Goal: Transaction & Acquisition: Purchase product/service

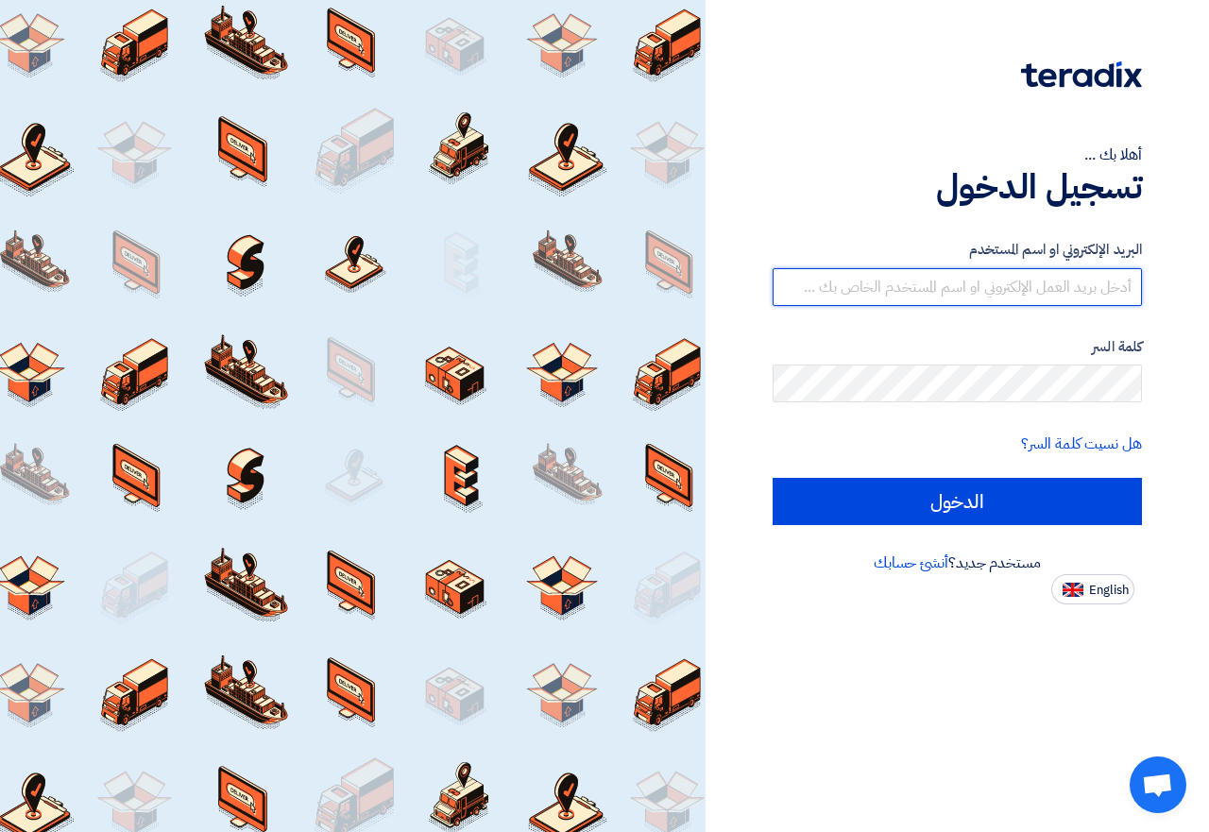
type input "01015110323"
click at [1084, 273] on input "01015110323" at bounding box center [957, 287] width 369 height 38
click at [1083, 273] on input "01015110323" at bounding box center [957, 287] width 369 height 38
click at [1073, 285] on input "01015110323" at bounding box center [957, 287] width 369 height 38
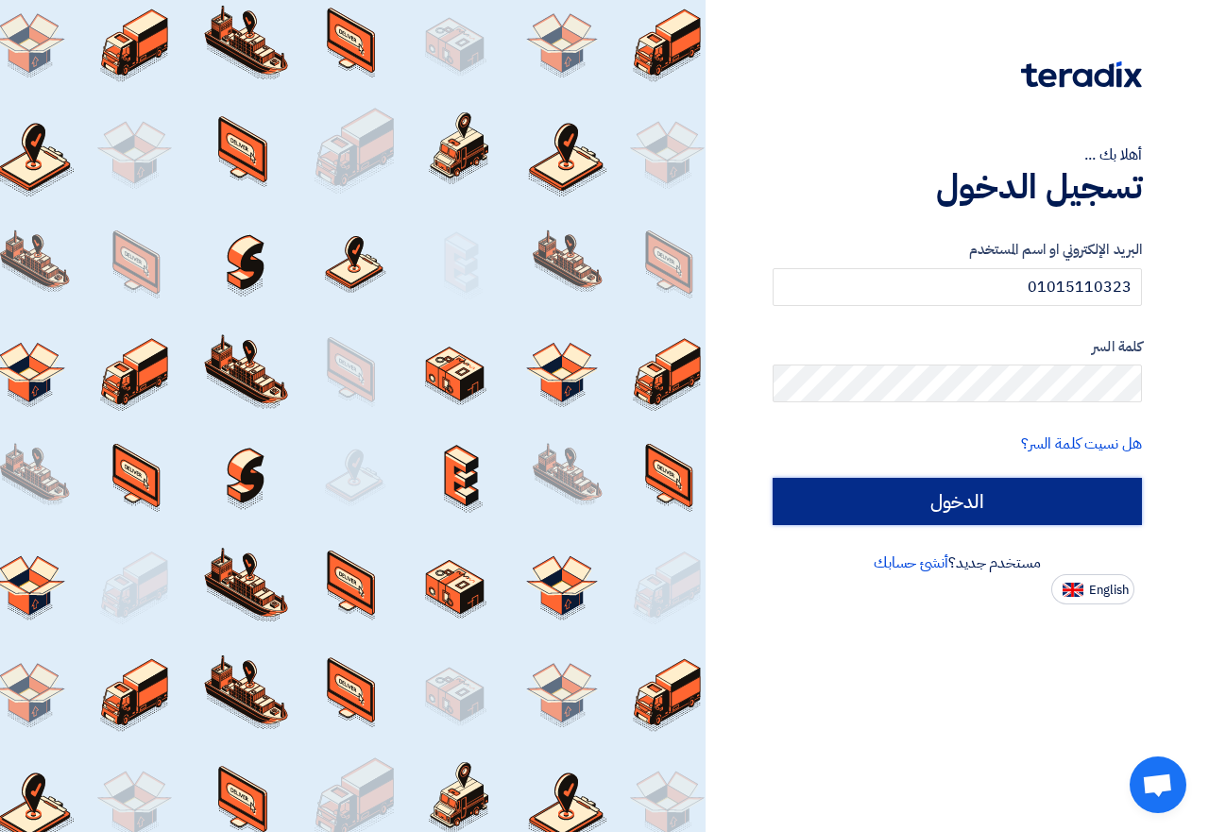
click at [979, 499] on input "الدخول" at bounding box center [957, 501] width 369 height 47
type input "Sign in"
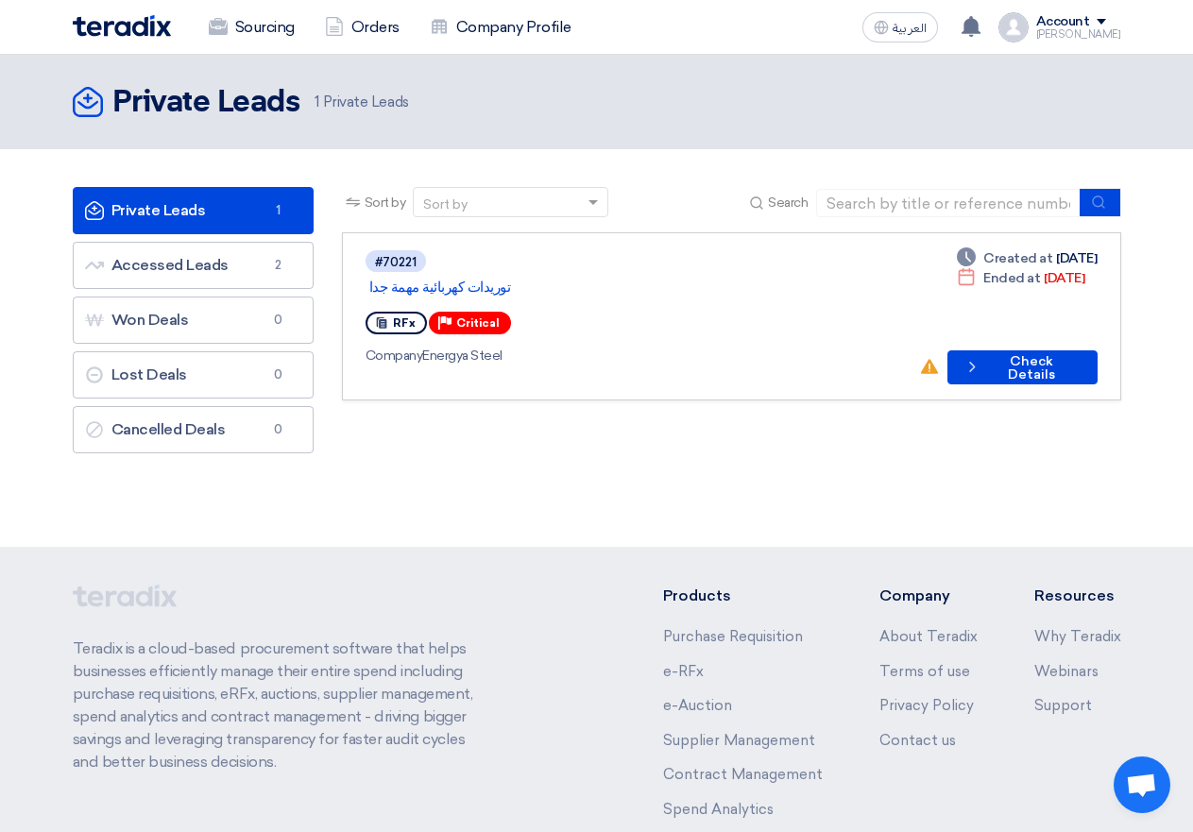
click at [807, 346] on div "Company Energya Steel" at bounding box center [635, 356] width 539 height 20
click at [1007, 350] on button "Check details Check Details" at bounding box center [1021, 367] width 149 height 34
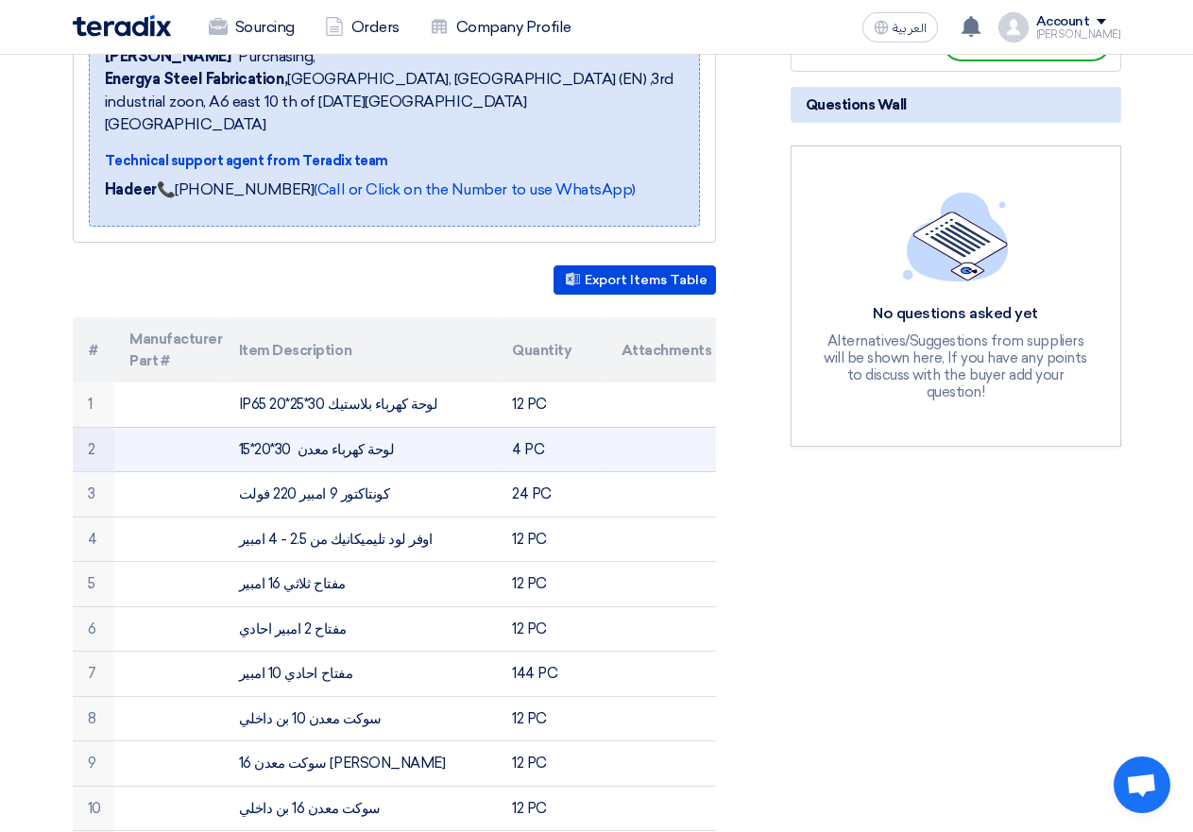
scroll to position [283, 0]
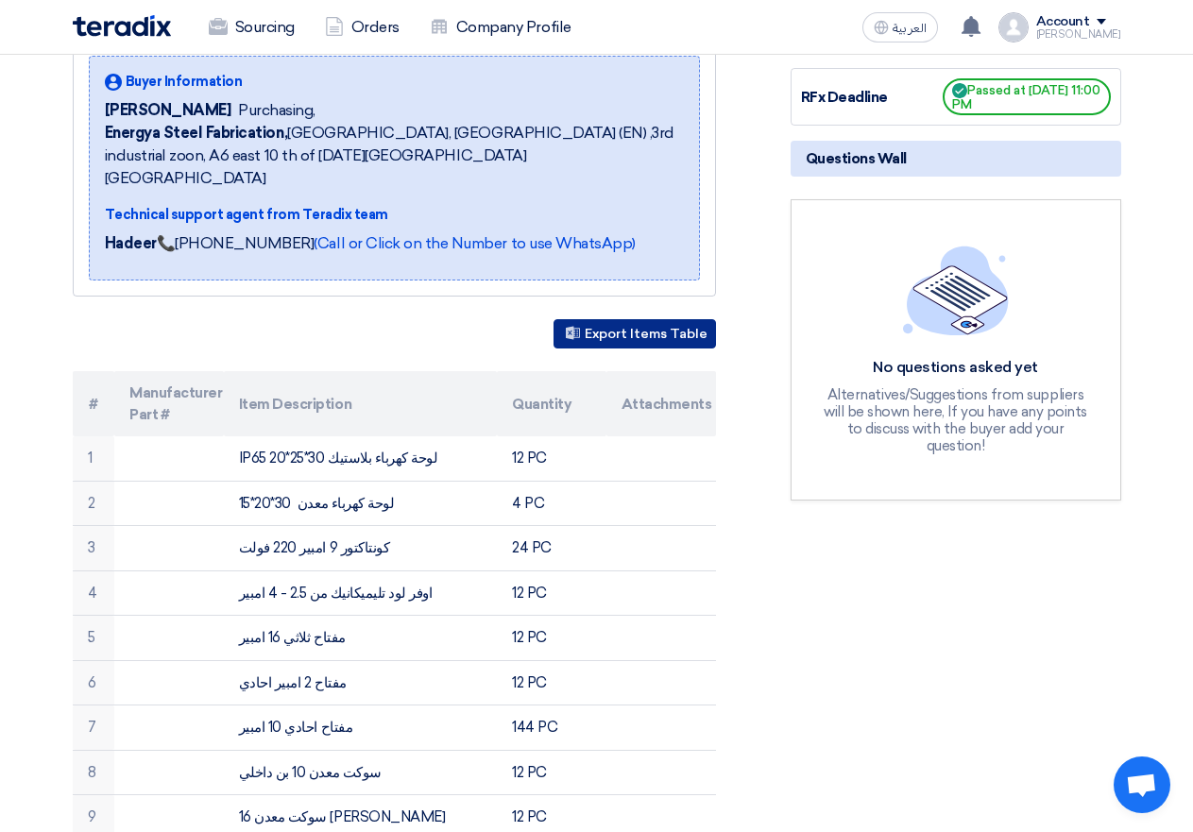
click at [632, 319] on button "Export Items Table" at bounding box center [635, 333] width 162 height 29
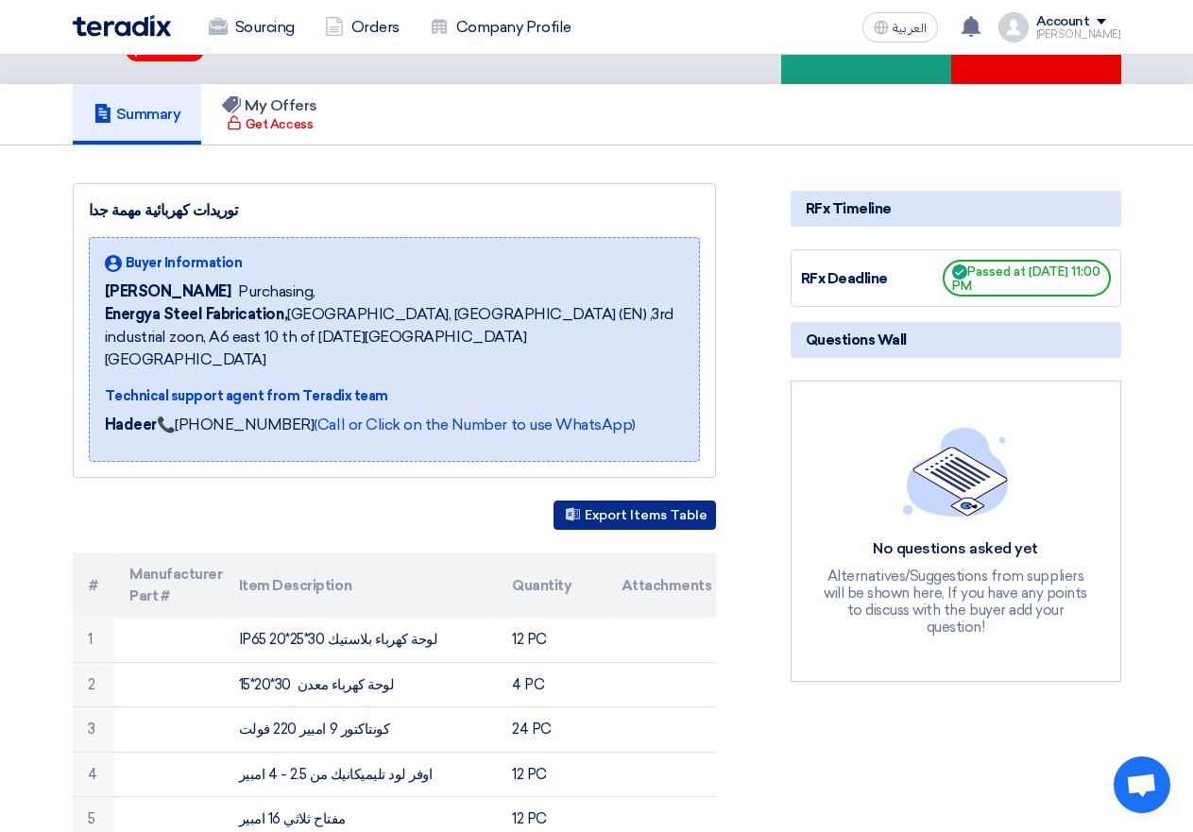
scroll to position [0, 0]
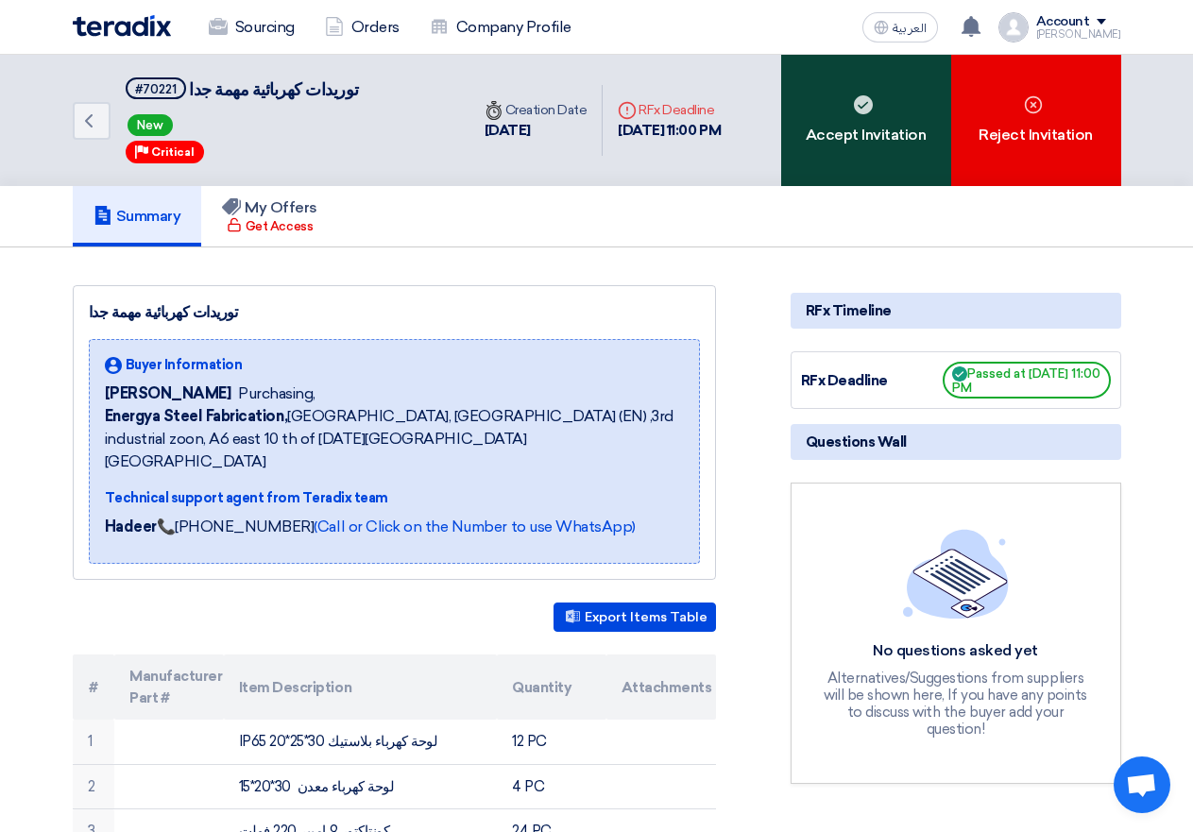
click at [912, 136] on div "Accept Invitation" at bounding box center [866, 120] width 170 height 131
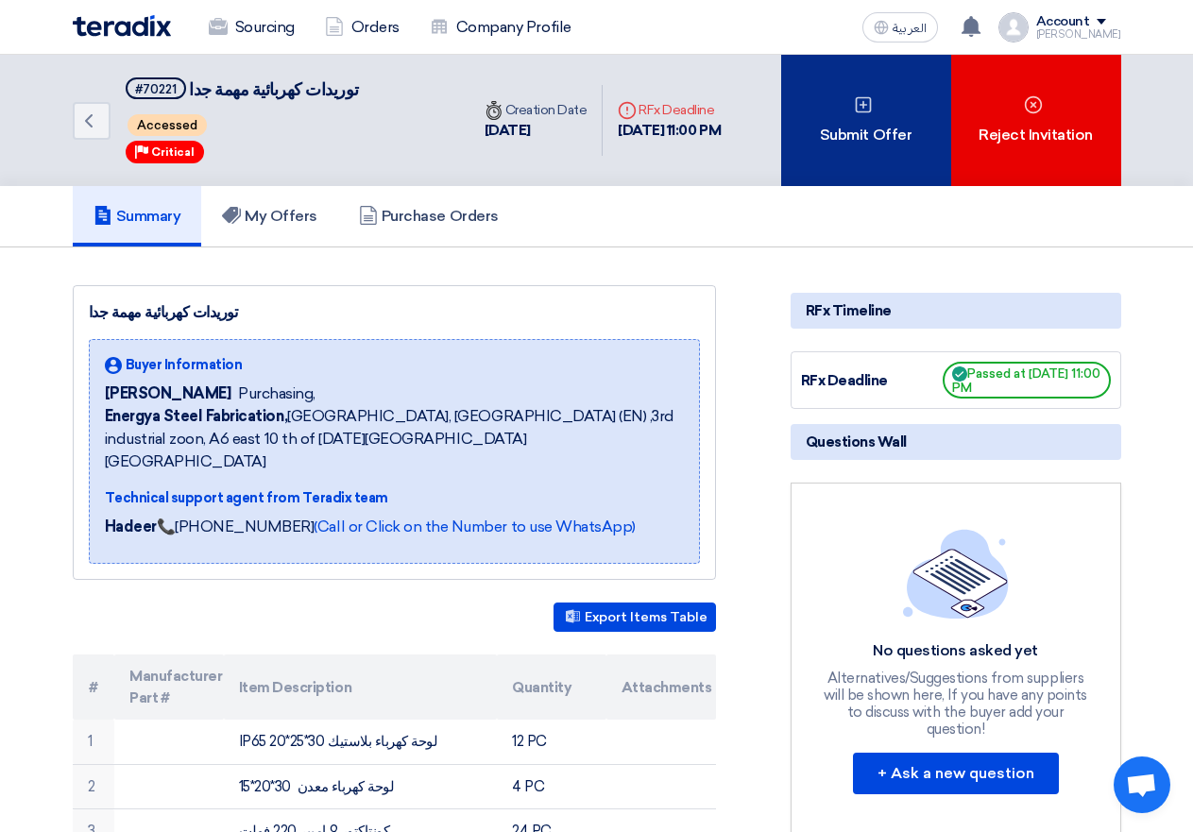
click at [888, 148] on div "Submit Offer" at bounding box center [866, 120] width 170 height 131
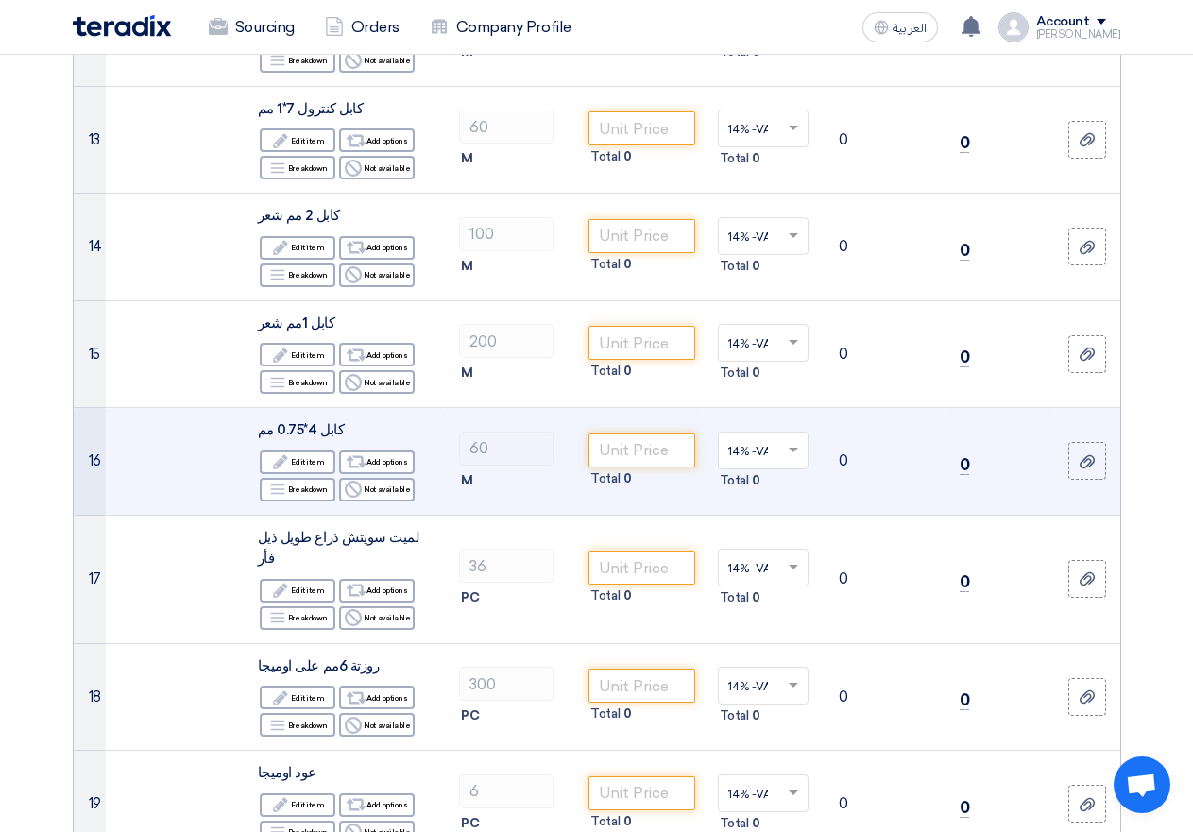
scroll to position [1606, 0]
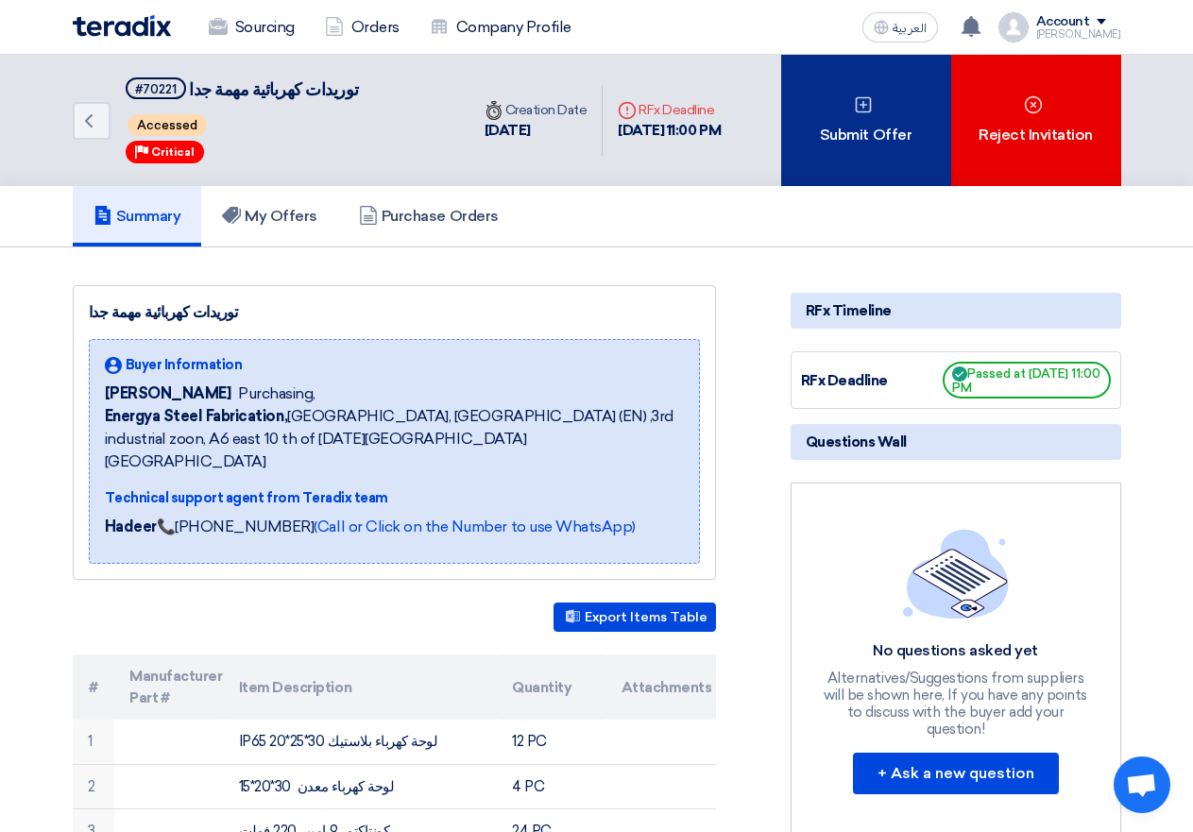
click at [892, 155] on div "Submit Offer" at bounding box center [866, 120] width 170 height 131
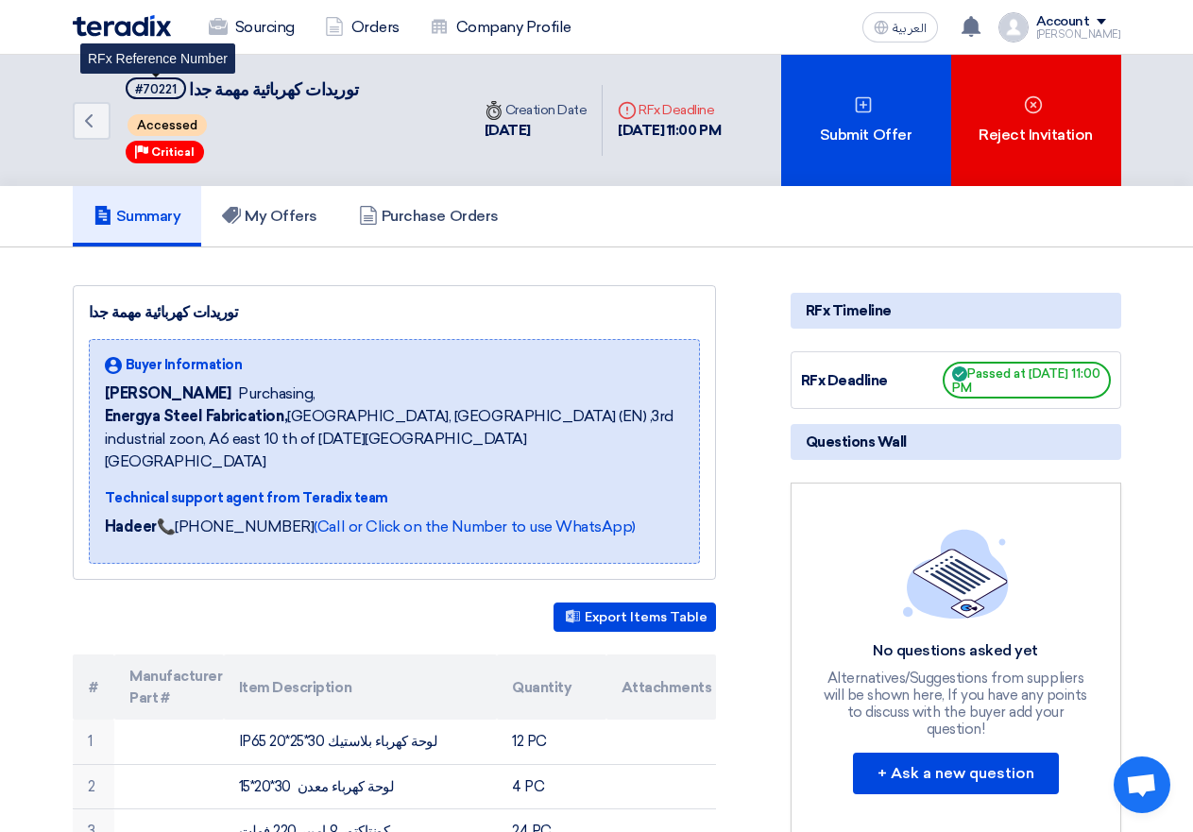
click at [154, 88] on div "#70221" at bounding box center [156, 89] width 42 height 12
copy div "70221"
click at [890, 240] on div "Summary My Offers Purchase Orders" at bounding box center [597, 216] width 1048 height 60
click at [118, 29] on img at bounding box center [122, 26] width 98 height 22
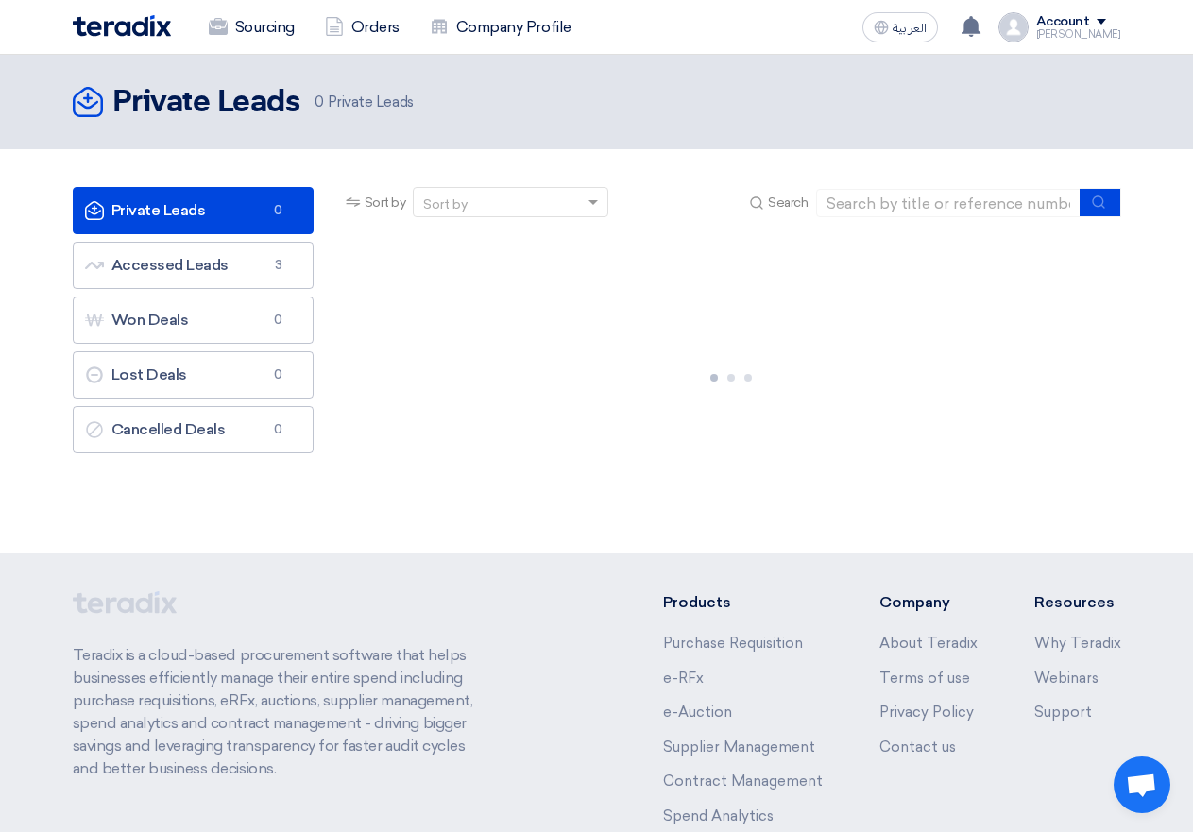
click at [115, 40] on div "Sourcing Orders Company Profile" at bounding box center [387, 28] width 629 height 42
click at [118, 22] on img at bounding box center [122, 26] width 98 height 22
click at [1065, 25] on div "Account" at bounding box center [1063, 22] width 54 height 16
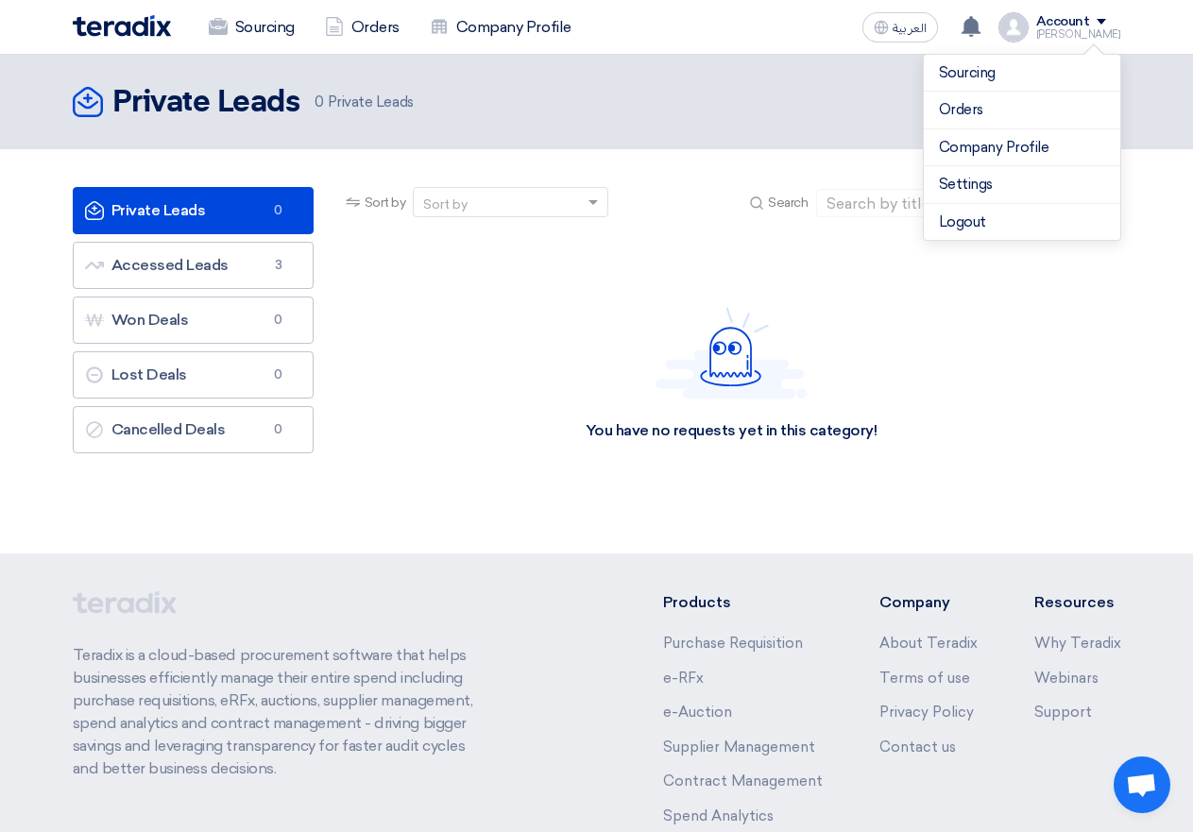
click at [1115, 16] on div "Account" at bounding box center [1078, 22] width 85 height 16
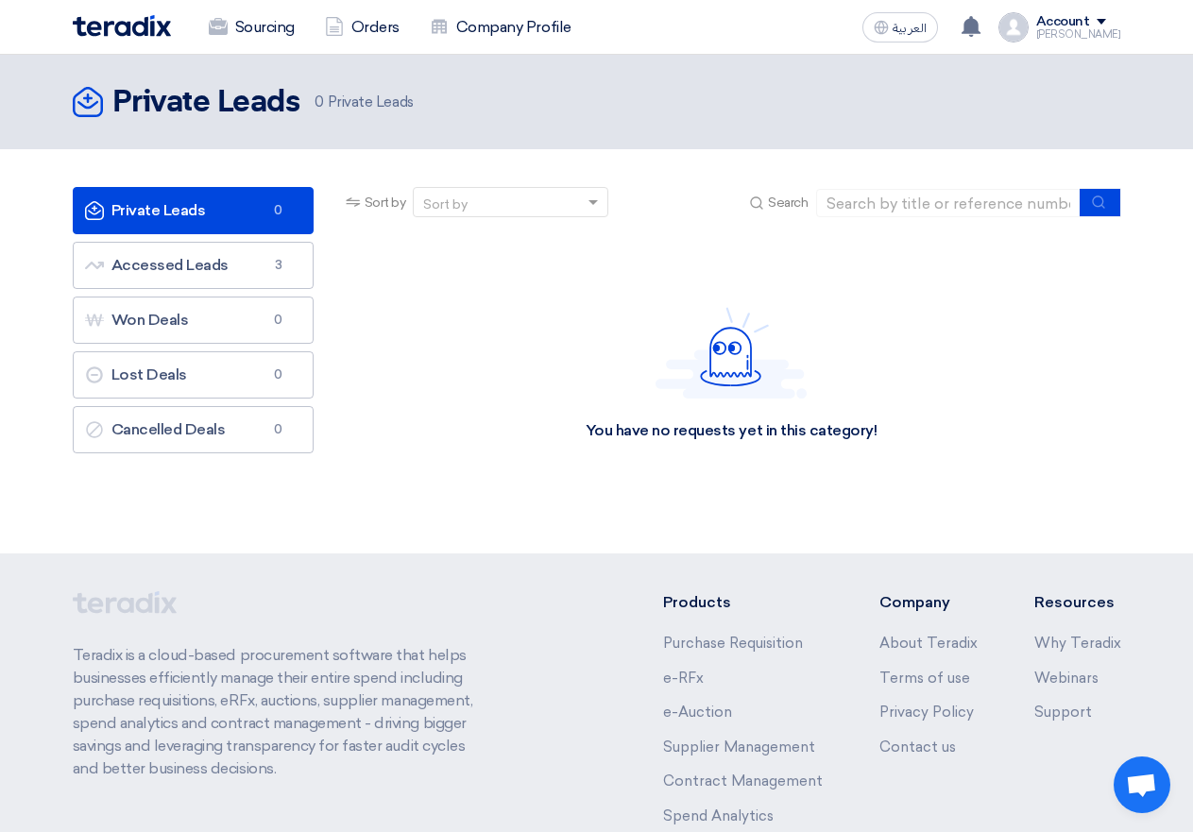
click at [1113, 25] on div "Account" at bounding box center [1078, 22] width 85 height 16
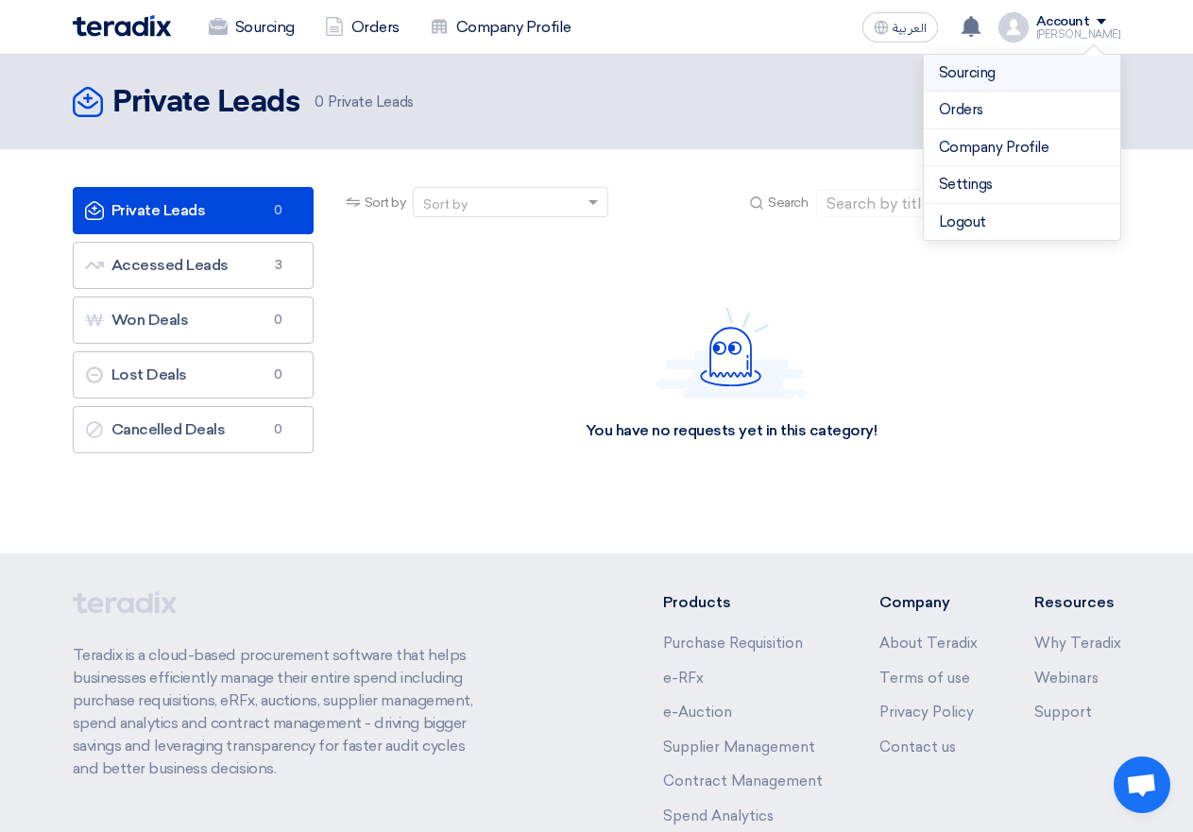
click at [976, 67] on link "Sourcing" at bounding box center [1022, 73] width 166 height 22
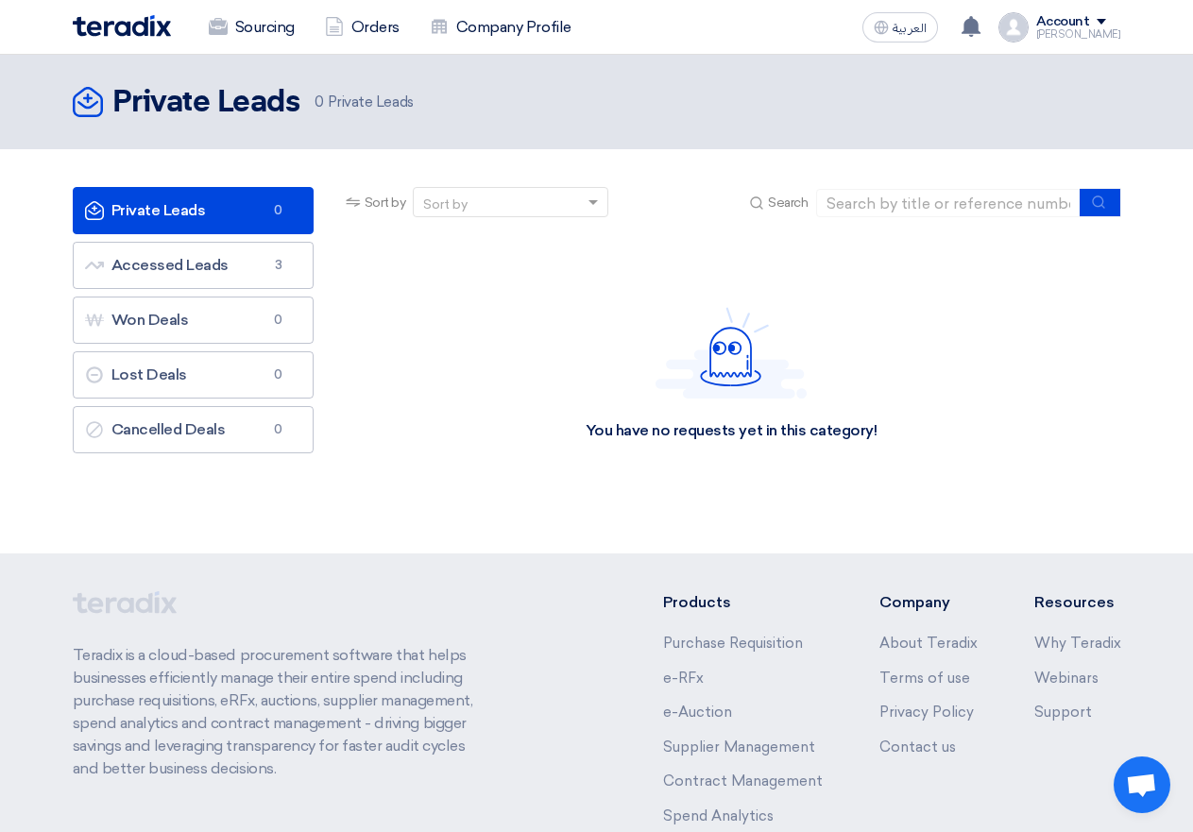
click at [1106, 24] on span at bounding box center [1101, 22] width 9 height 6
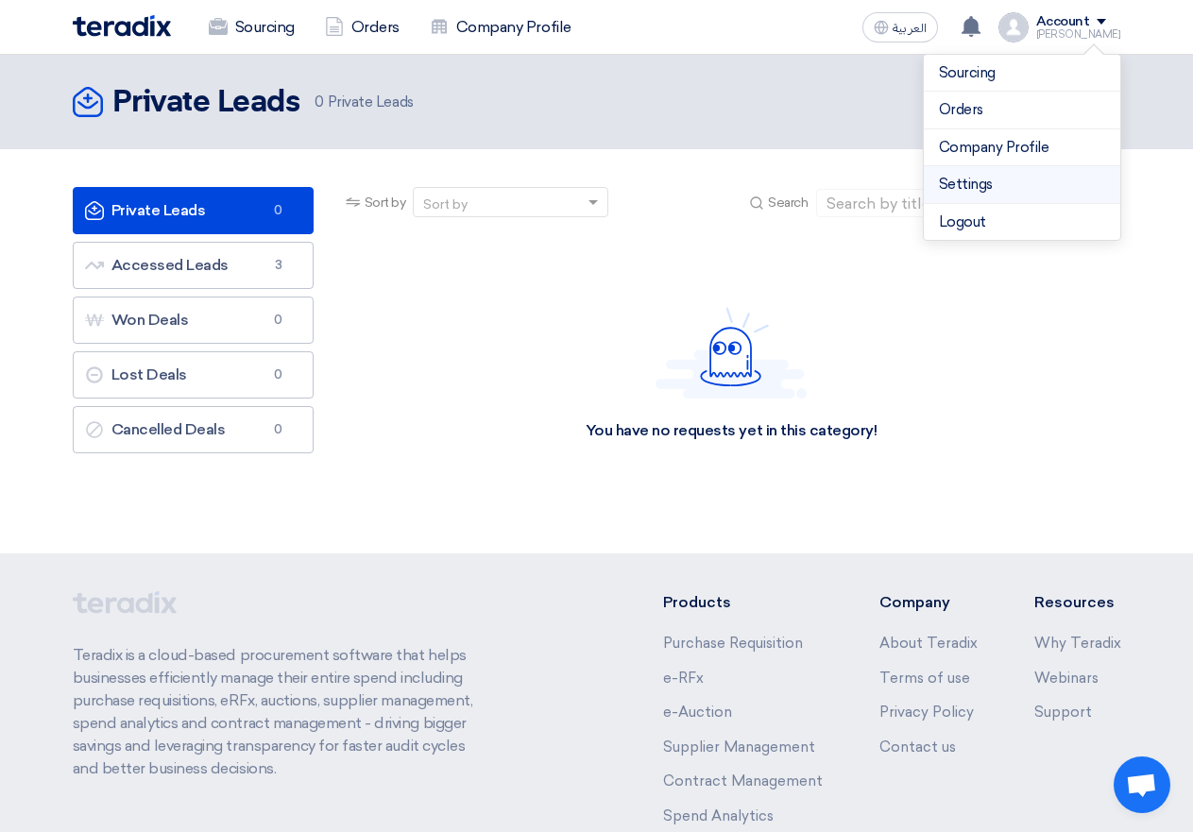
click at [958, 192] on link "Settings" at bounding box center [1022, 185] width 166 height 22
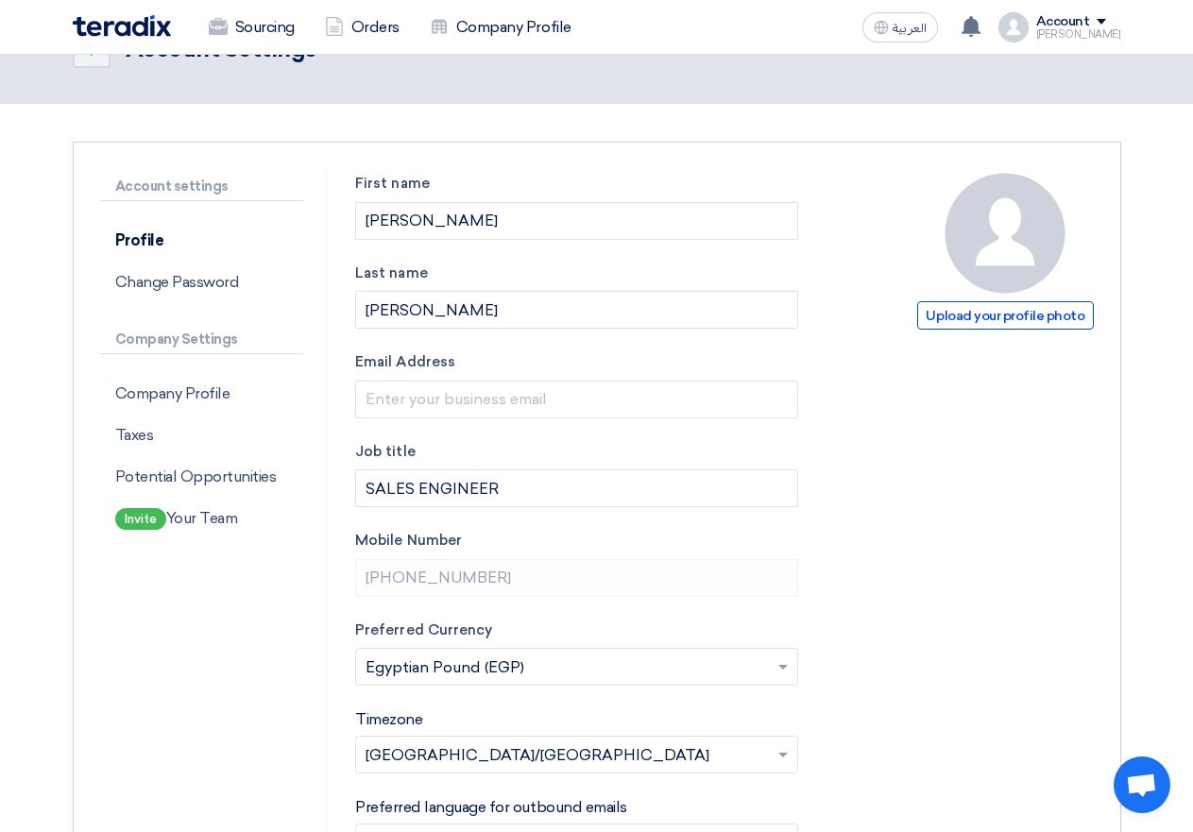
scroll to position [94, 0]
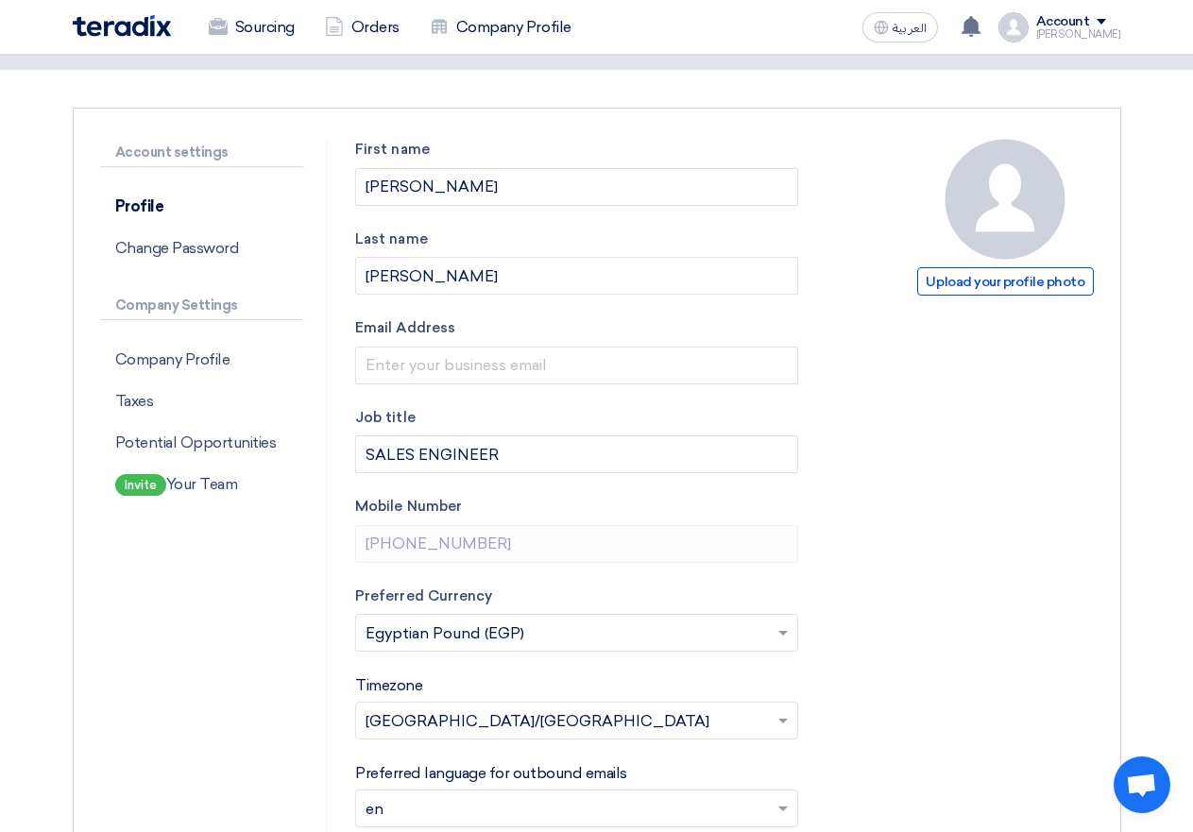
click at [479, 547] on input "[PHONE_NUMBER]" at bounding box center [576, 544] width 443 height 38
click at [482, 543] on input "[PHONE_NUMBER]" at bounding box center [576, 544] width 443 height 38
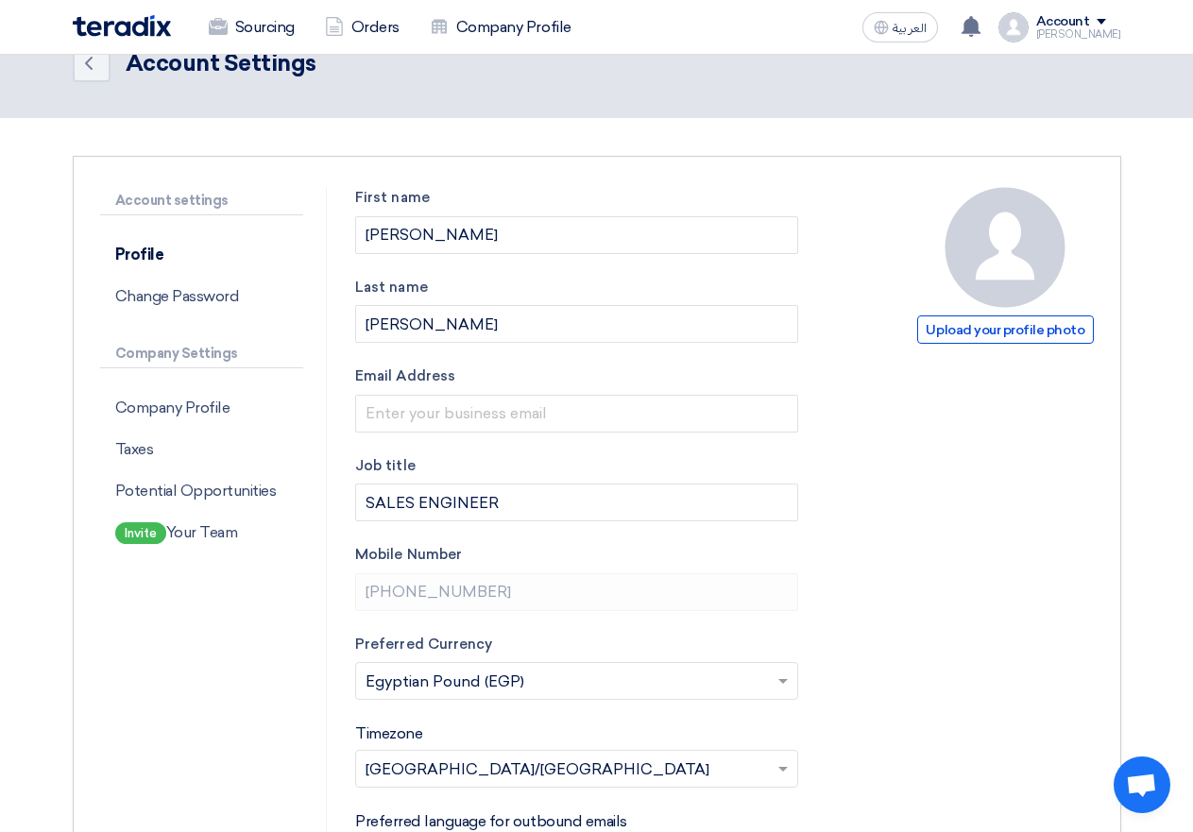
scroll to position [0, 0]
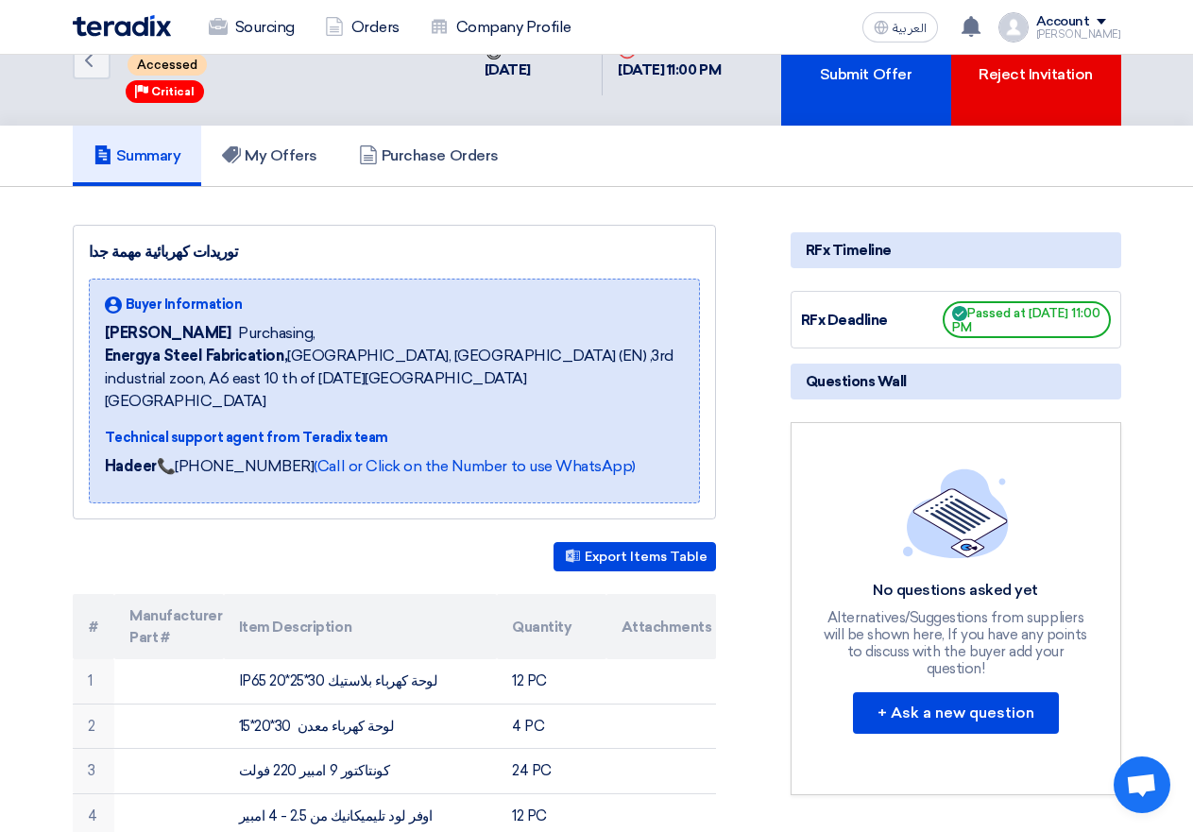
scroll to position [94, 0]
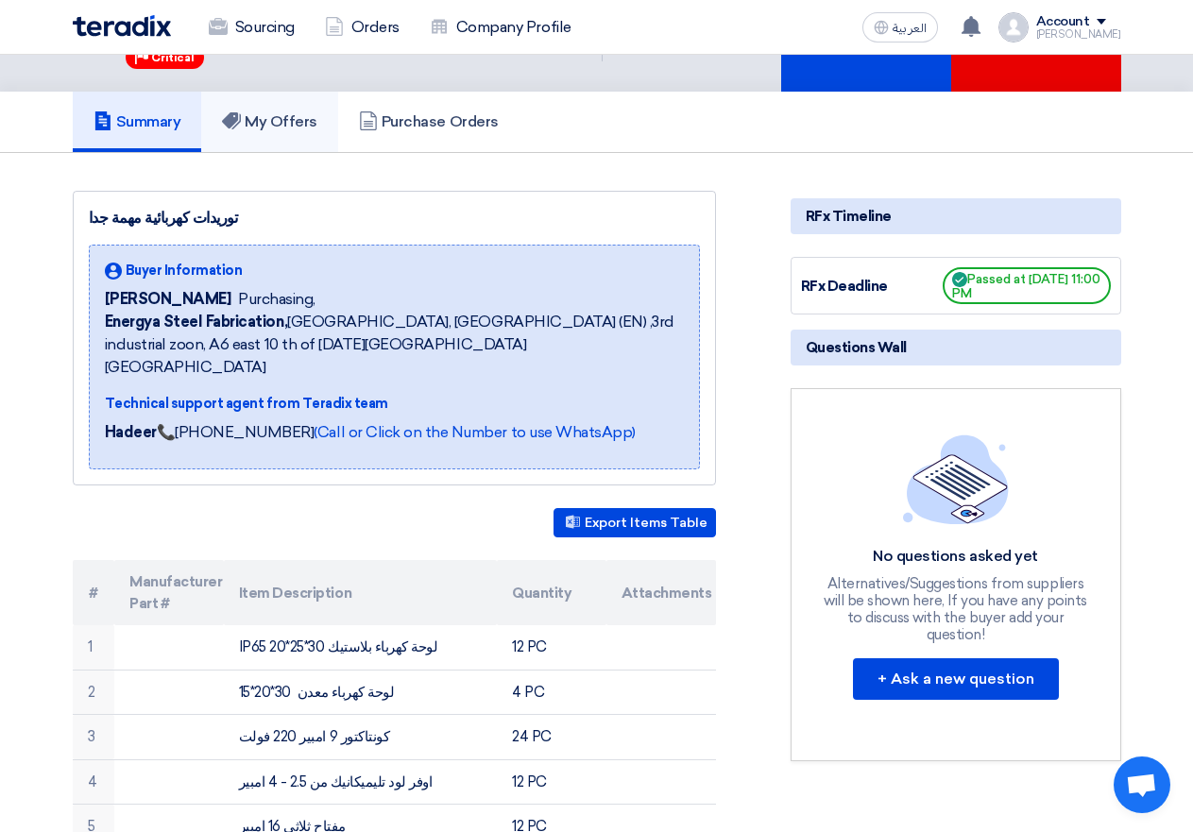
click at [286, 114] on h5 "My Offers" at bounding box center [269, 121] width 95 height 19
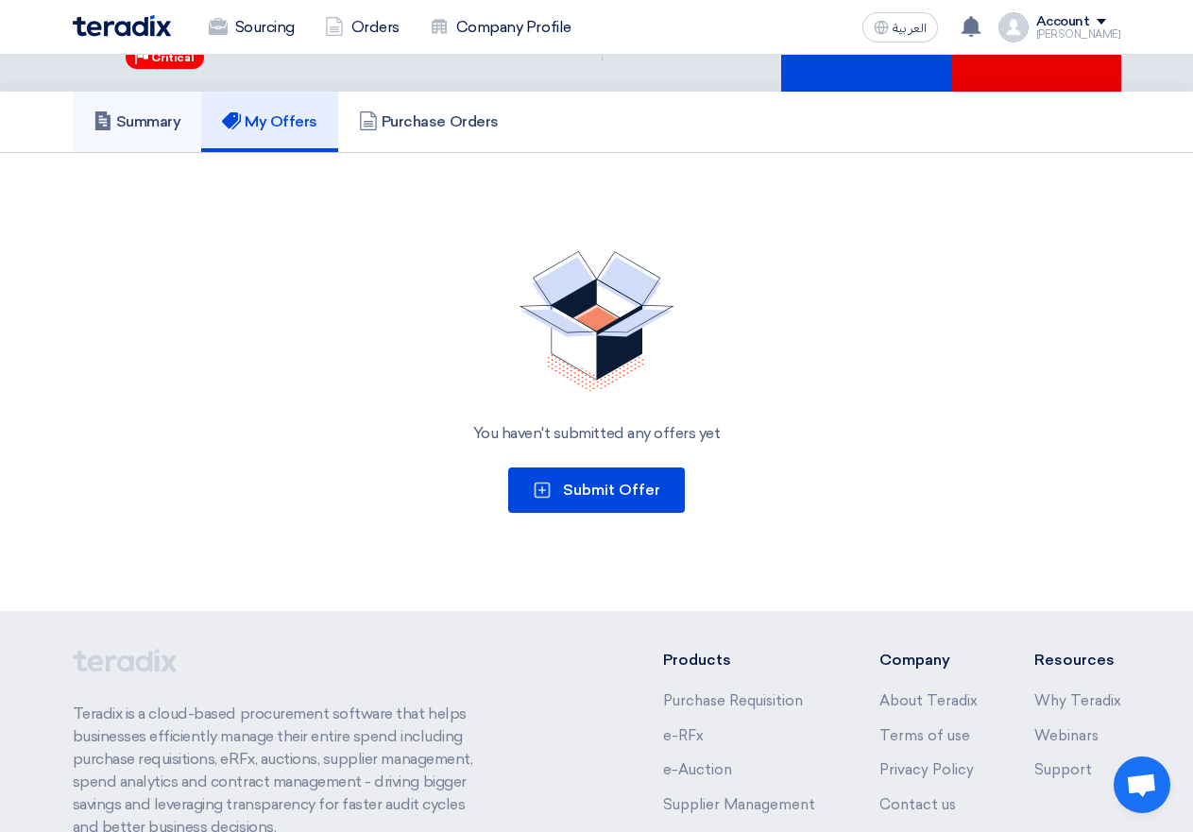
click at [132, 120] on h5 "Summary" at bounding box center [138, 121] width 88 height 19
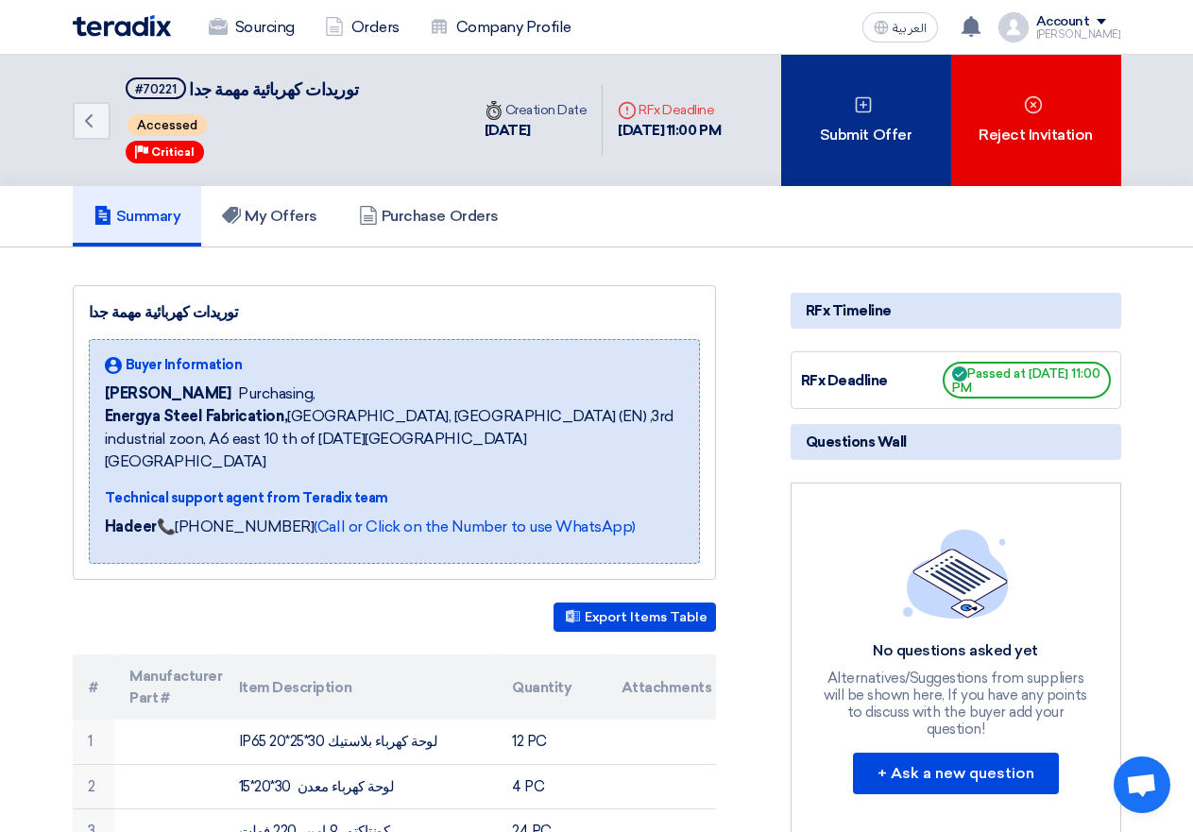
click at [879, 170] on div "Submit Offer" at bounding box center [866, 120] width 170 height 131
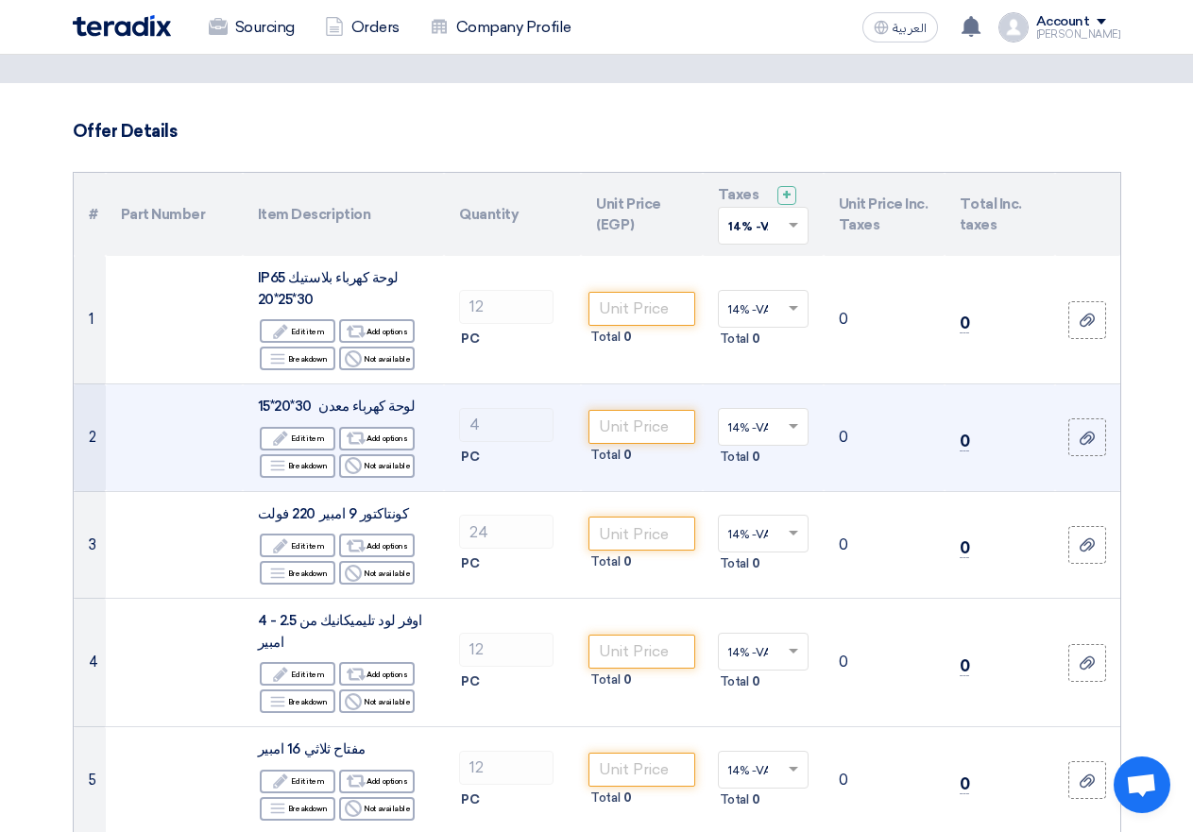
scroll to position [94, 0]
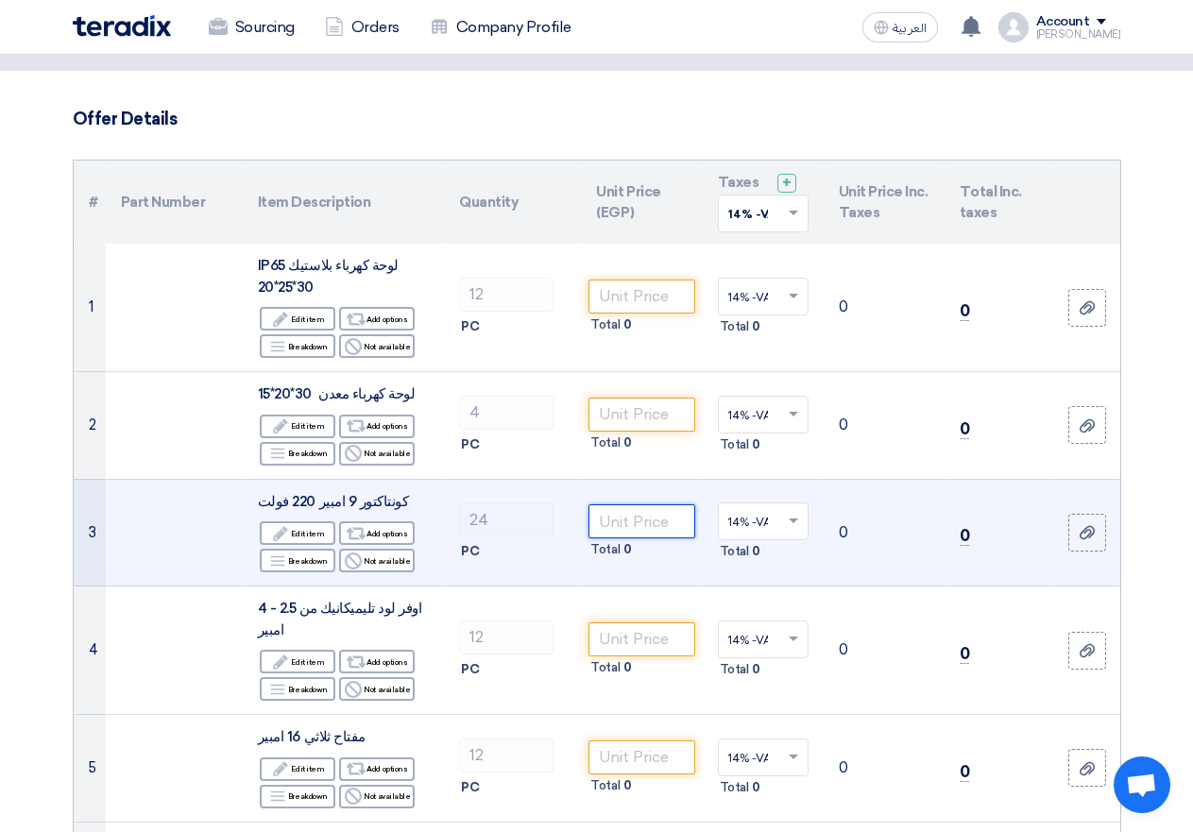
click at [647, 520] on input "number" at bounding box center [641, 521] width 106 height 34
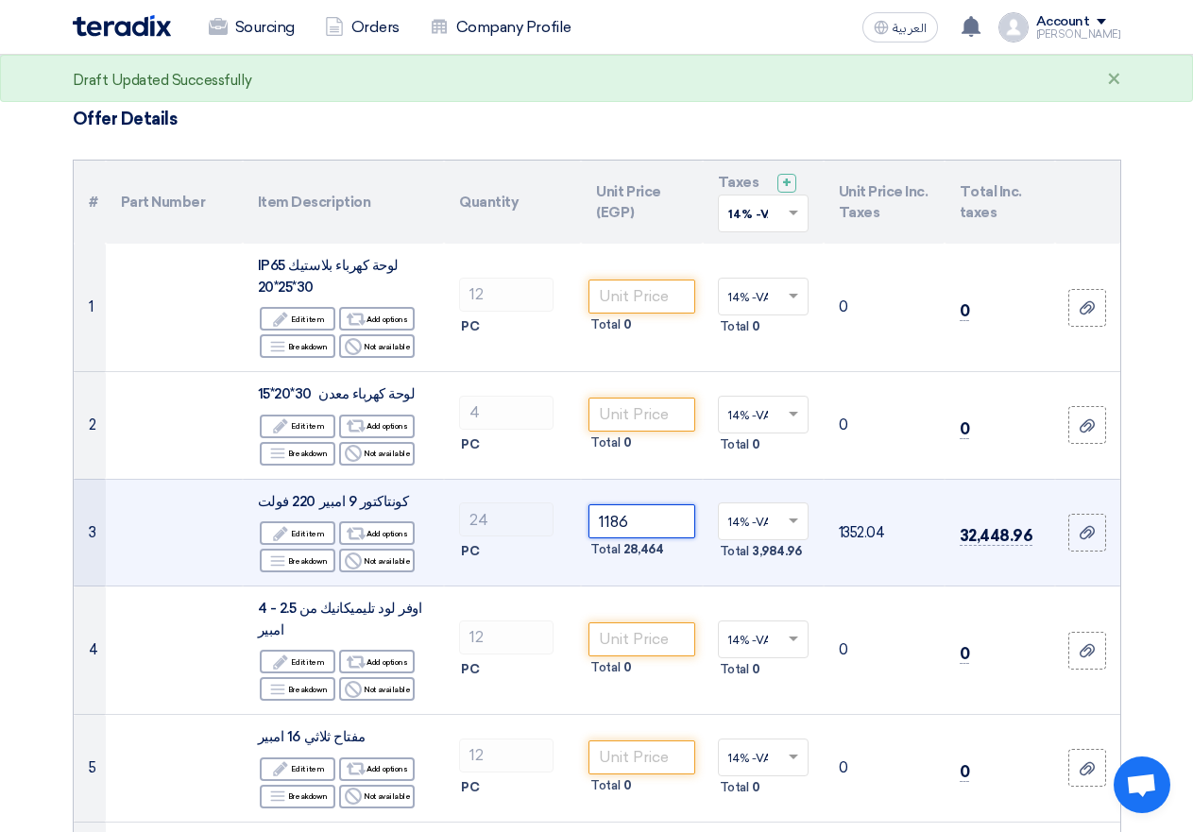
type input "1186"
click at [206, 562] on td at bounding box center [174, 533] width 137 height 108
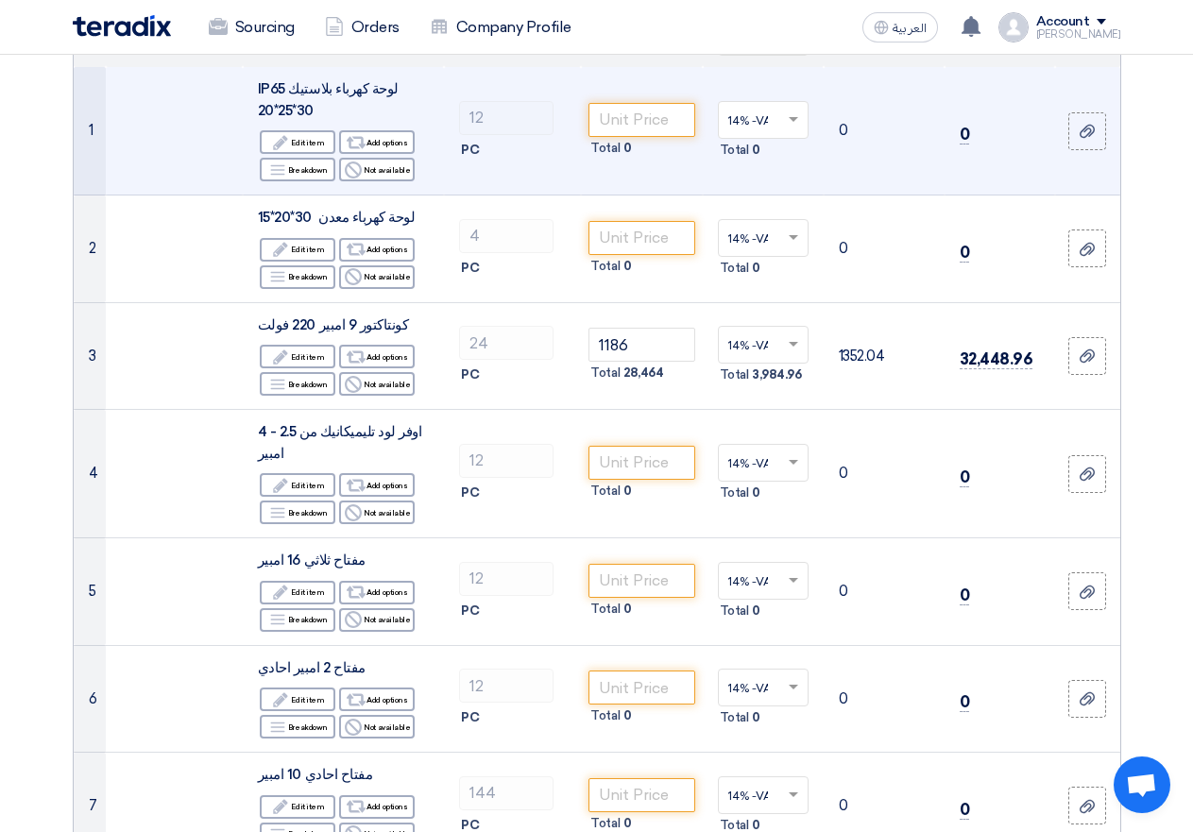
scroll to position [0, 0]
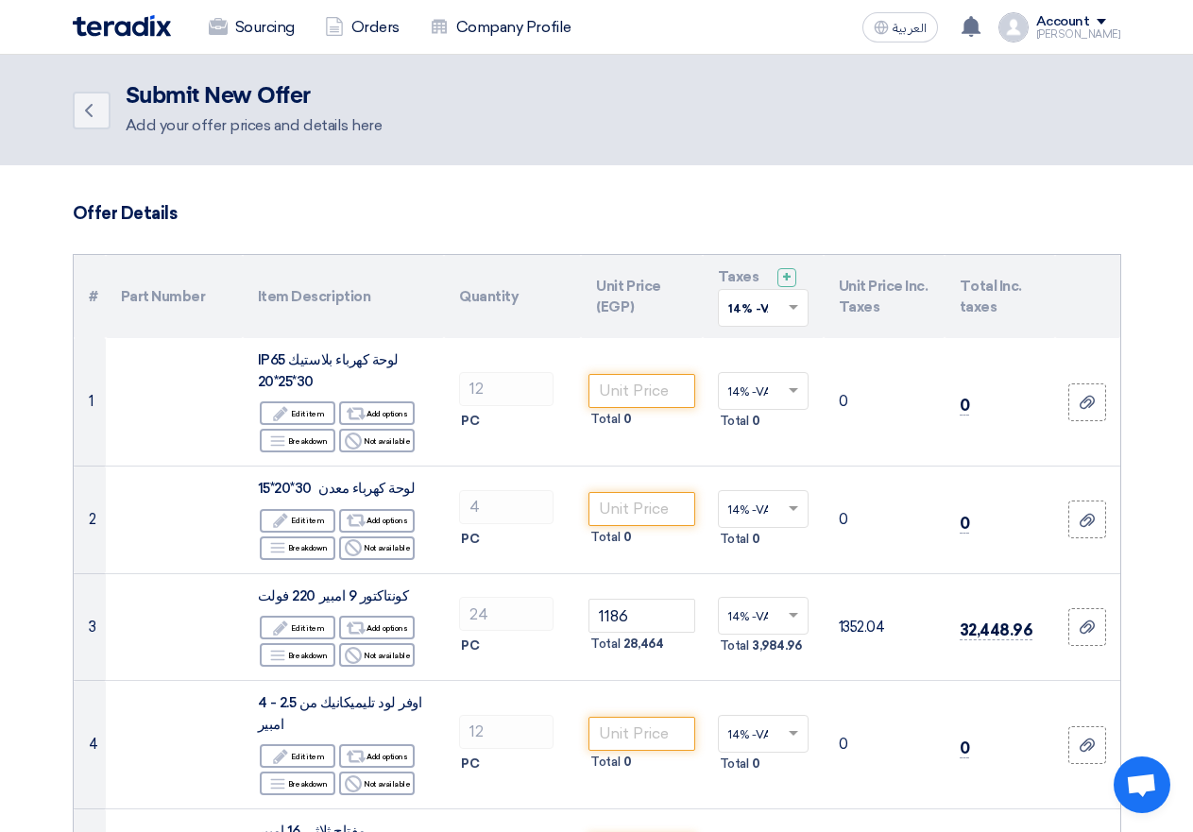
click at [381, 213] on h3 "Offer Details" at bounding box center [597, 213] width 1048 height 21
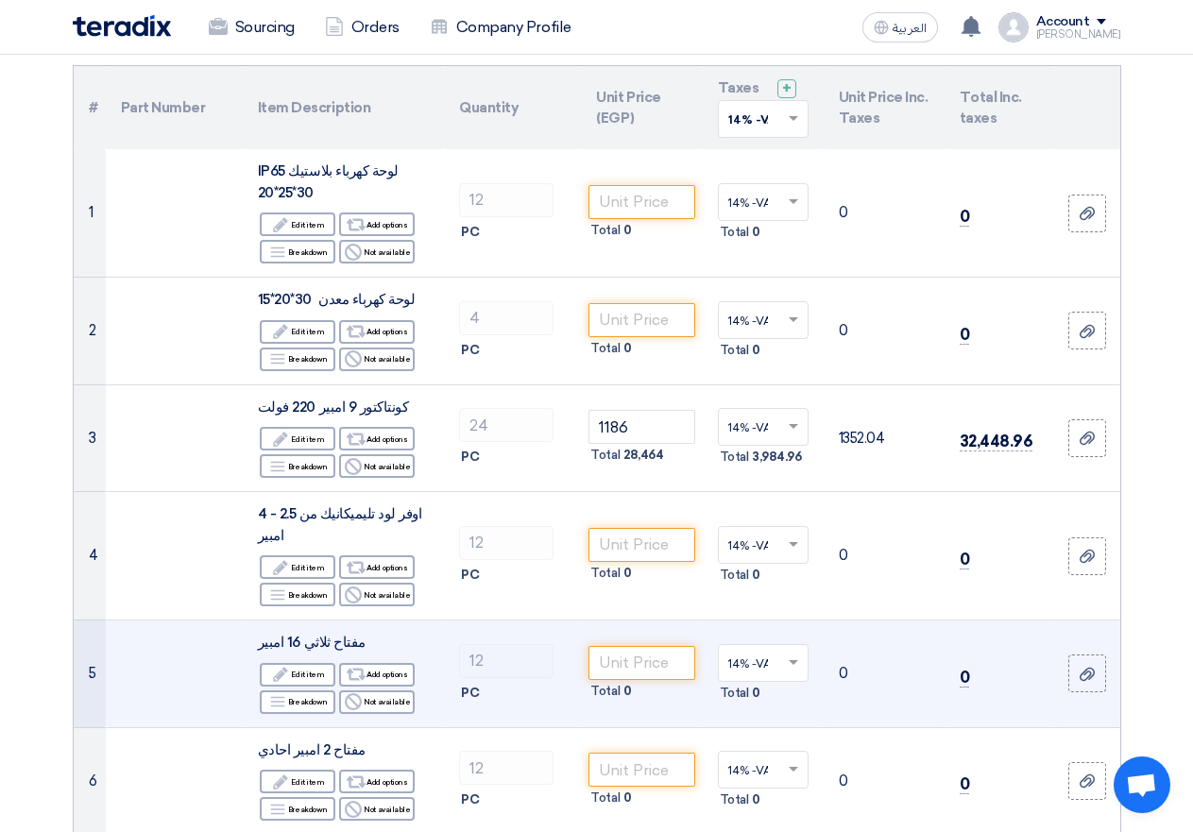
scroll to position [283, 0]
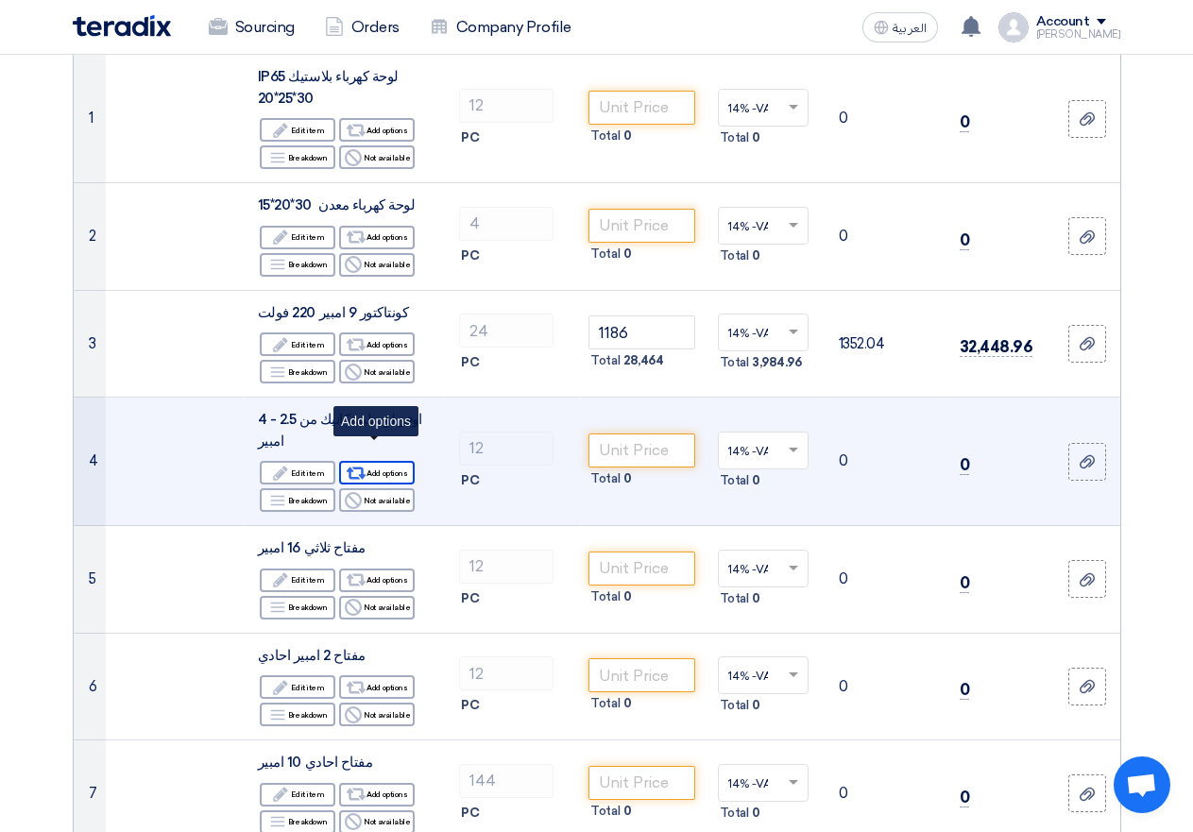
click at [366, 463] on icon "Alternative" at bounding box center [357, 473] width 20 height 20
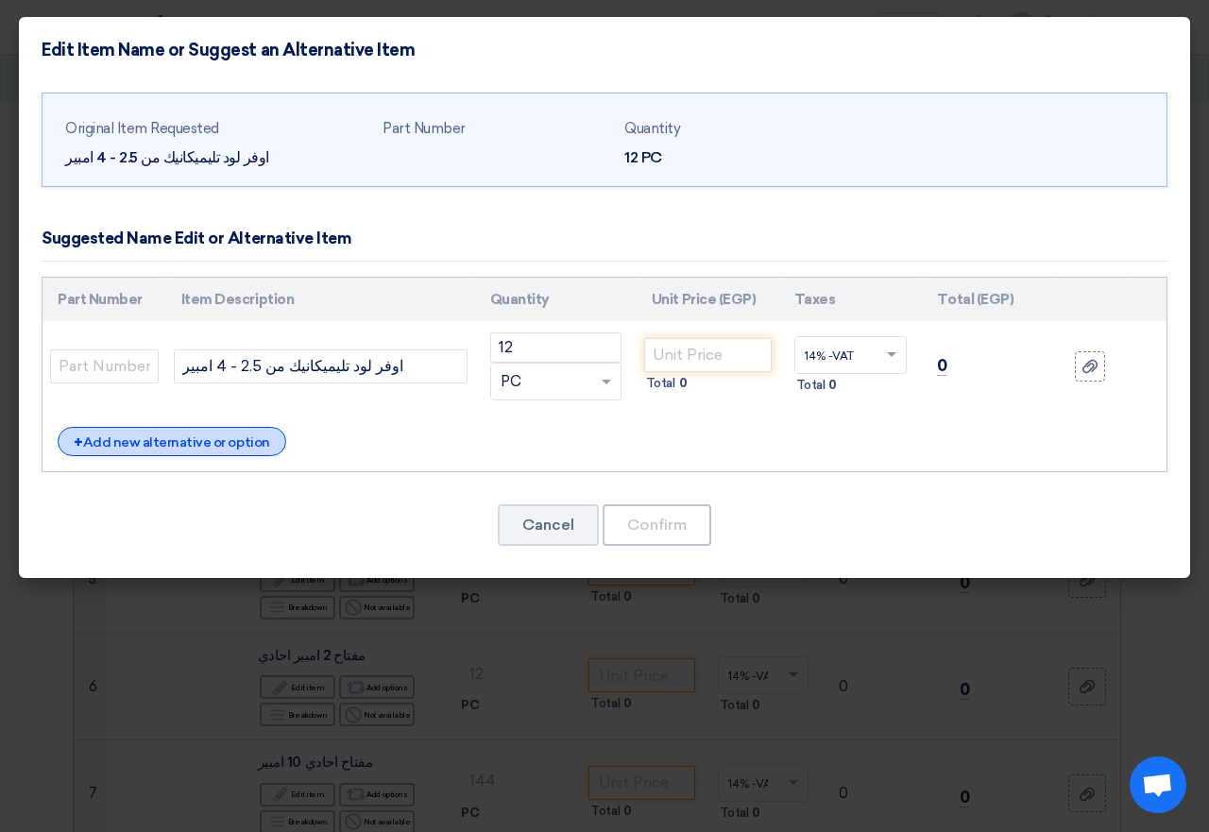
click at [100, 435] on div "+ Add new alternative or option" at bounding box center [172, 441] width 229 height 29
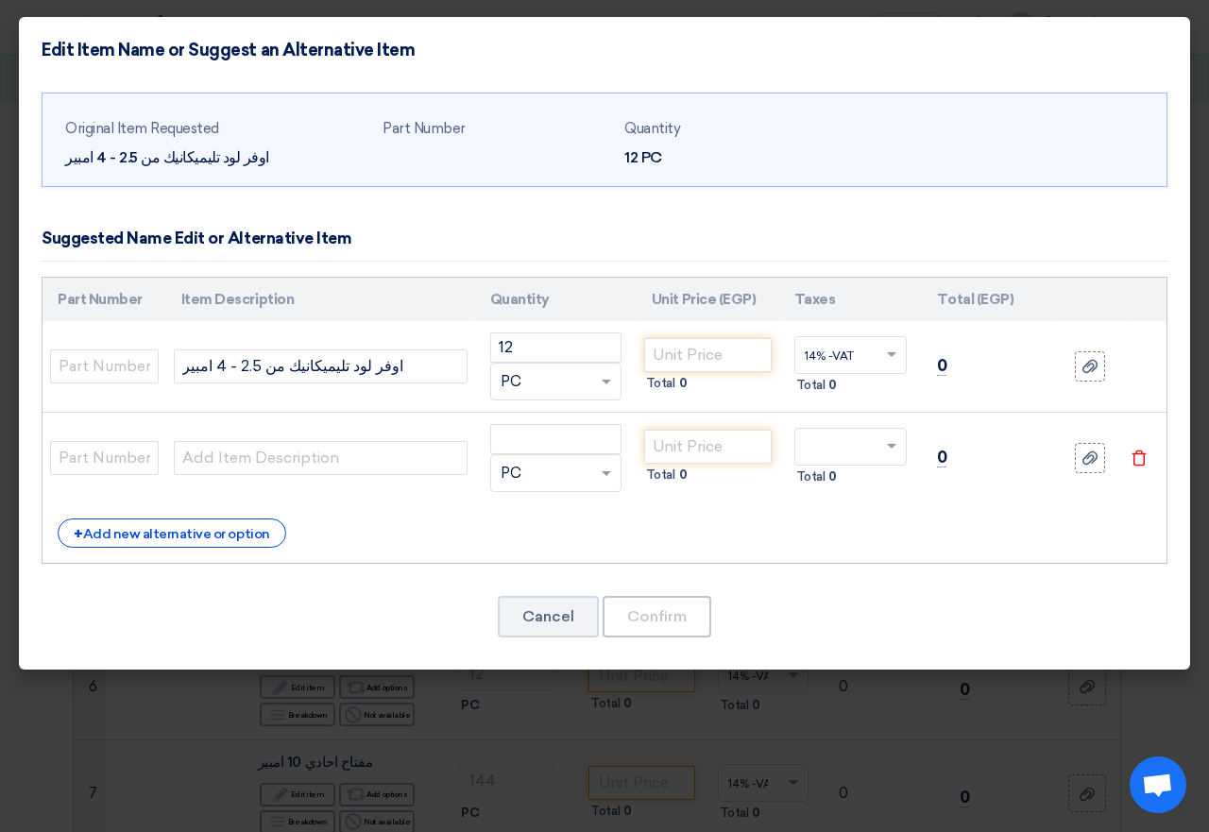
click at [1144, 454] on use at bounding box center [1139, 459] width 14 height 16
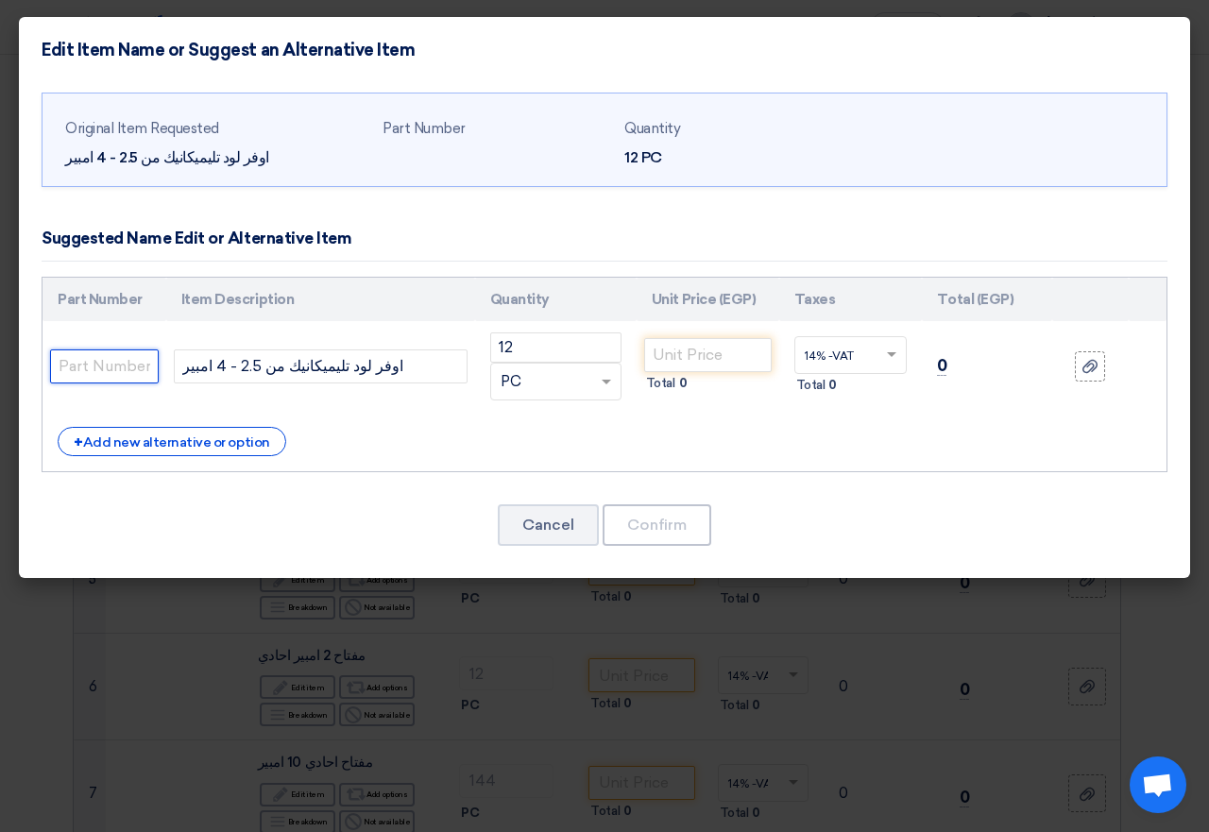
click at [118, 366] on input "text" at bounding box center [104, 366] width 109 height 34
paste input "LRD08"
type input "LRD08"
click at [277, 465] on div "Part Number Item Description Quantity Unit Price (EGP) Taxes Total (EGP) LRD08 …" at bounding box center [605, 375] width 1126 height 196
click at [525, 531] on button "Cancel" at bounding box center [548, 525] width 101 height 42
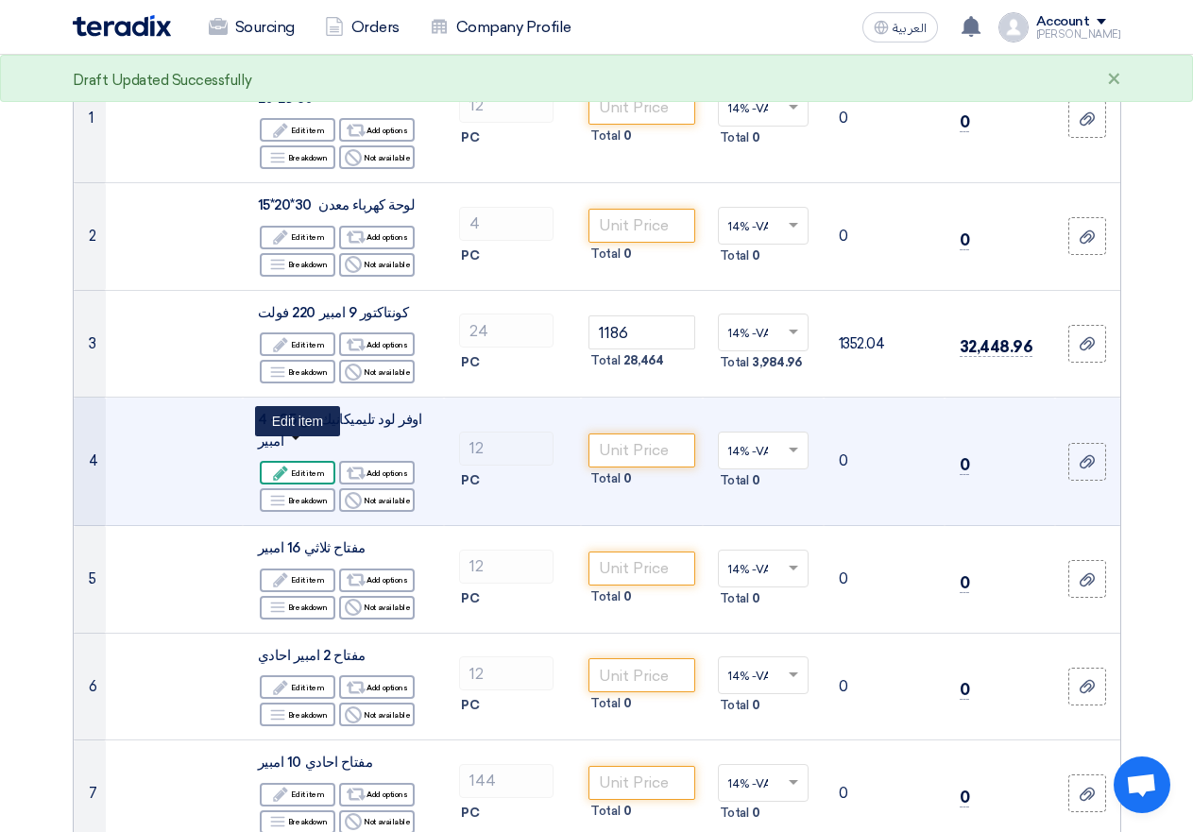
click at [281, 465] on icon "Edit" at bounding box center [280, 473] width 17 height 17
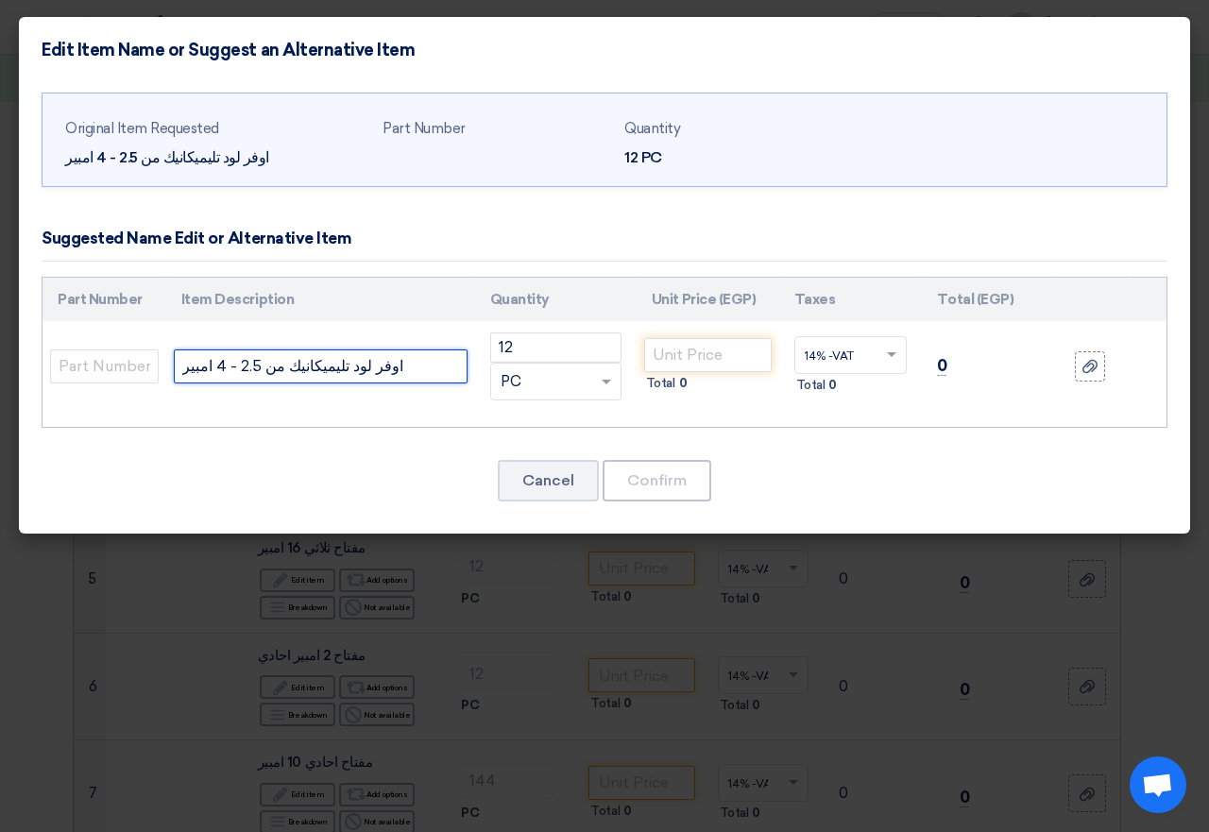
click at [378, 372] on input "اوفر لود تليميكانيك من 2.5 - 4 امبير" at bounding box center [321, 366] width 294 height 34
paste input "LRD08"
type input "اوفر لود تليميكانيك من 2.5 - 4 امبير LRD08"
click at [334, 432] on div "Original Item Requested اوفر لود تليميكانيك من 2.5 - 4 امبير Part Number Quanti…" at bounding box center [604, 309] width 1171 height 452
click at [124, 369] on input "text" at bounding box center [104, 366] width 109 height 34
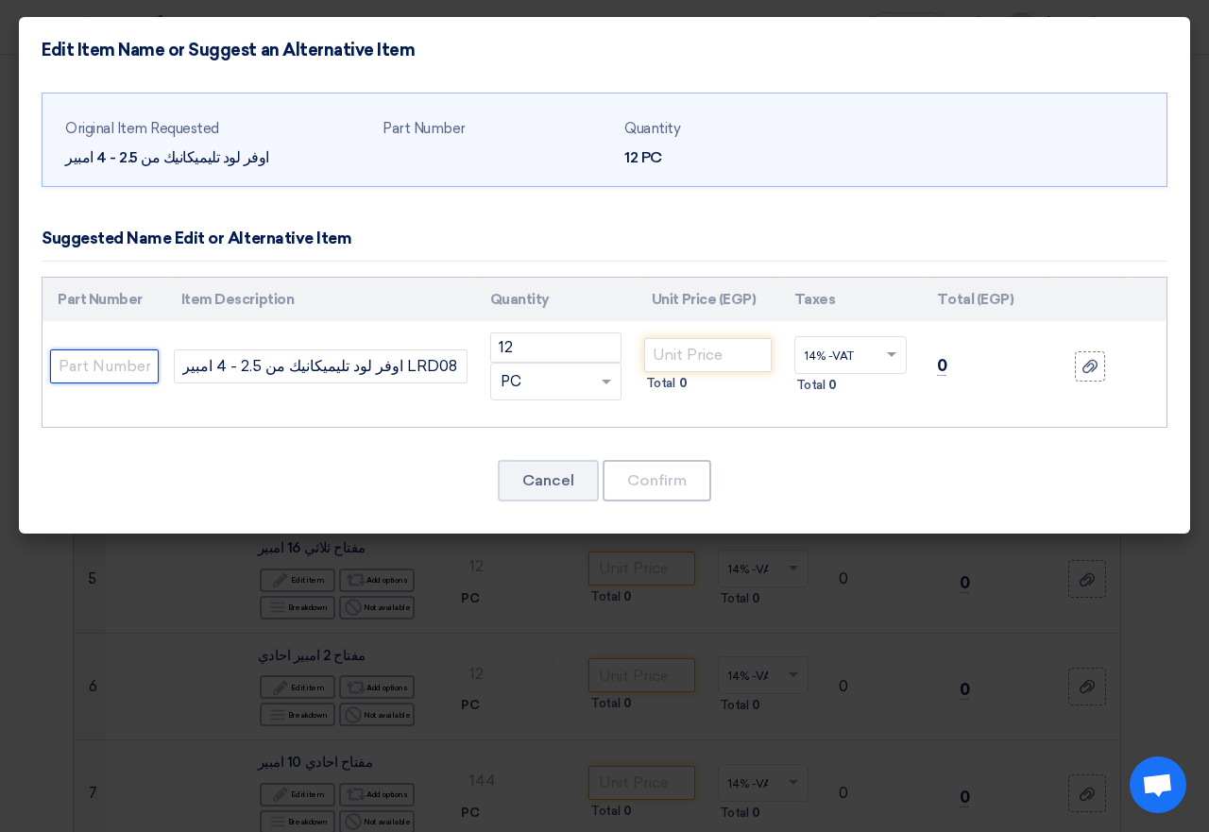
drag, startPoint x: 139, startPoint y: 369, endPoint x: 163, endPoint y: 369, distance: 24.6
click at [143, 369] on input "text" at bounding box center [104, 366] width 109 height 34
drag, startPoint x: 600, startPoint y: 304, endPoint x: 641, endPoint y: 354, distance: 65.1
click at [604, 304] on th "Quantity" at bounding box center [556, 300] width 162 height 44
click at [579, 477] on button "Cancel" at bounding box center [548, 481] width 101 height 42
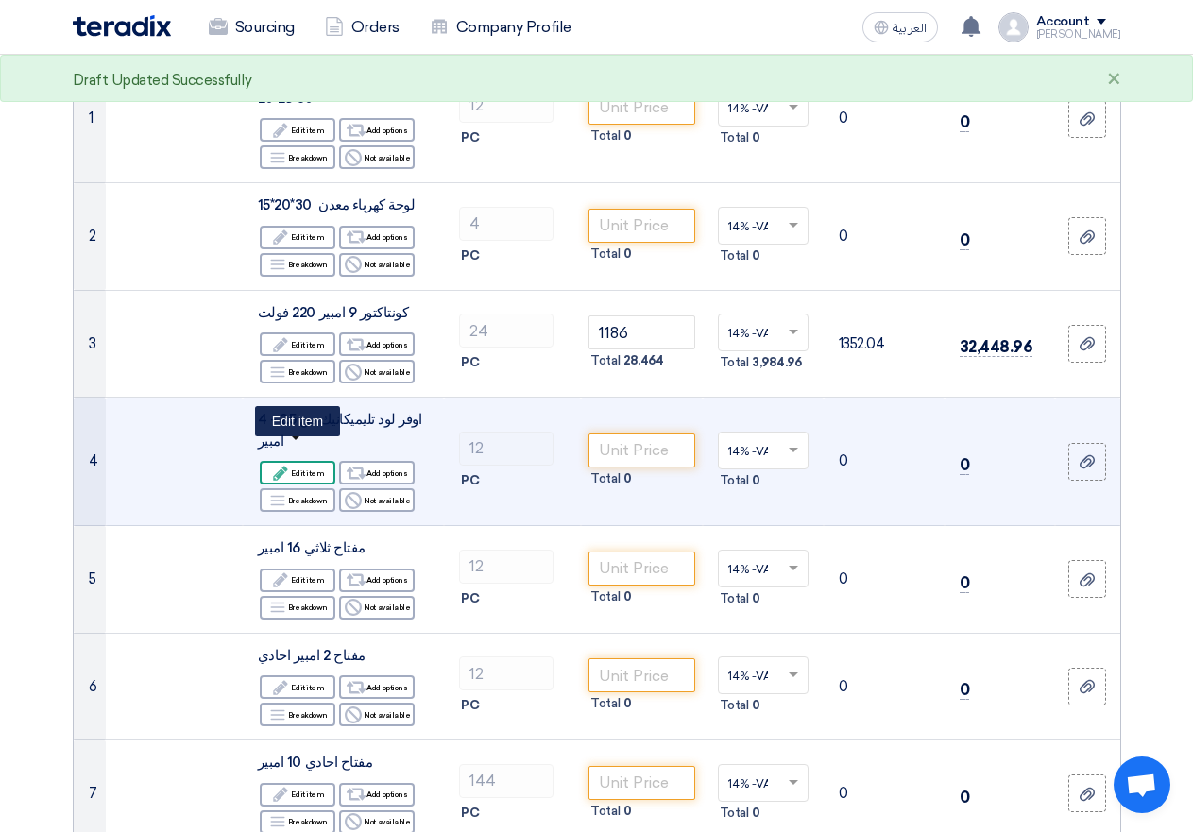
click at [326, 461] on div "Edit Edit item" at bounding box center [298, 473] width 76 height 24
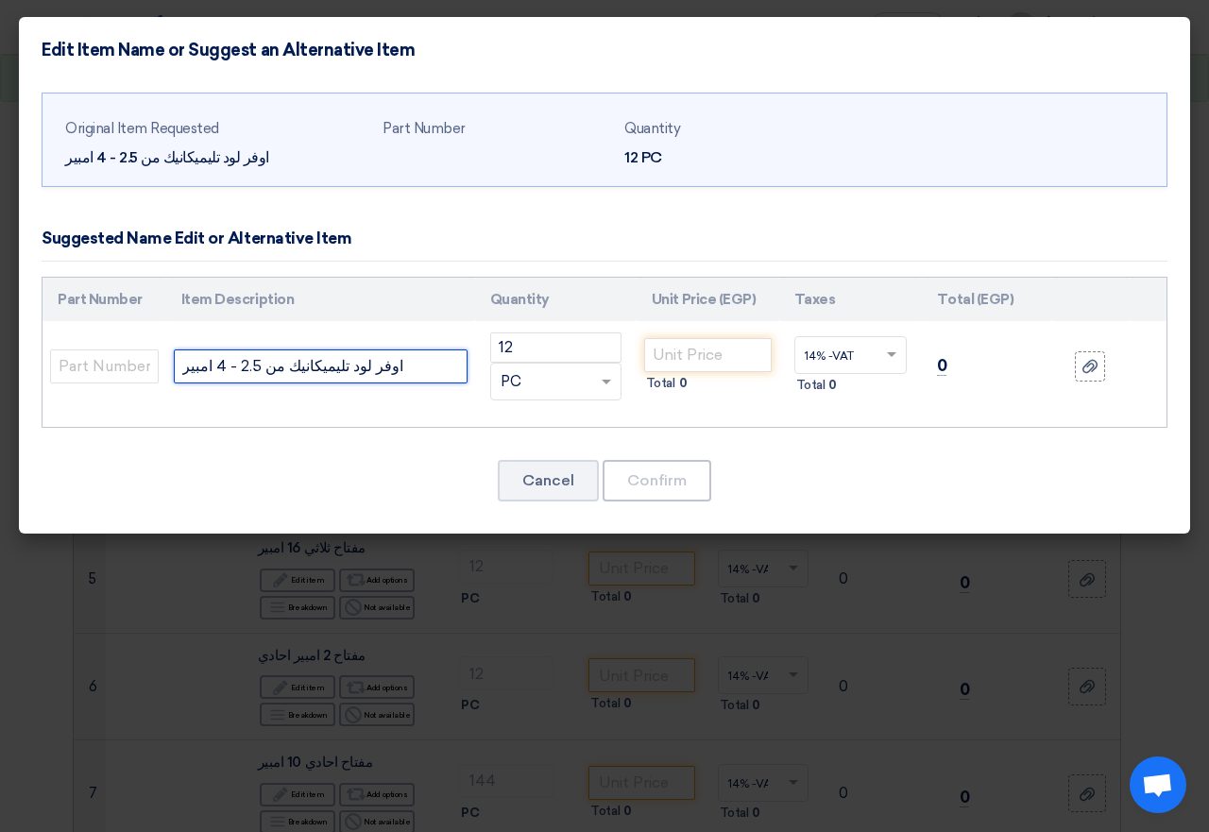
click at [421, 369] on input "اوفر لود تليميكانيك من 2.5 - 4 امبير" at bounding box center [321, 366] width 294 height 34
paste input "LRD08"
type input "اوفر لود تليميكانيك من 2.5 - 4 امبير LRD08"
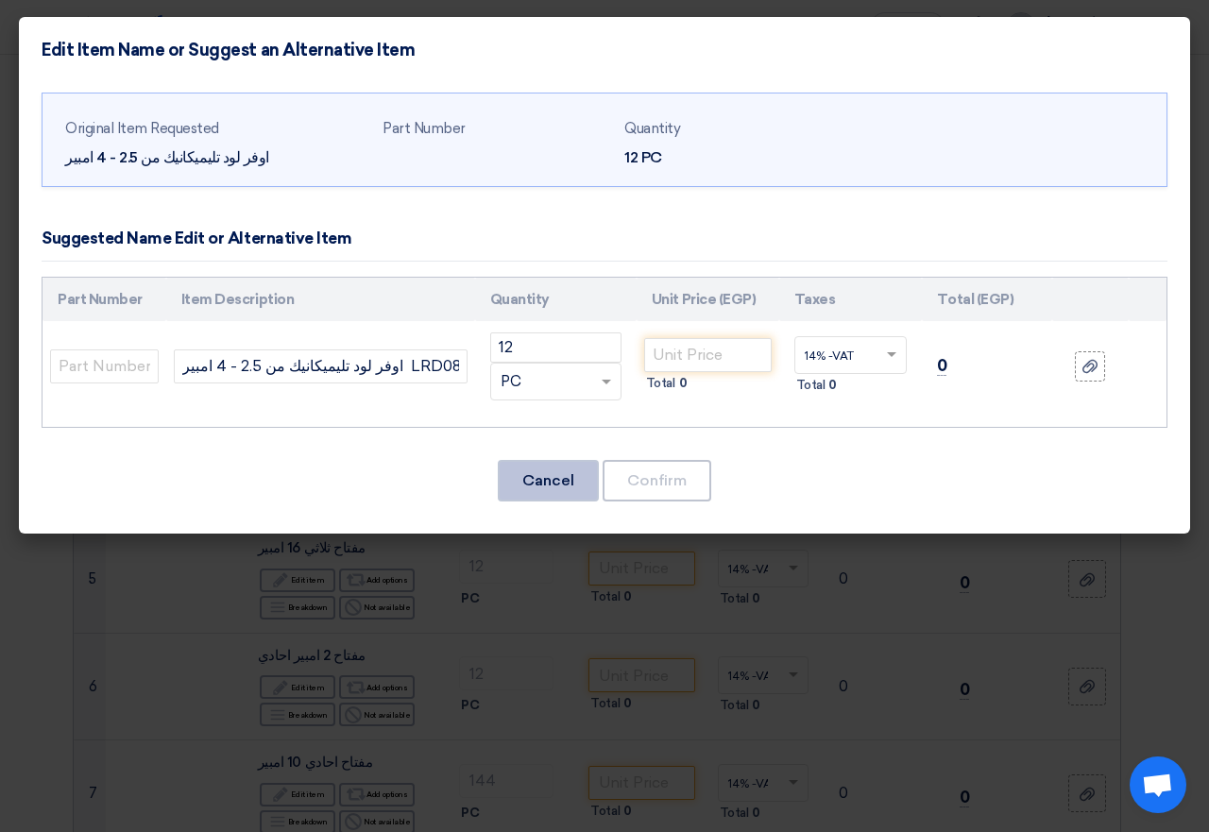
click at [572, 489] on button "Cancel" at bounding box center [548, 481] width 101 height 42
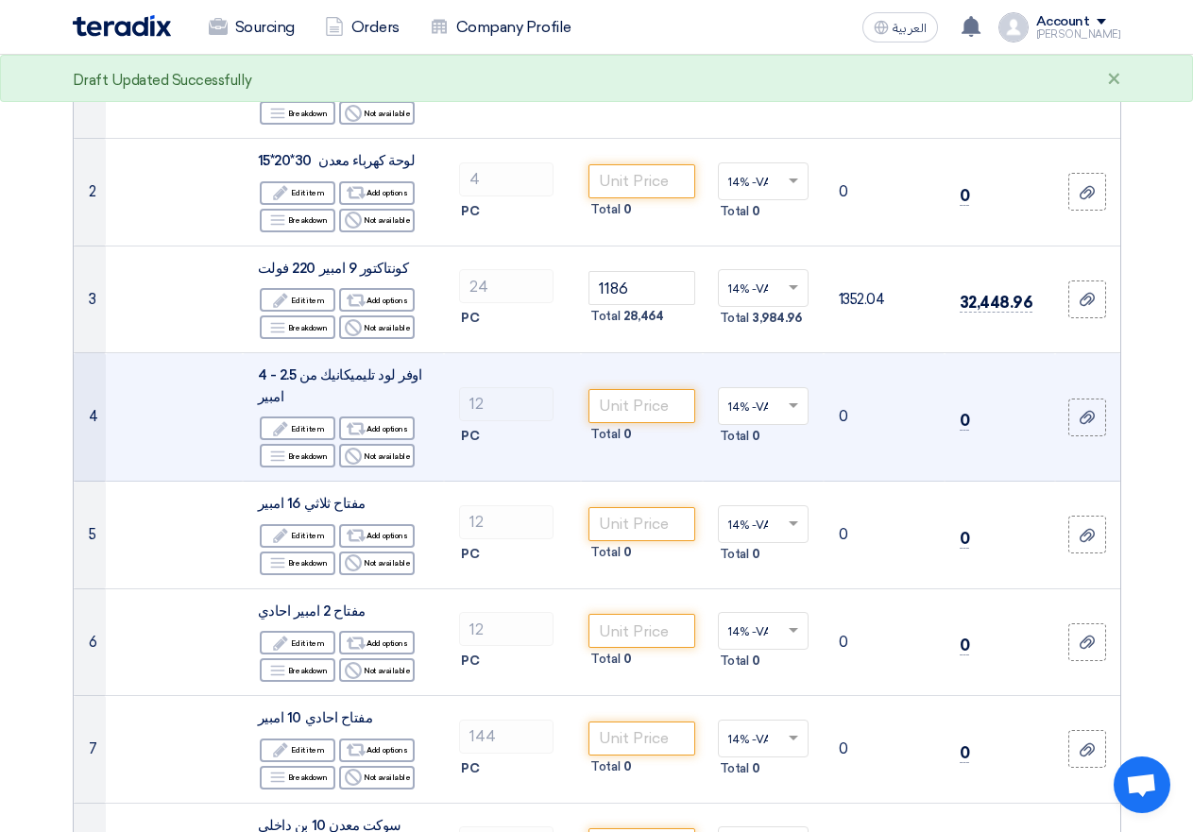
scroll to position [378, 0]
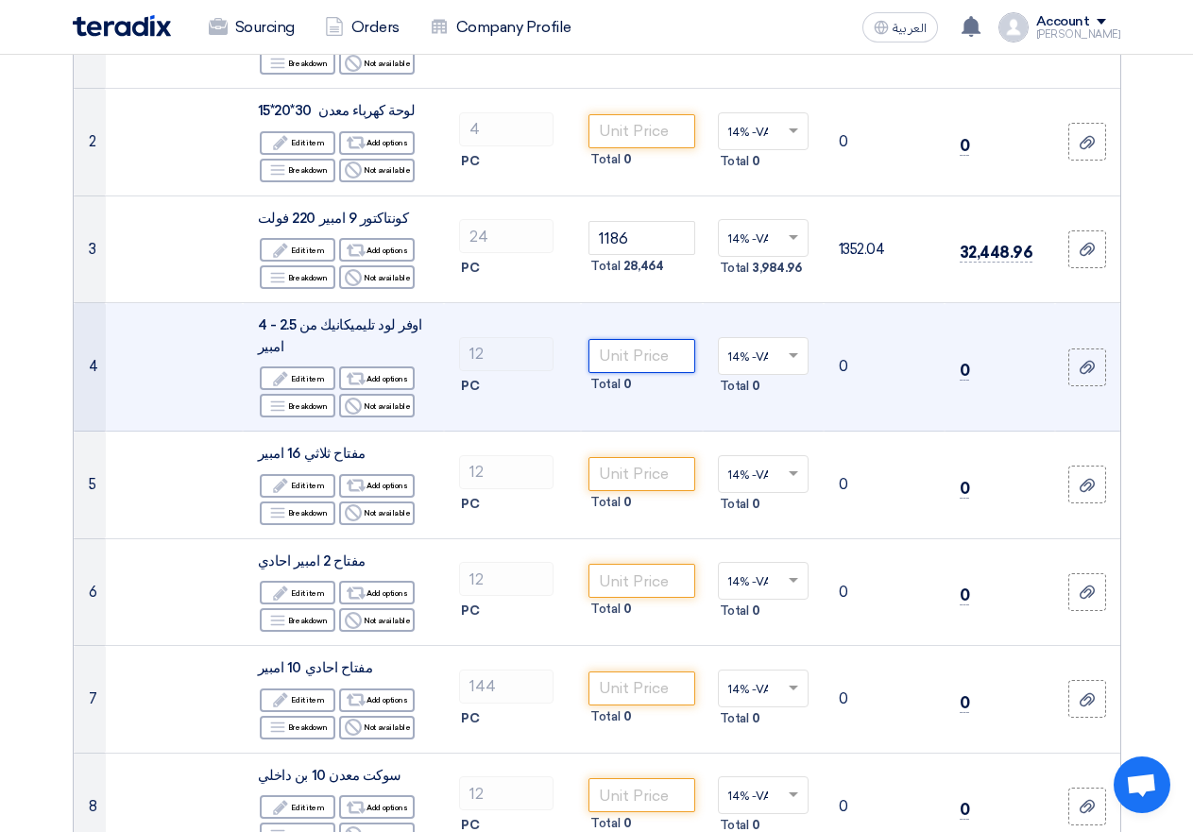
click at [656, 341] on input "number" at bounding box center [641, 356] width 106 height 34
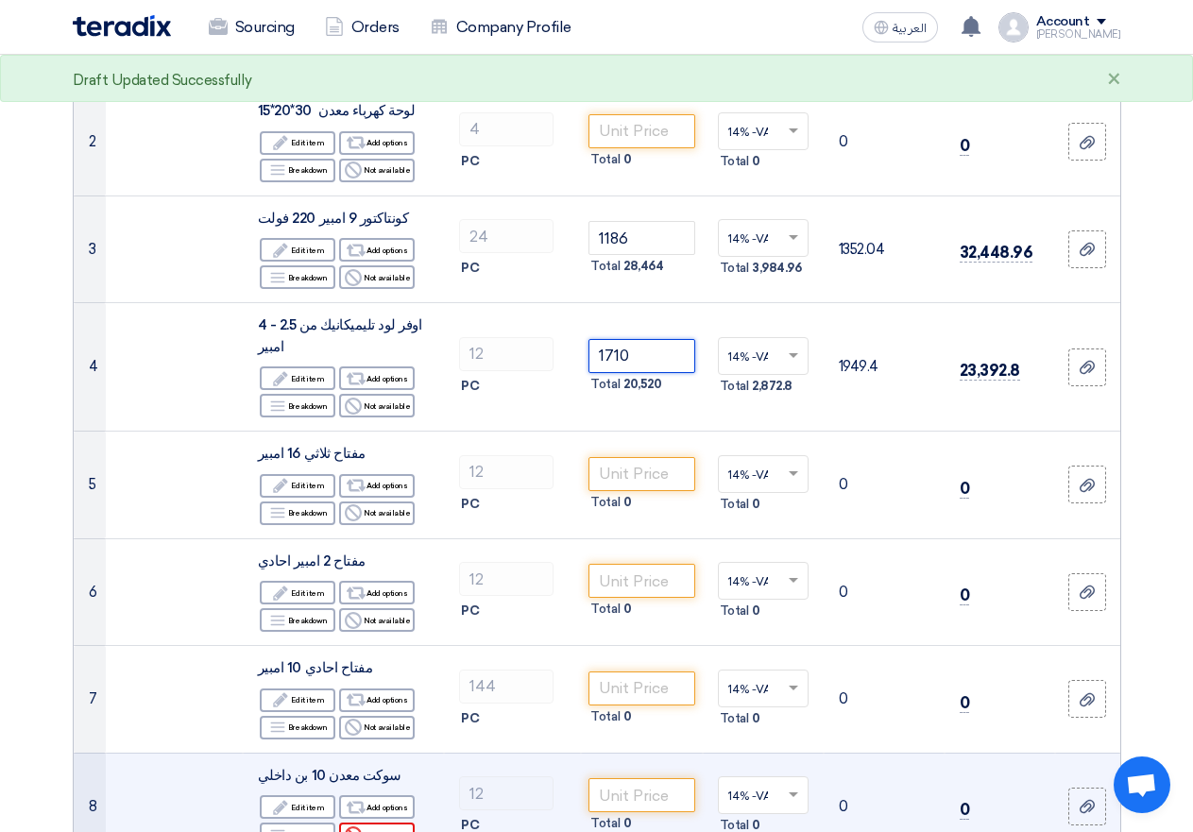
type input "1710"
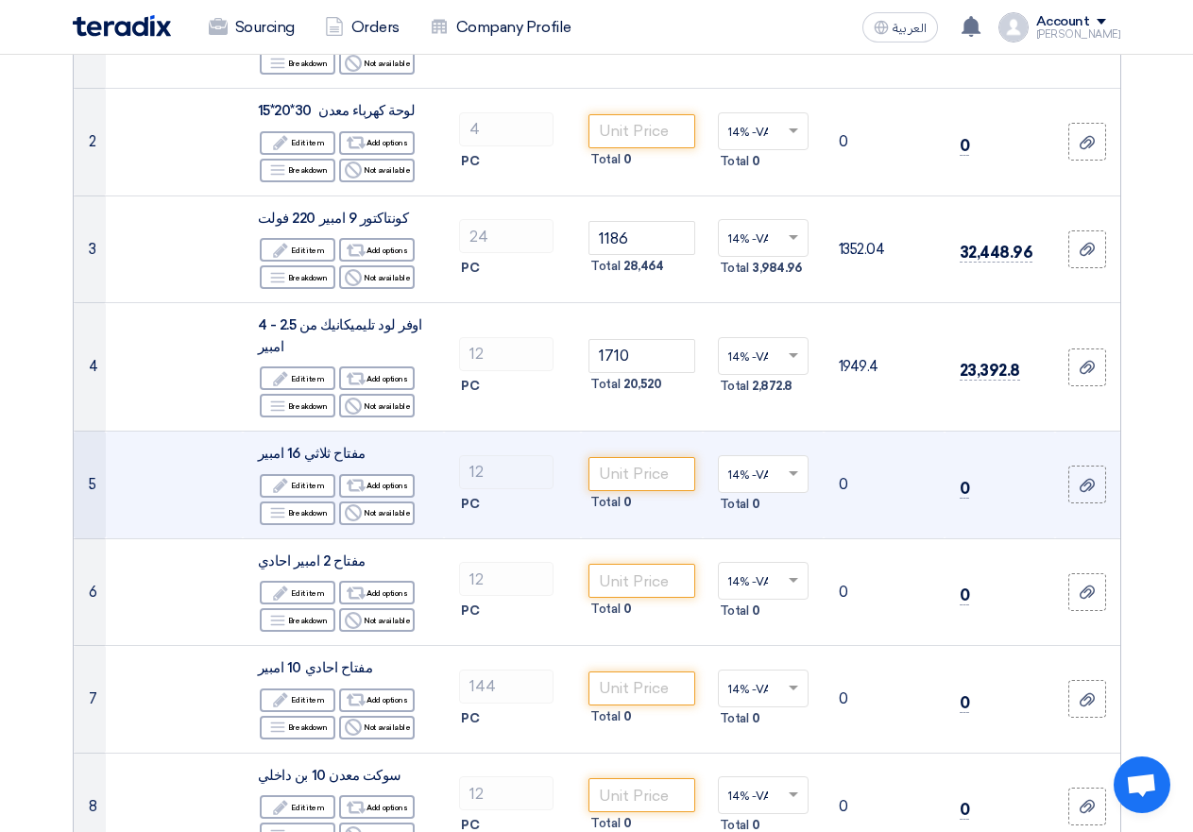
click at [183, 465] on td at bounding box center [174, 486] width 137 height 108
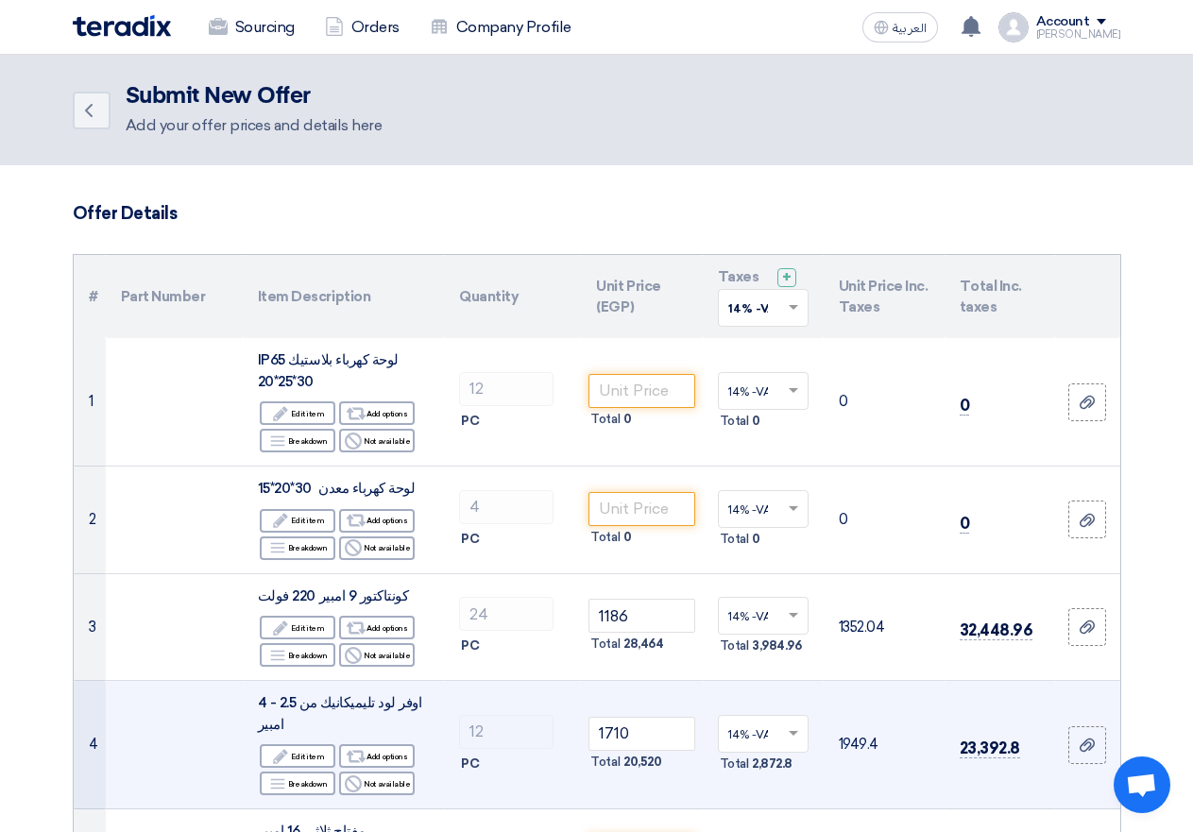
scroll to position [283, 0]
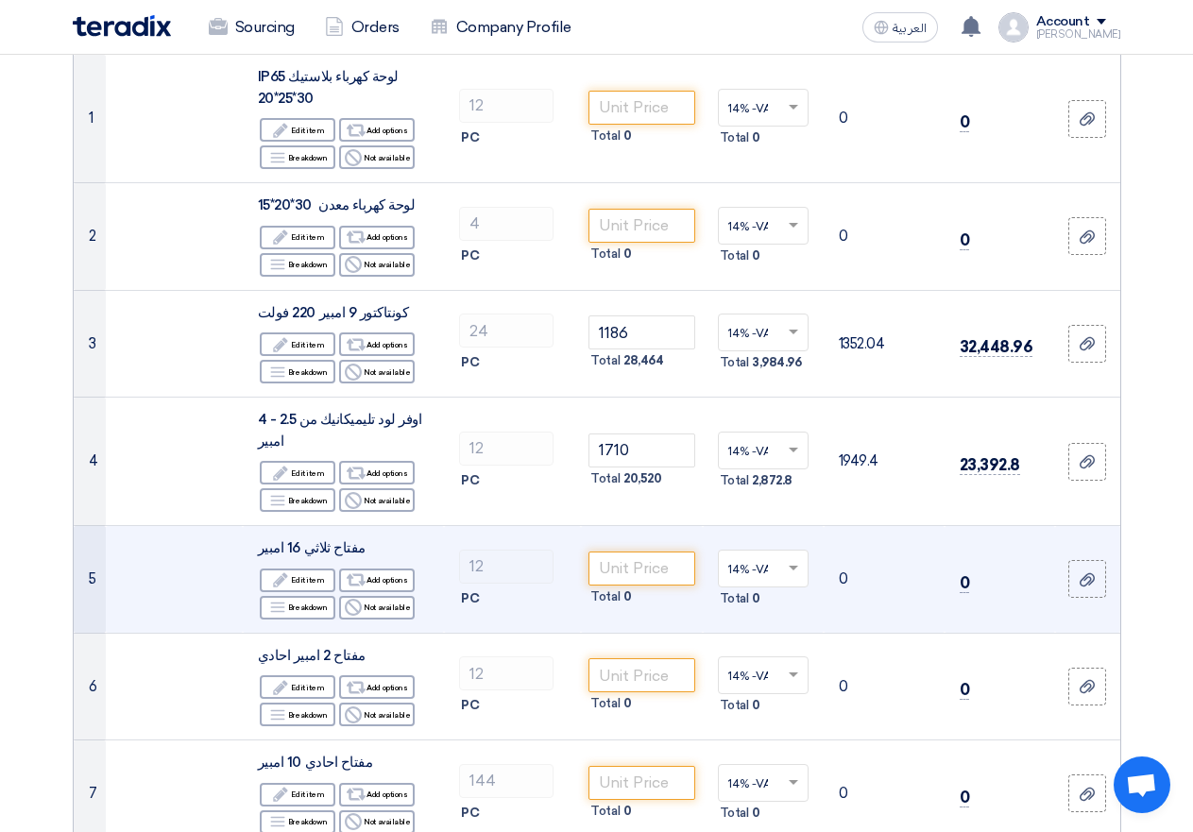
click at [183, 587] on td at bounding box center [174, 580] width 137 height 108
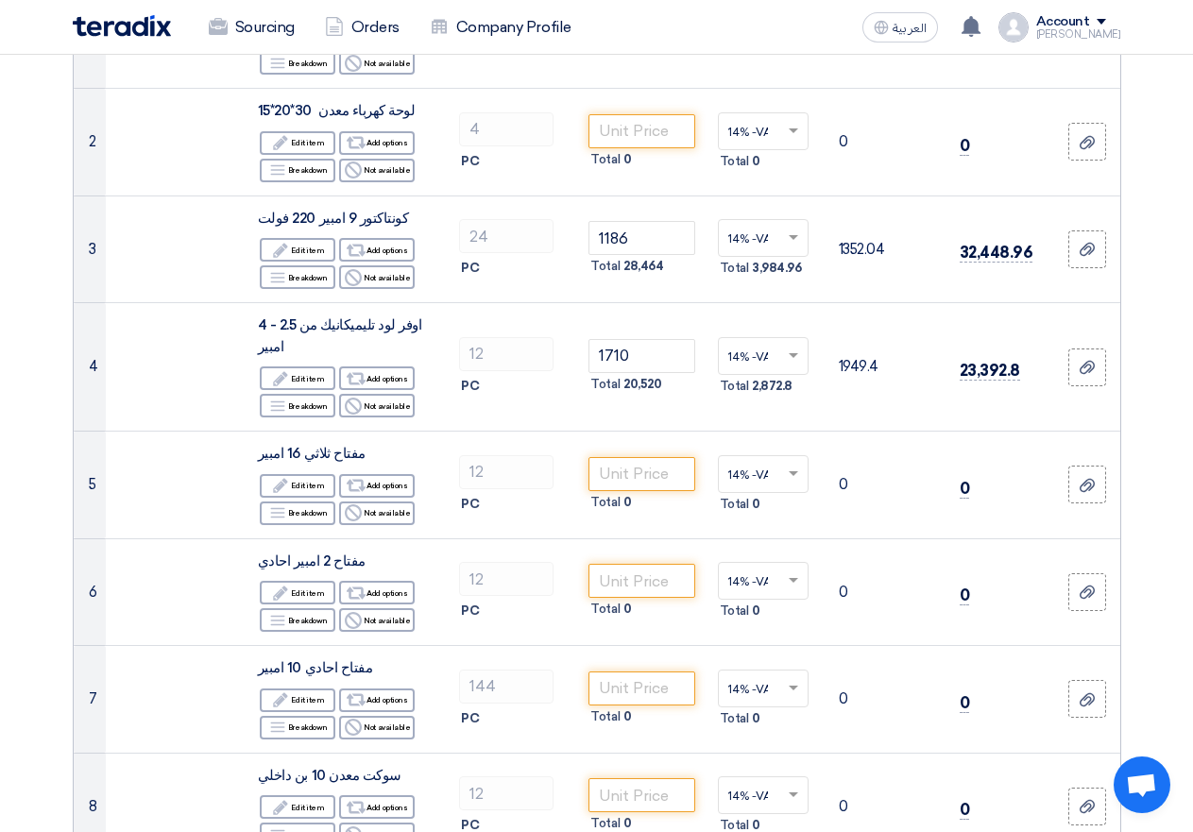
scroll to position [472, 0]
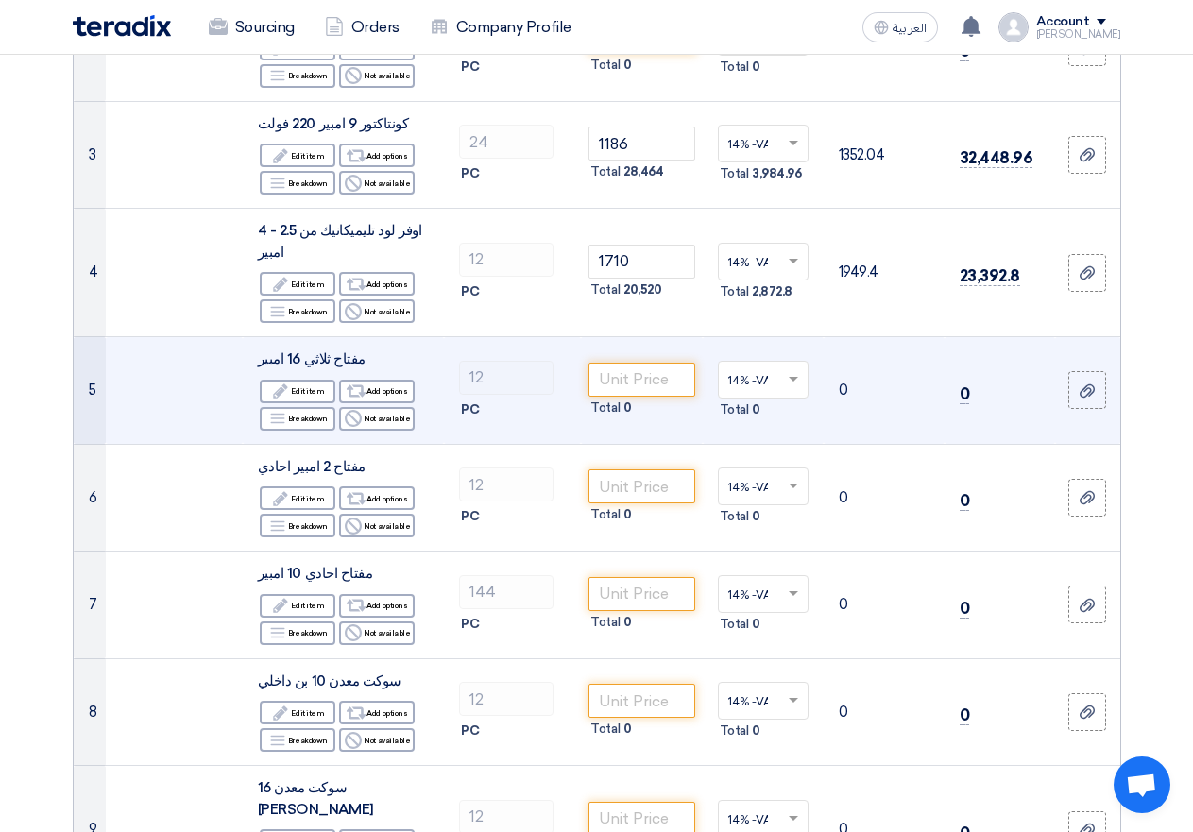
click at [180, 374] on td at bounding box center [174, 391] width 137 height 108
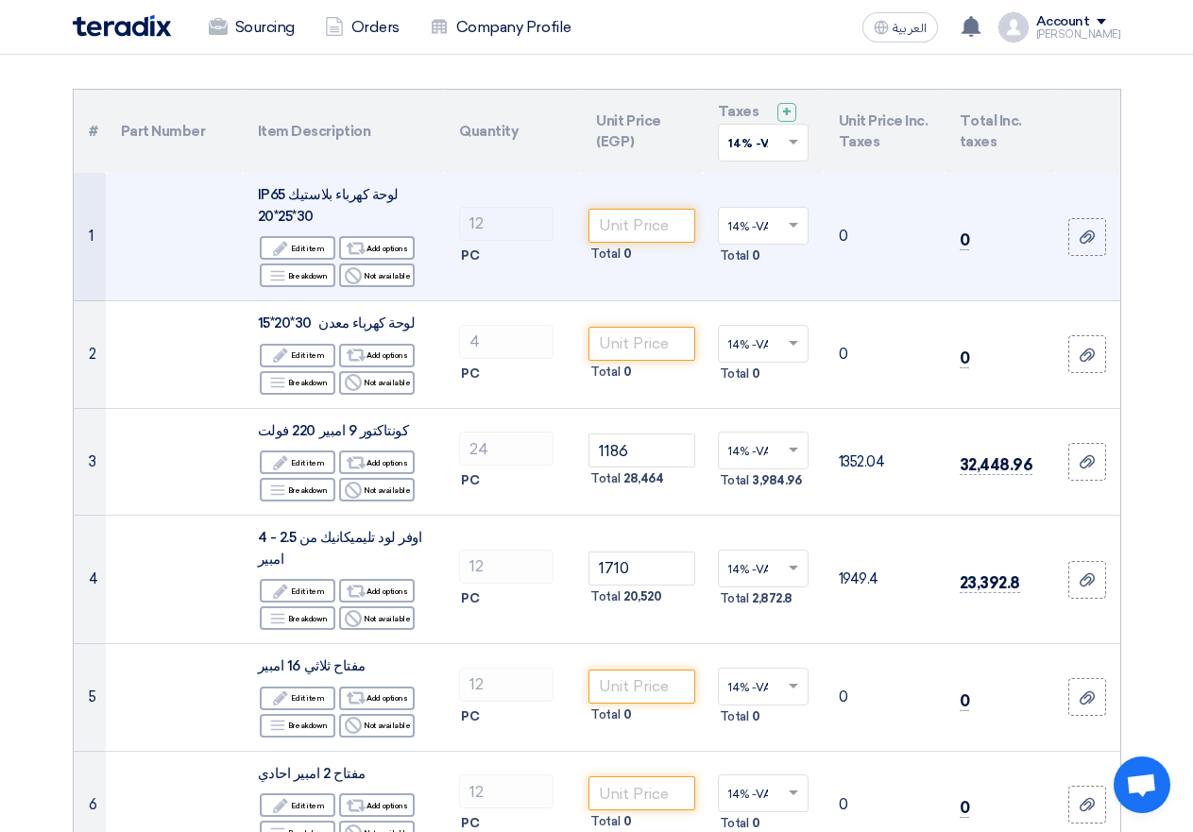
scroll to position [189, 0]
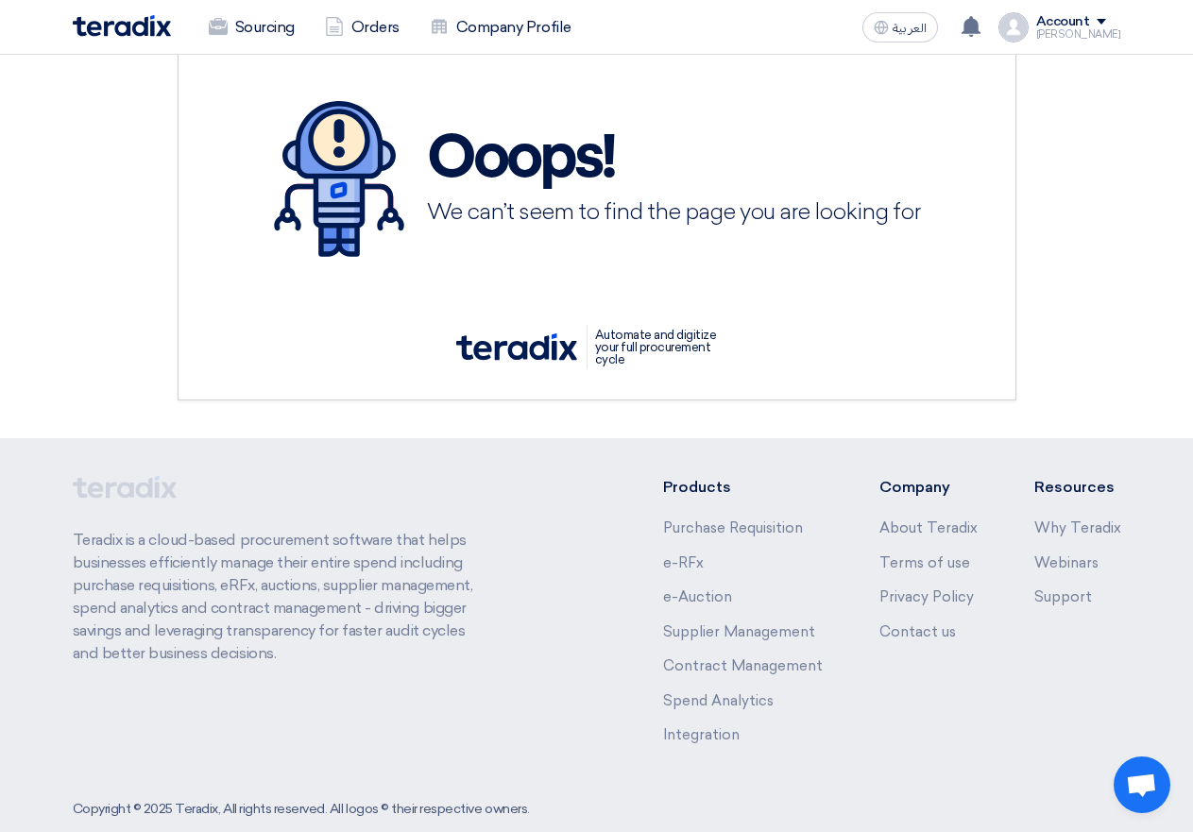
scroll to position [94, 0]
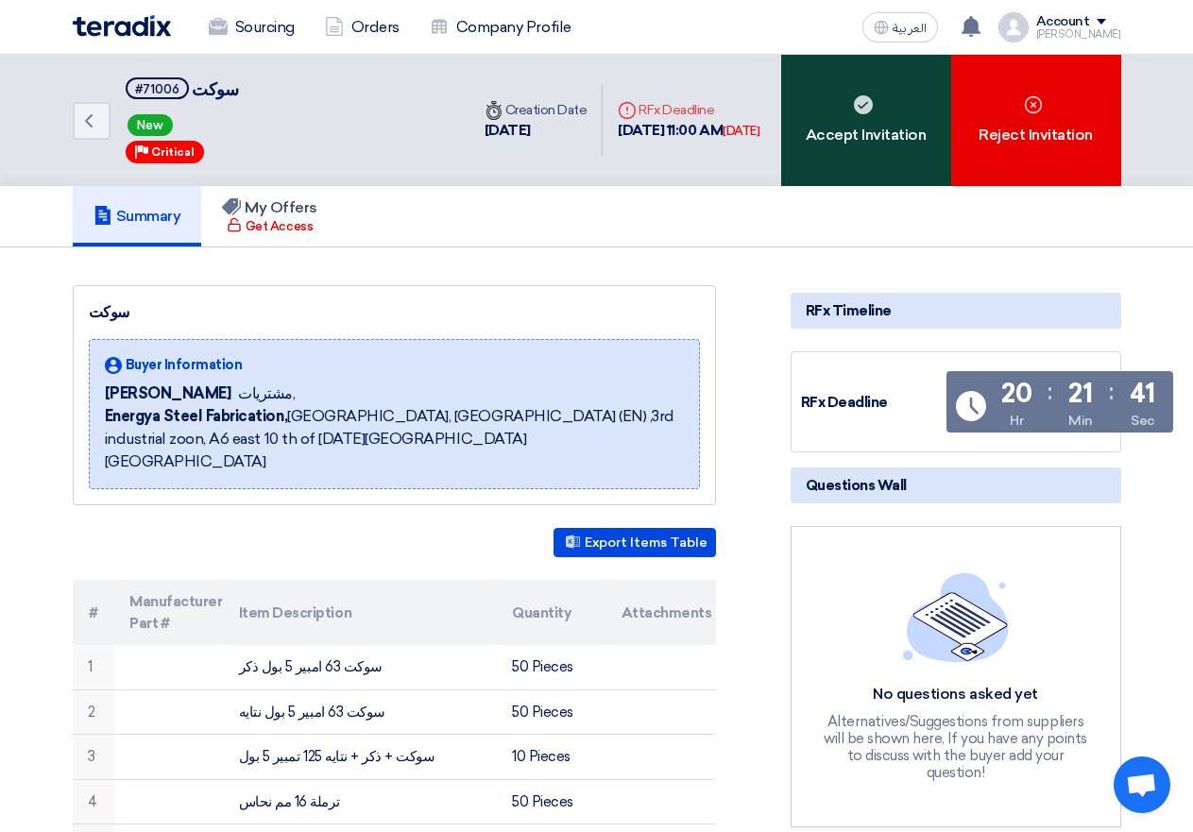
click at [870, 146] on div "Accept Invitation" at bounding box center [866, 120] width 170 height 131
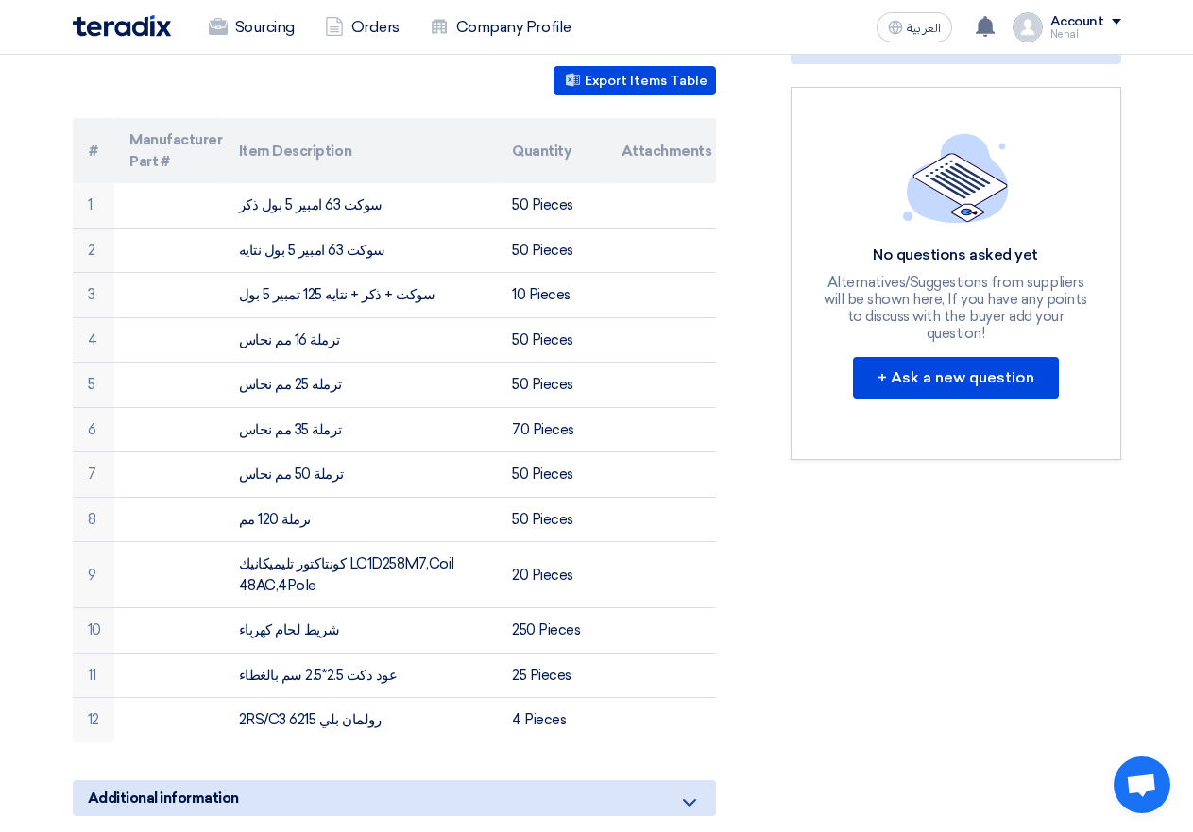
scroll to position [472, 0]
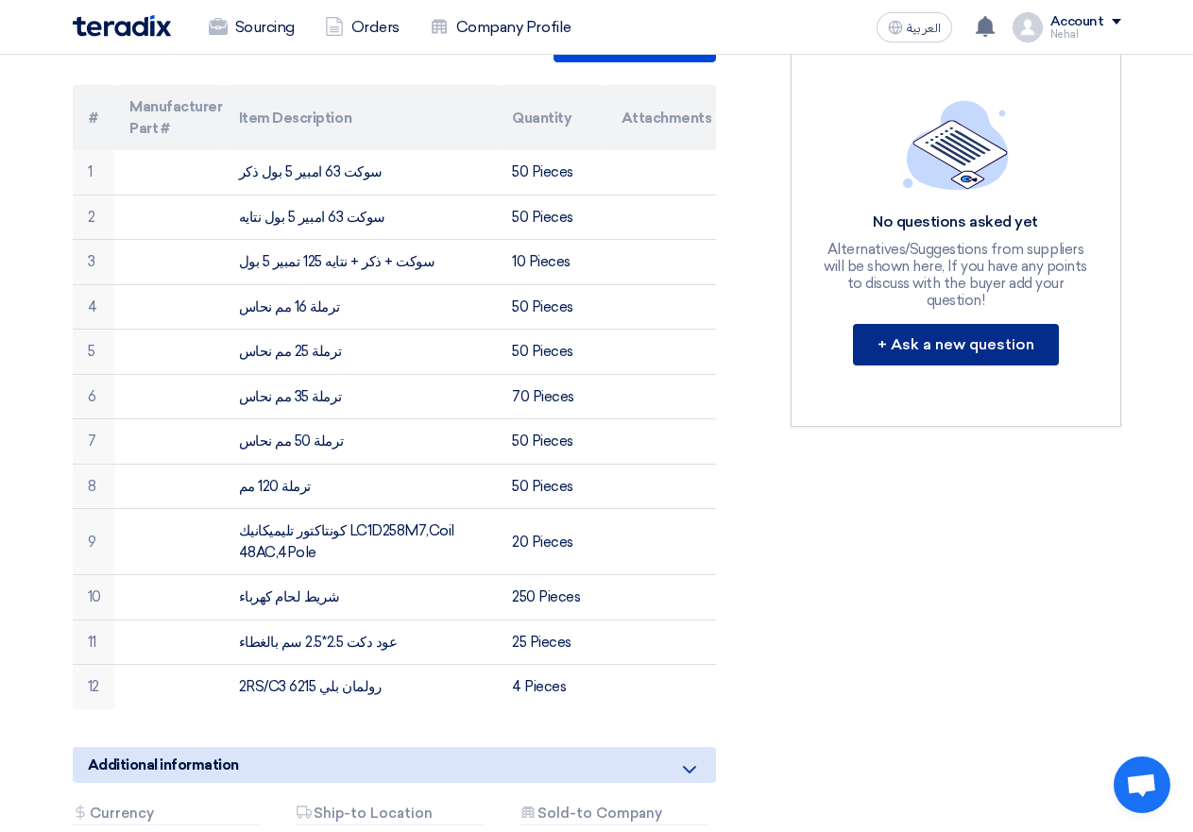
click at [936, 324] on button "+ Ask a new question" at bounding box center [956, 345] width 206 height 42
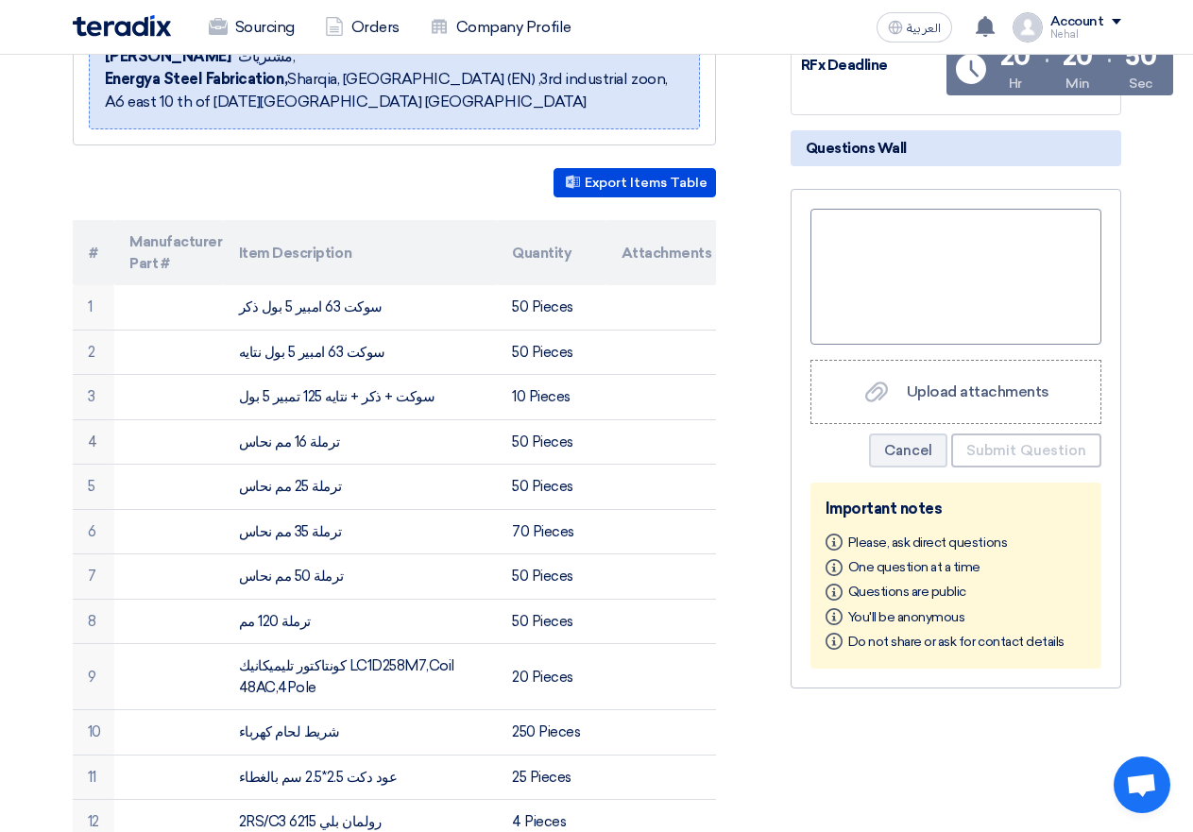
scroll to position [283, 0]
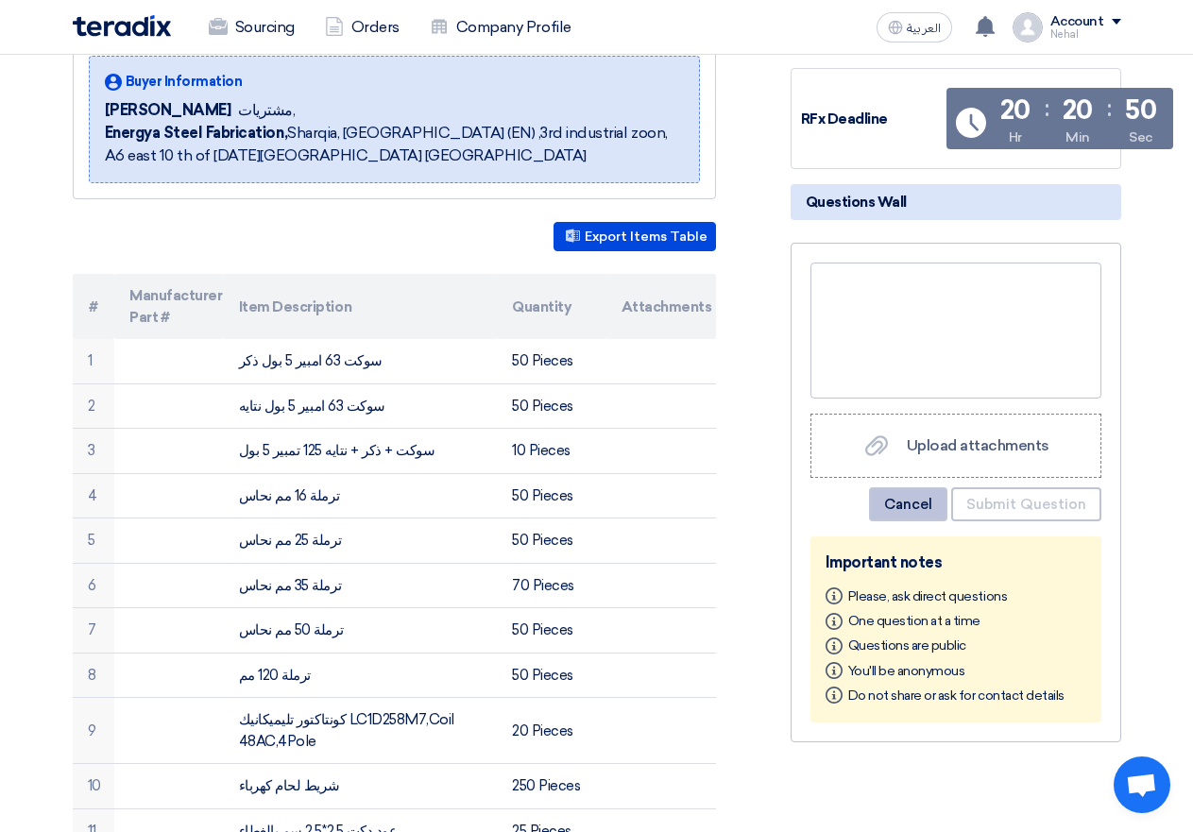
click at [934, 502] on button "Cancel" at bounding box center [908, 504] width 78 height 34
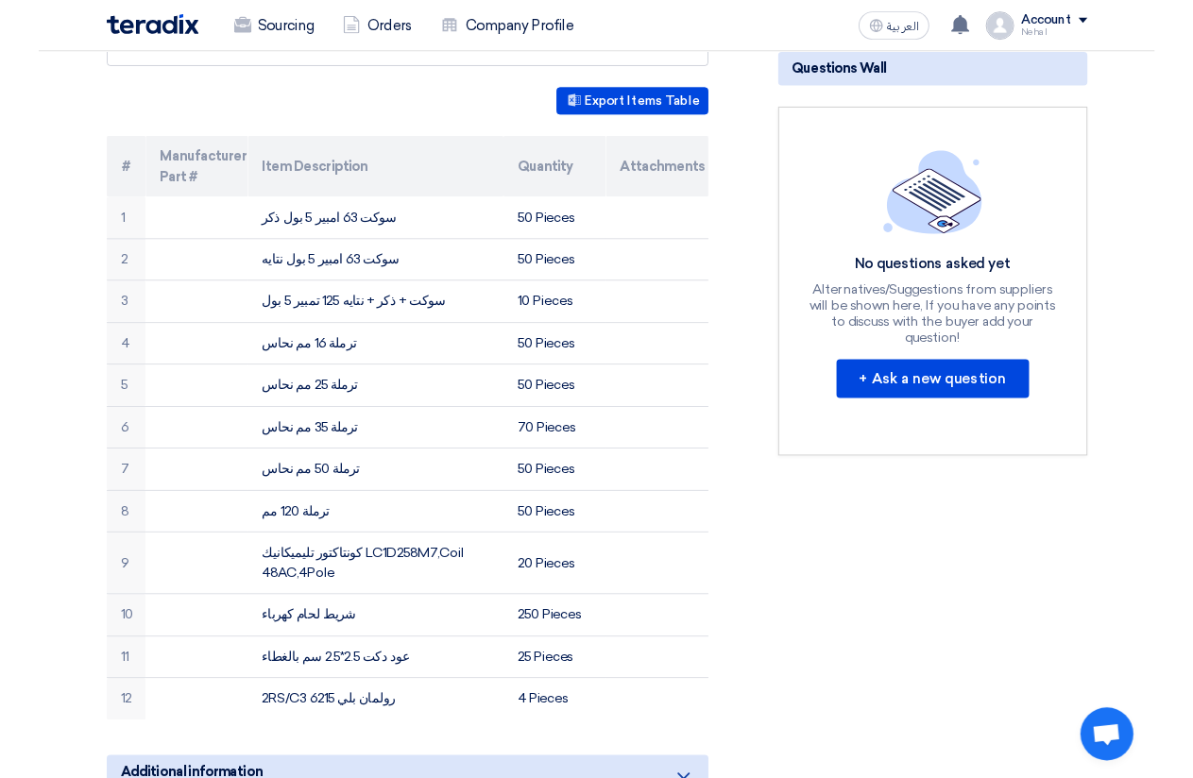
scroll to position [378, 0]
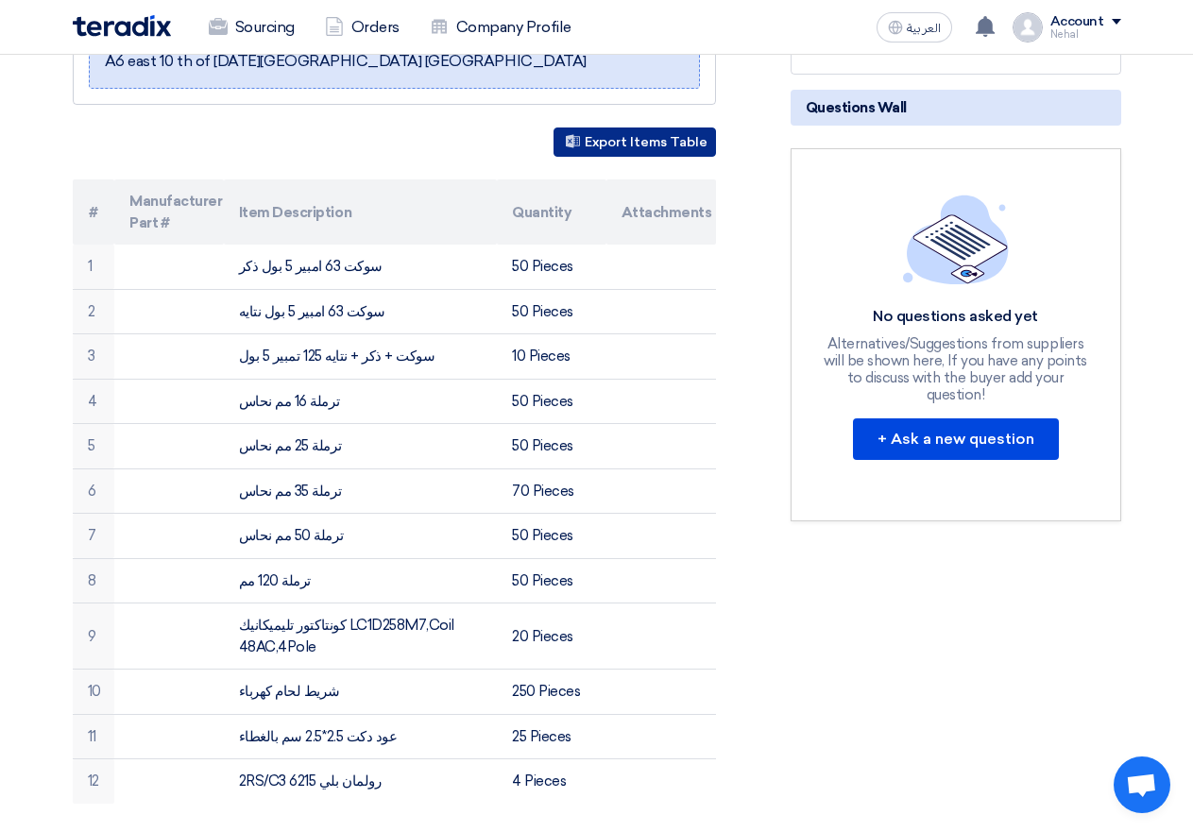
drag, startPoint x: 622, startPoint y: 141, endPoint x: 632, endPoint y: 141, distance: 10.4
click at [626, 141] on button "Export Items Table" at bounding box center [635, 142] width 162 height 29
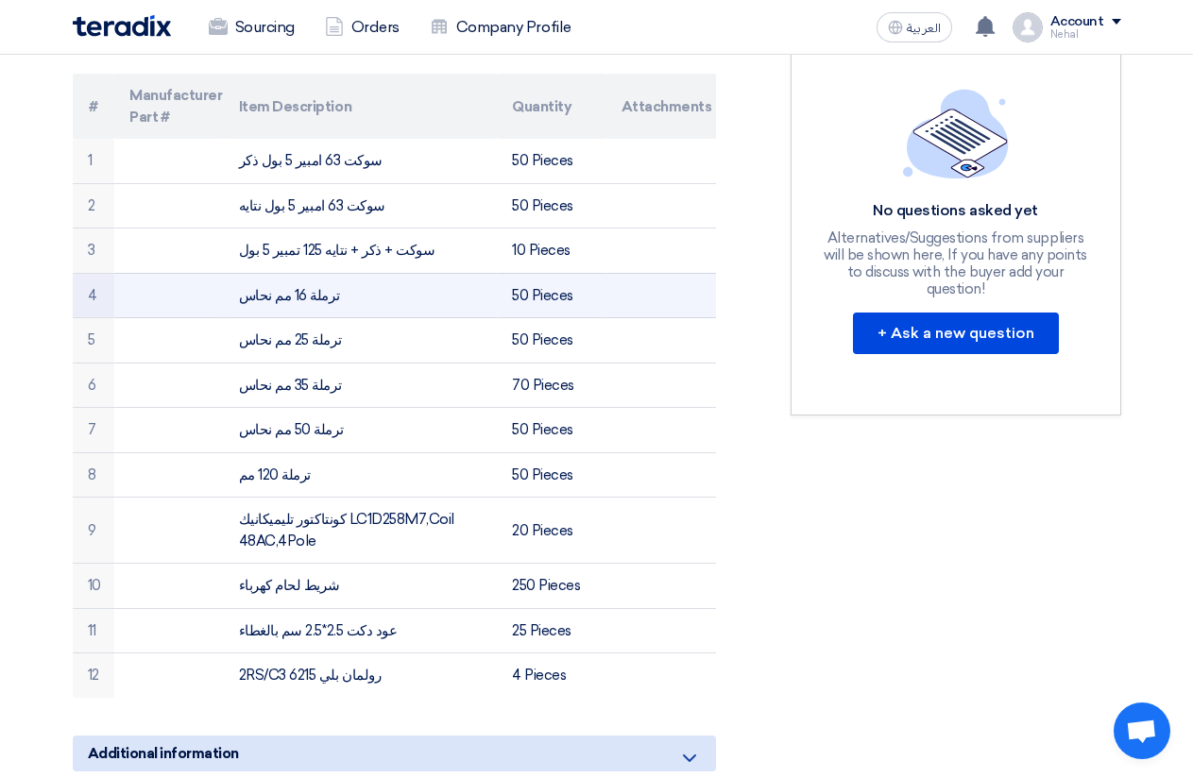
scroll to position [472, 0]
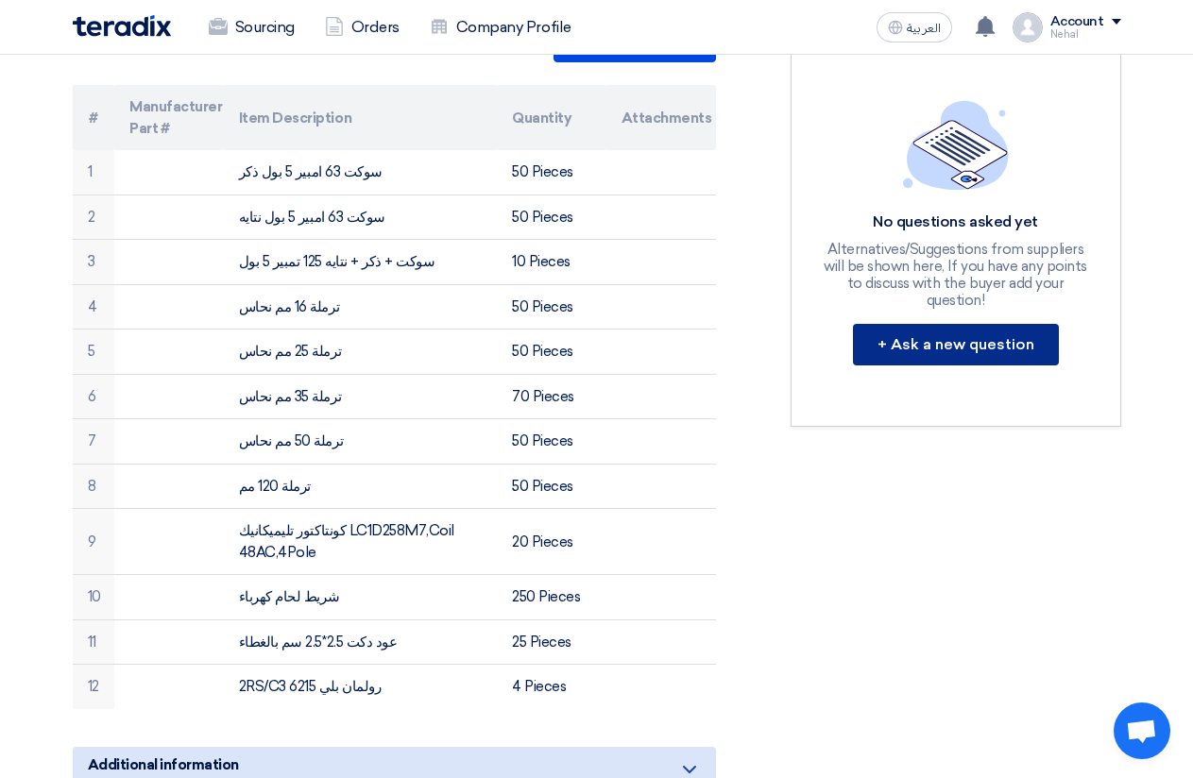
click at [956, 328] on button "+ Ask a new question" at bounding box center [956, 345] width 206 height 42
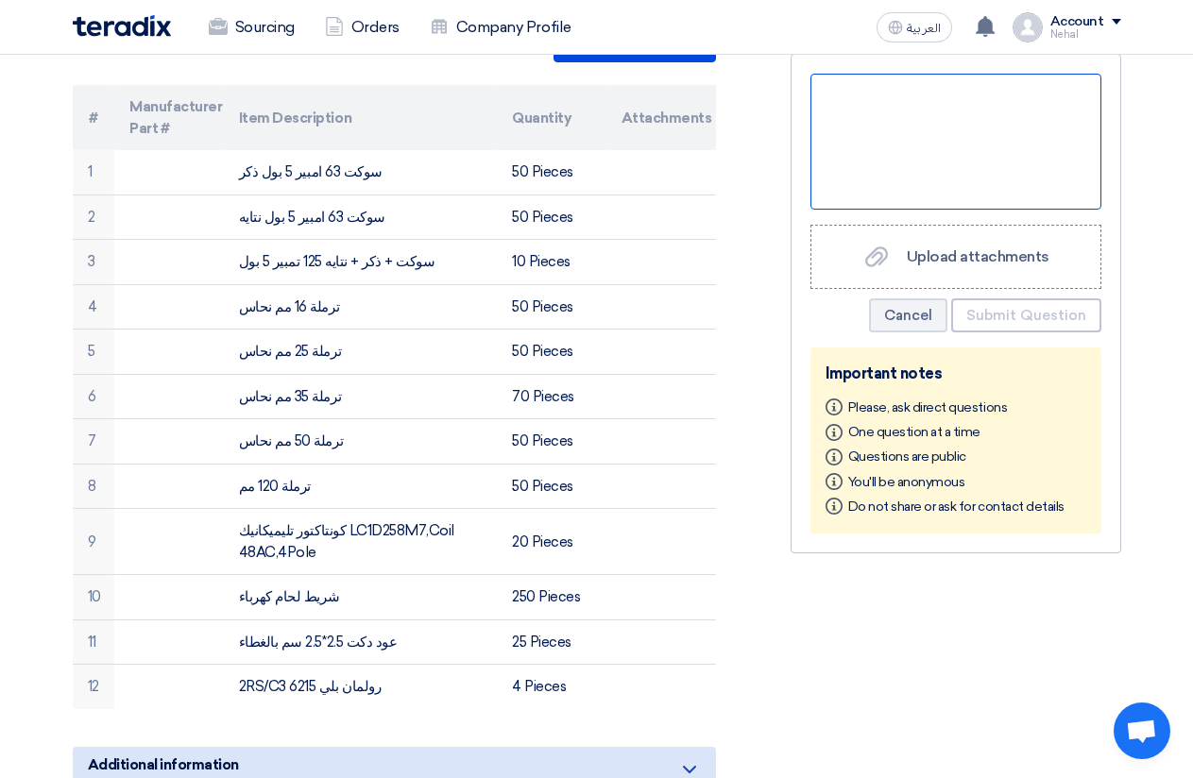
click at [929, 122] on div at bounding box center [955, 142] width 291 height 136
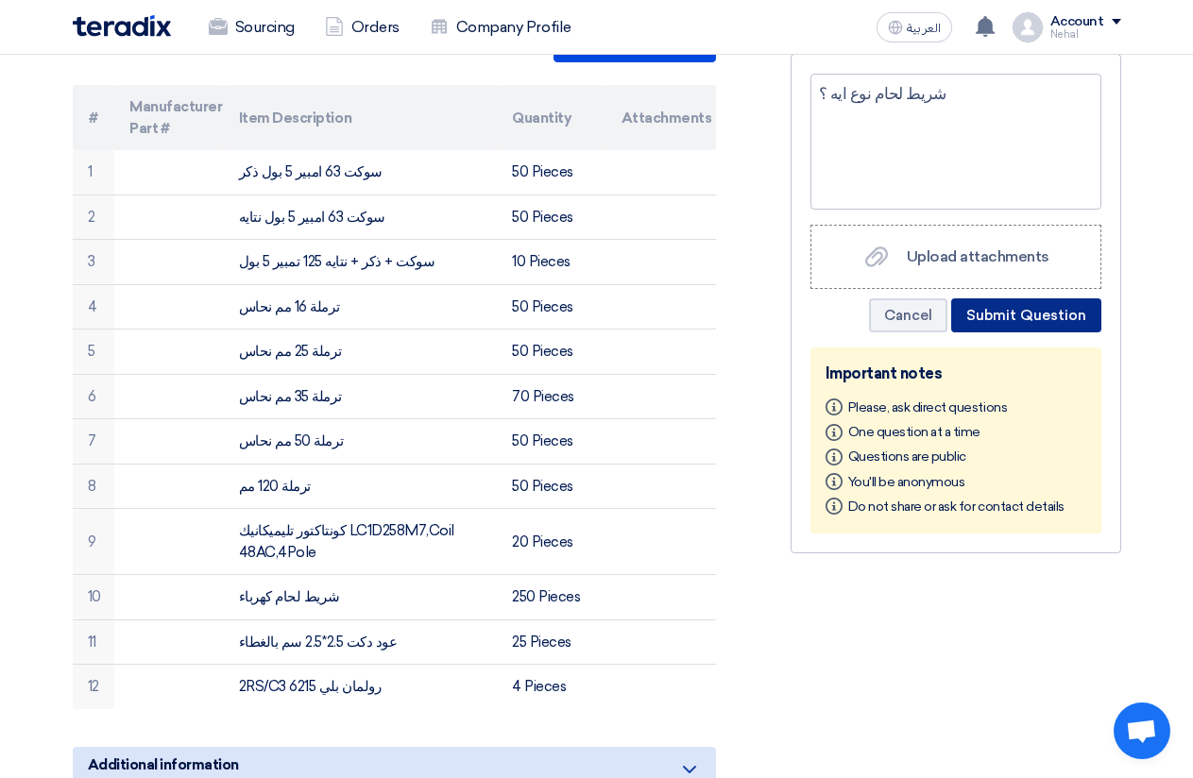
click at [1015, 308] on button "Submit Question" at bounding box center [1026, 315] width 150 height 34
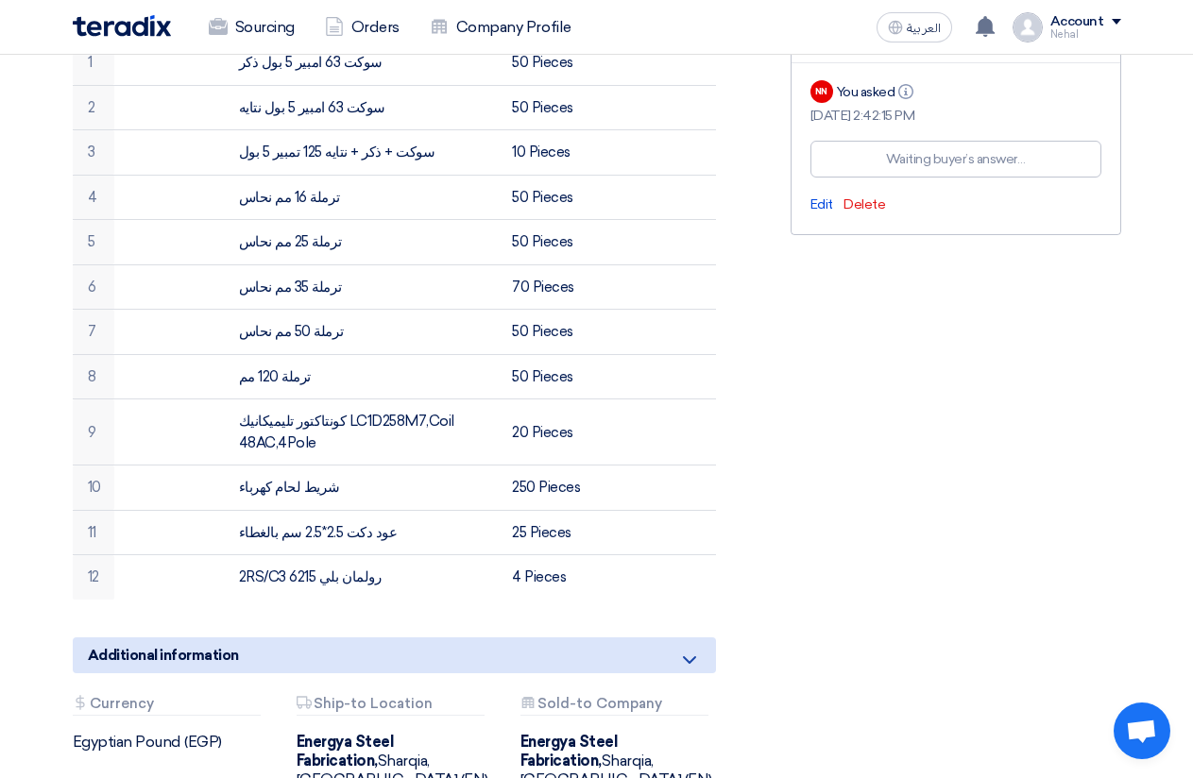
scroll to position [567, 0]
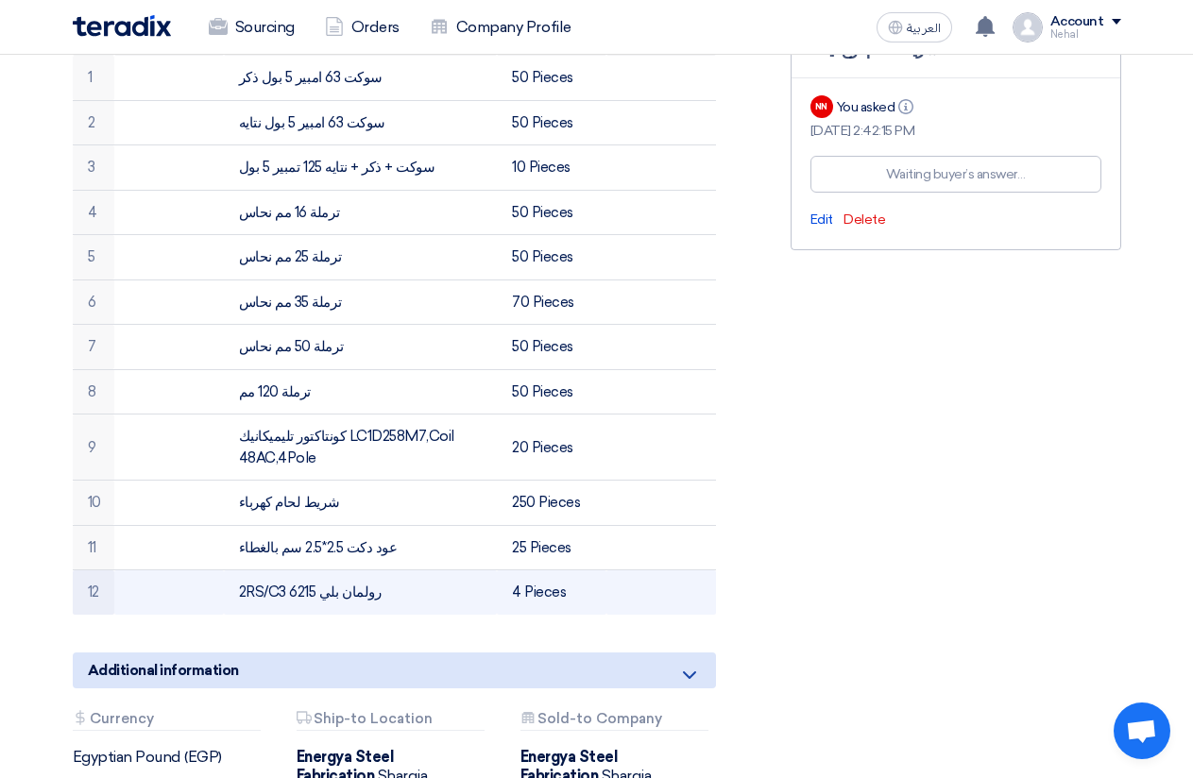
drag, startPoint x: 212, startPoint y: 593, endPoint x: 400, endPoint y: 601, distance: 189.1
click at [400, 601] on tr "12 2RS/C3 6215 رولمان بلي 4 Pieces" at bounding box center [394, 593] width 643 height 44
copy tr "2RS/C3 6215 رولمان بلي"
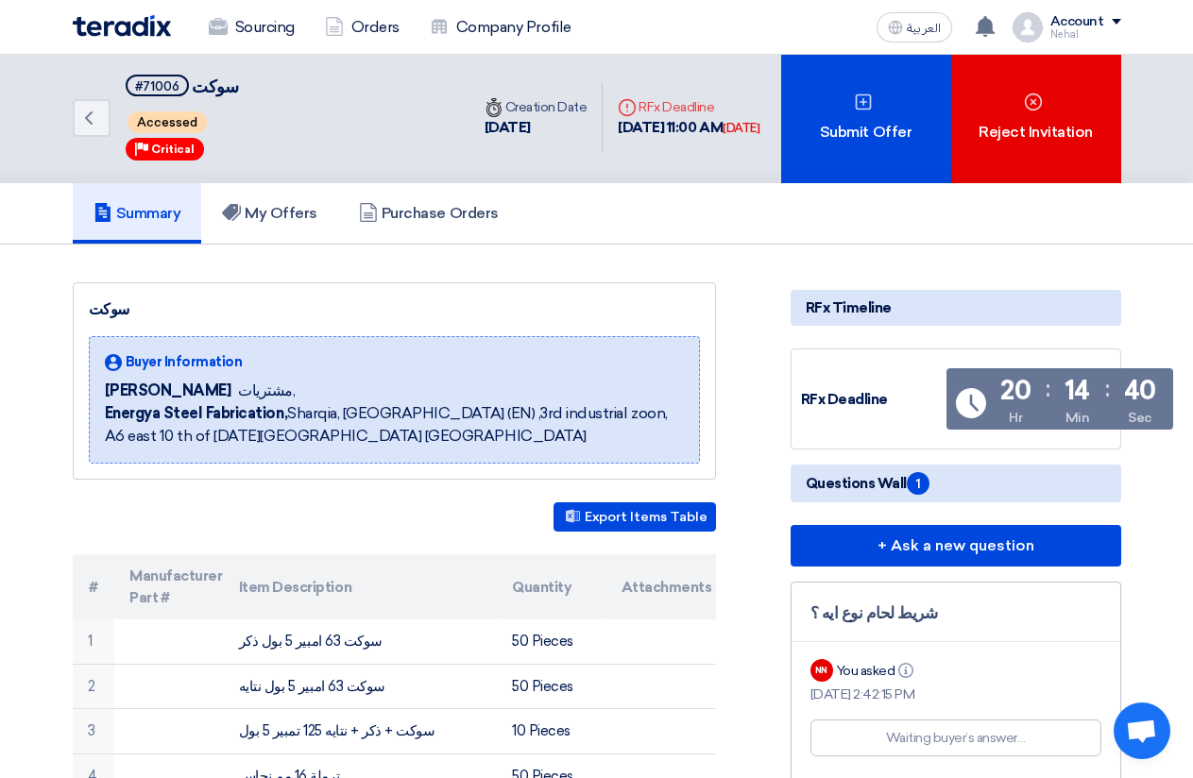
scroll to position [0, 0]
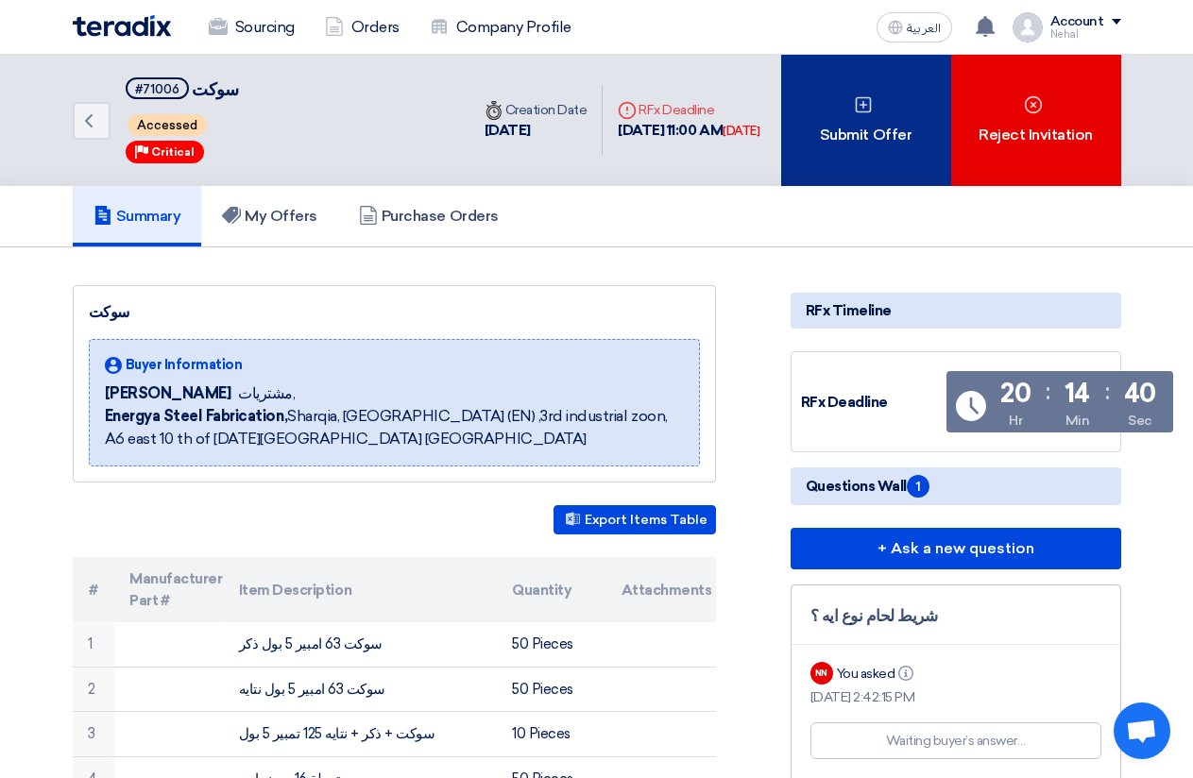
click at [896, 129] on div "Submit Offer" at bounding box center [866, 120] width 170 height 131
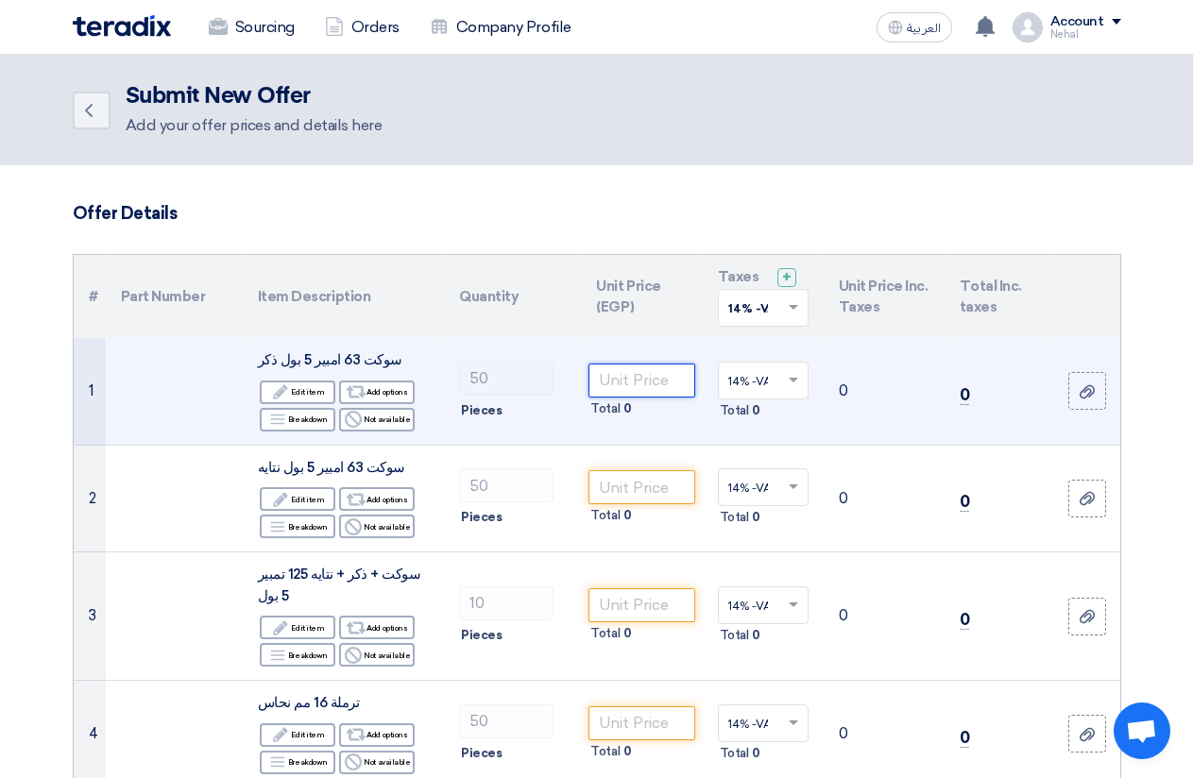
click at [654, 366] on input "number" at bounding box center [641, 381] width 106 height 34
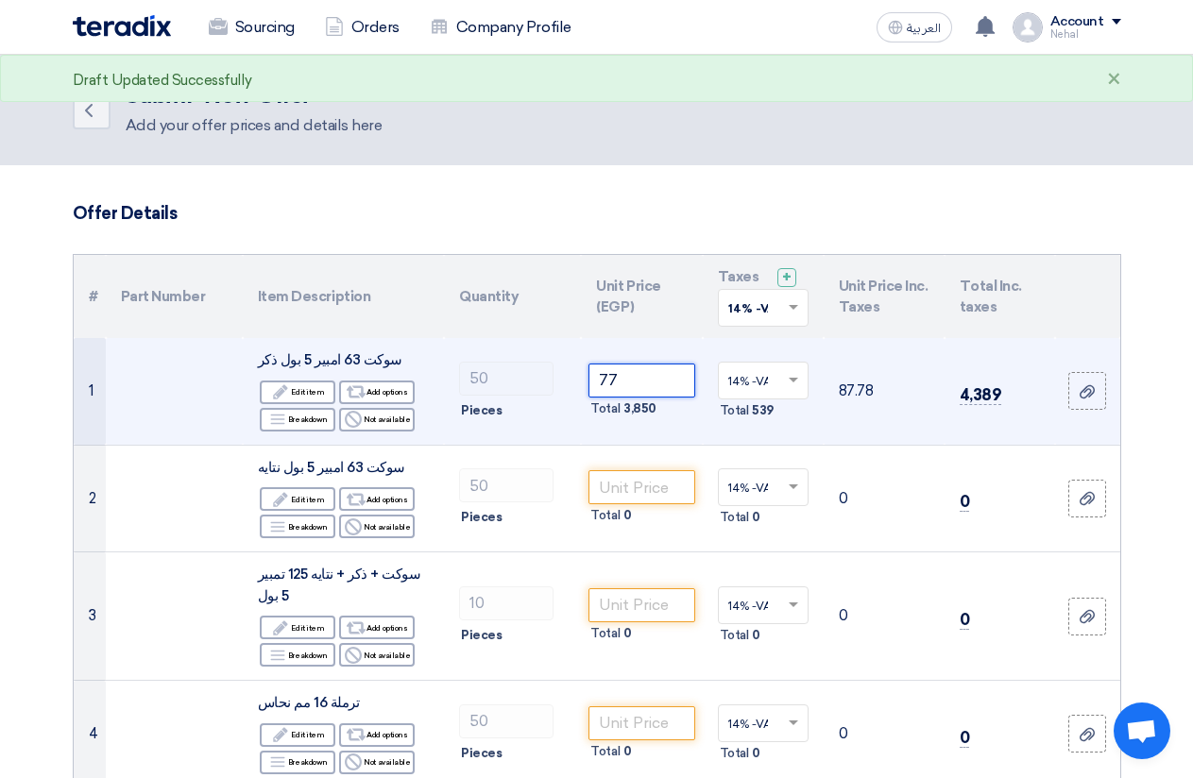
type input "7"
type input "785"
click at [517, 373] on input "50" at bounding box center [506, 379] width 94 height 34
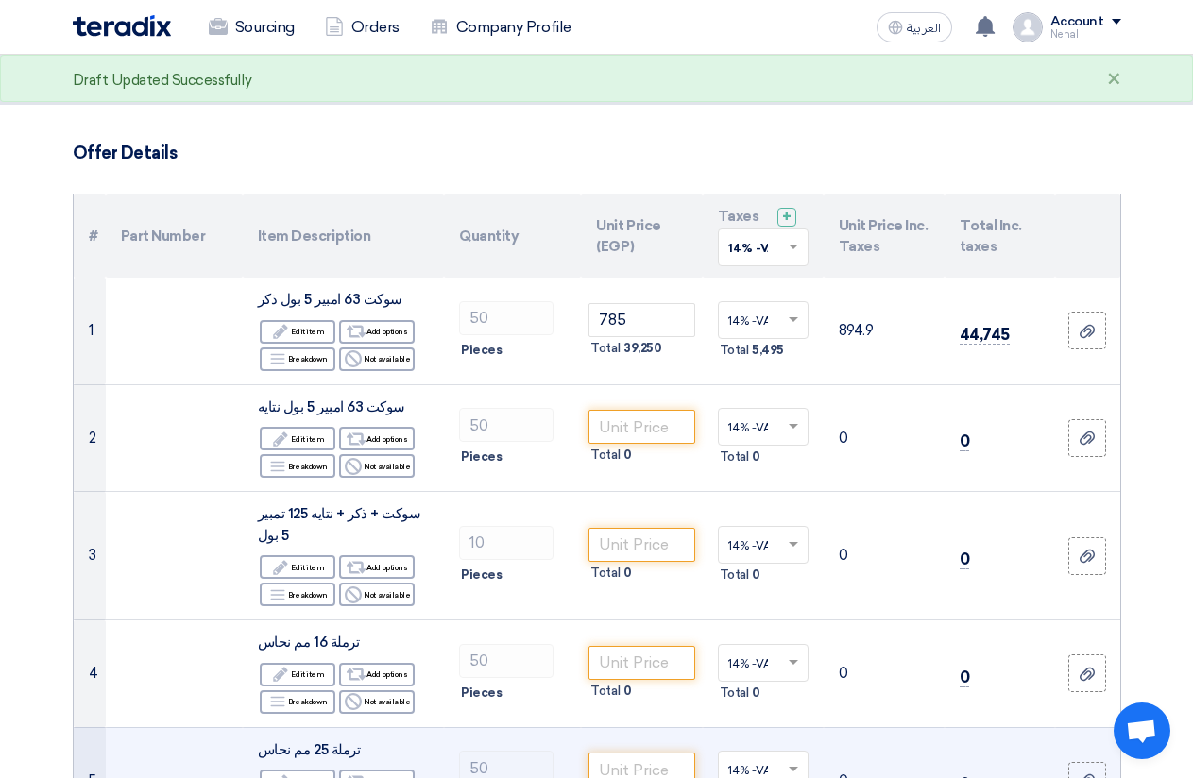
scroll to position [94, 0]
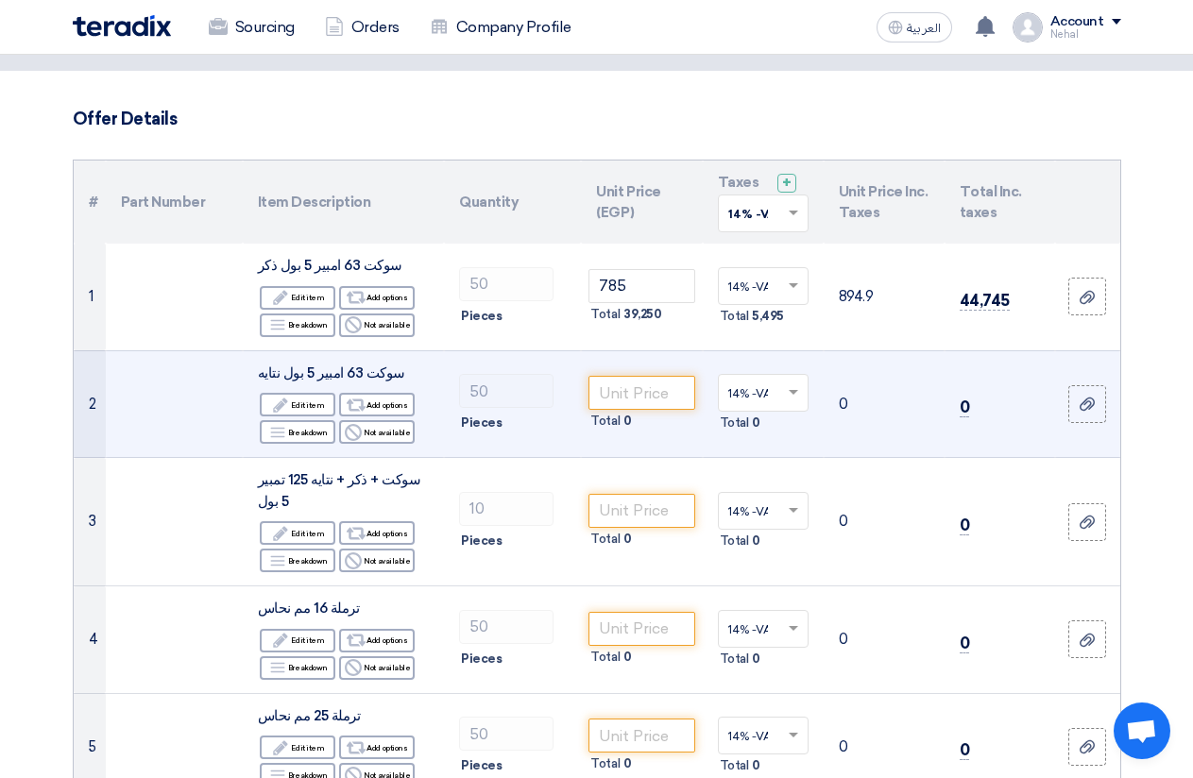
click at [259, 372] on span "سوكت 63 امبير 5 بول نتايه" at bounding box center [331, 373] width 147 height 17
copy td "سوكت 63 امبير 5 بول نتايه"
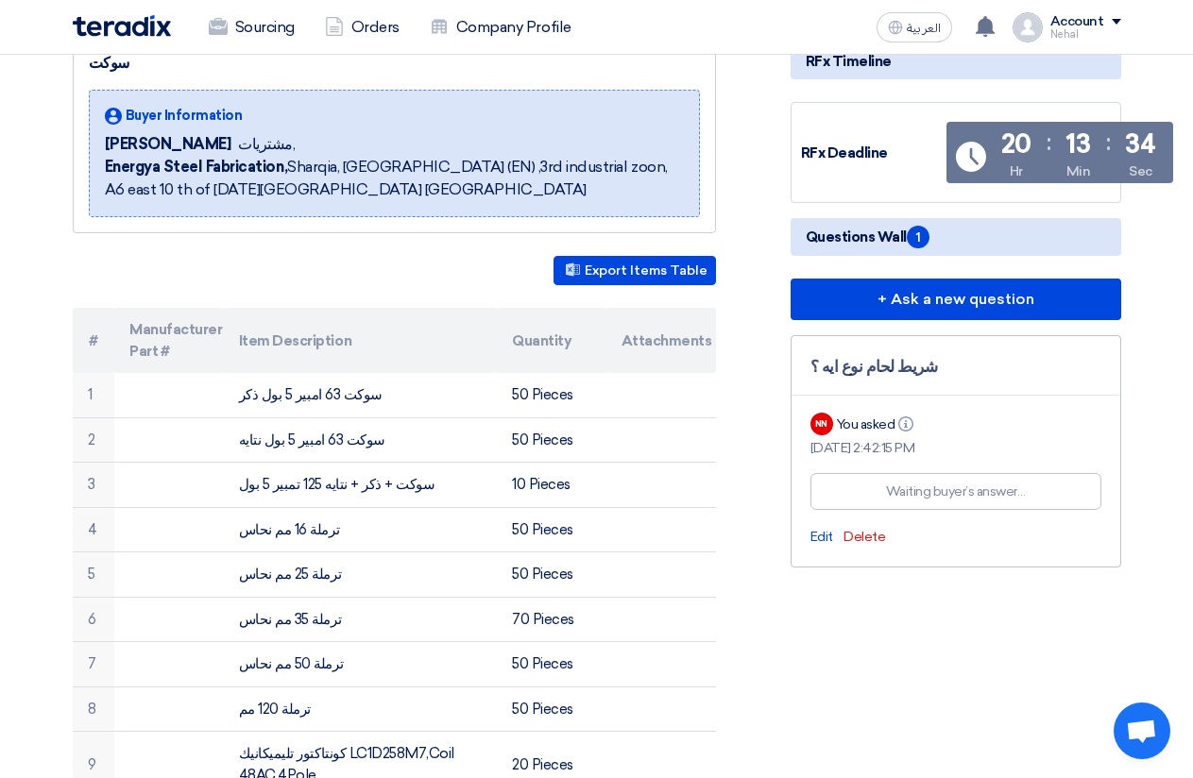
scroll to position [283, 0]
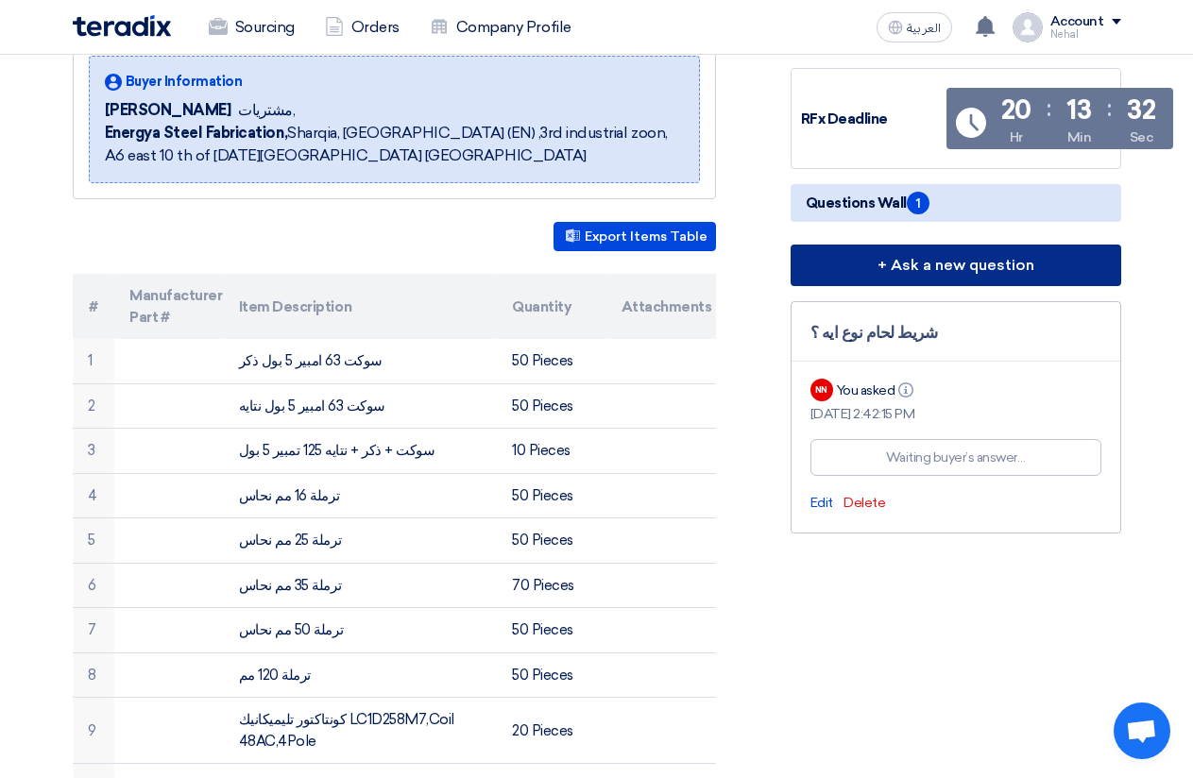
click at [895, 275] on button "+ Ask a new question" at bounding box center [956, 266] width 331 height 42
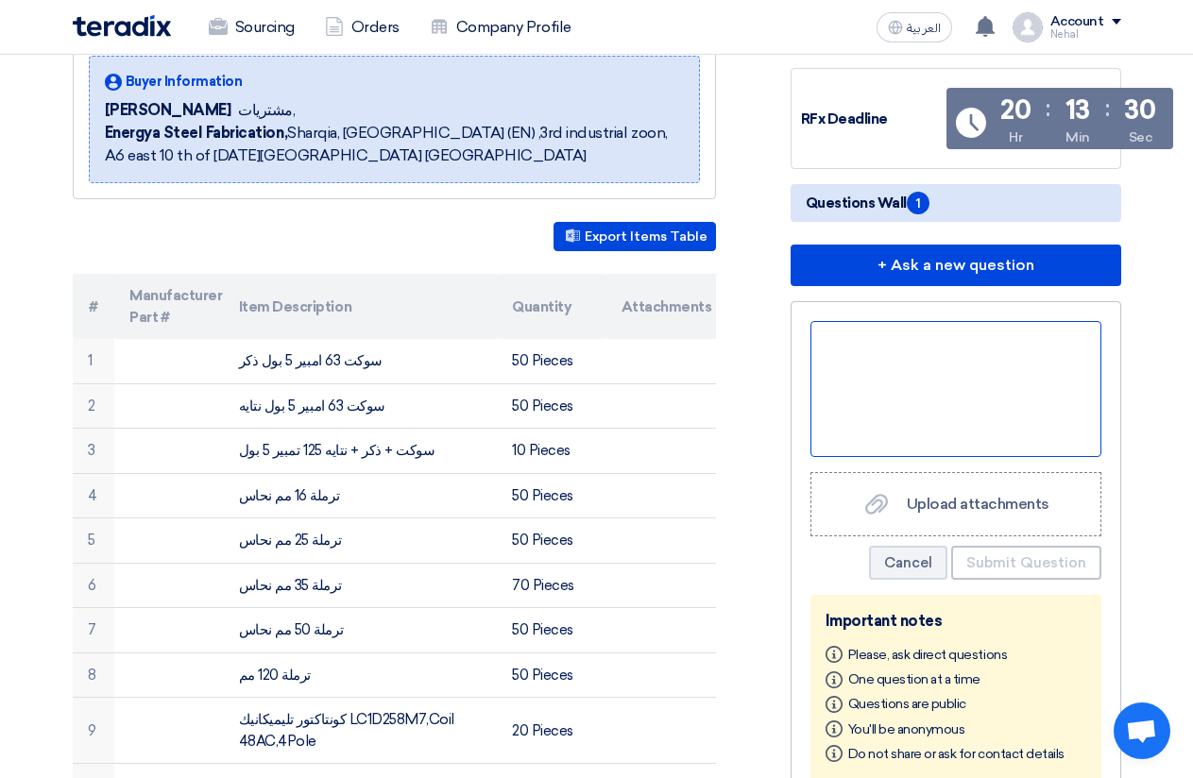
click at [897, 363] on div at bounding box center [955, 389] width 291 height 136
paste div
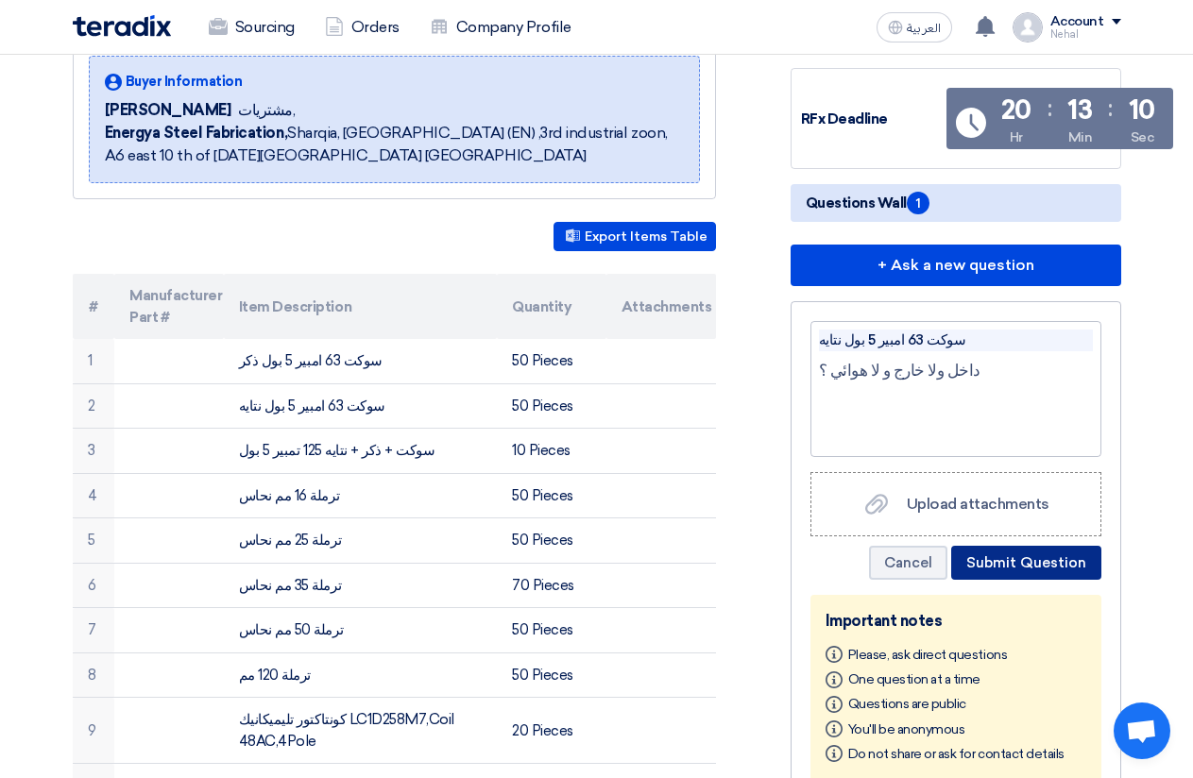
click at [1021, 566] on button "Submit Question" at bounding box center [1026, 563] width 150 height 34
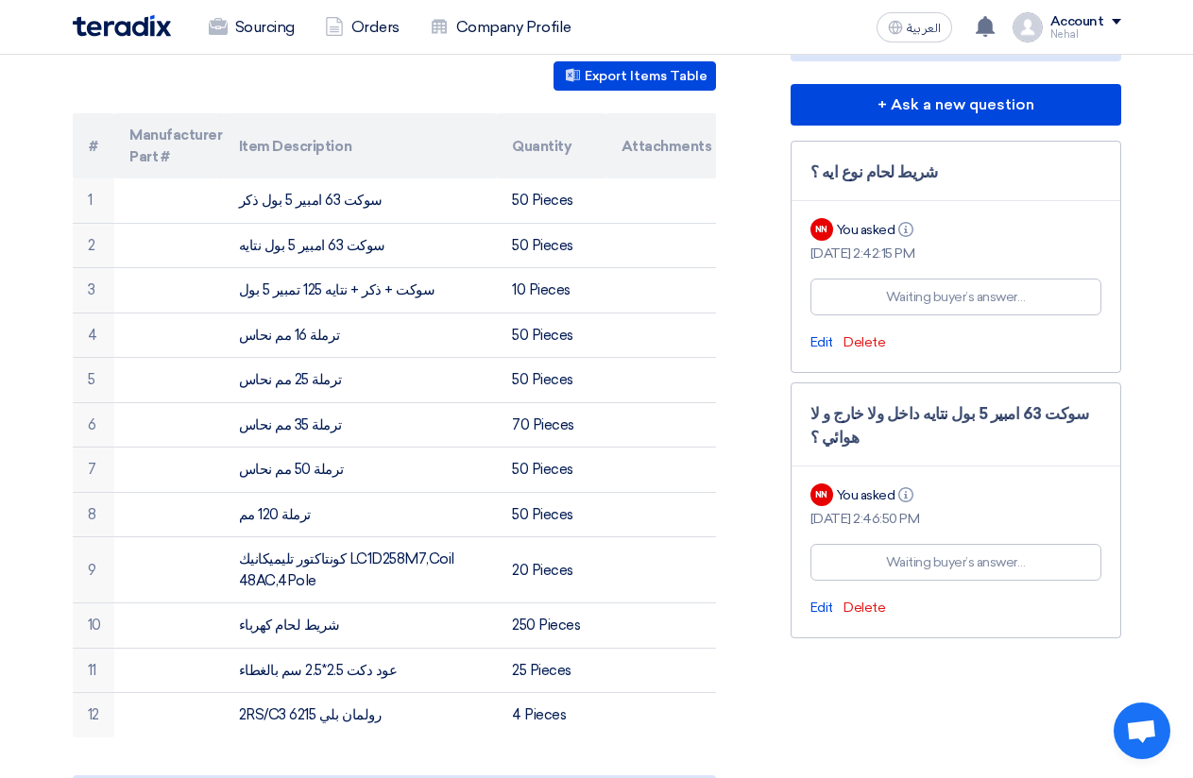
scroll to position [472, 0]
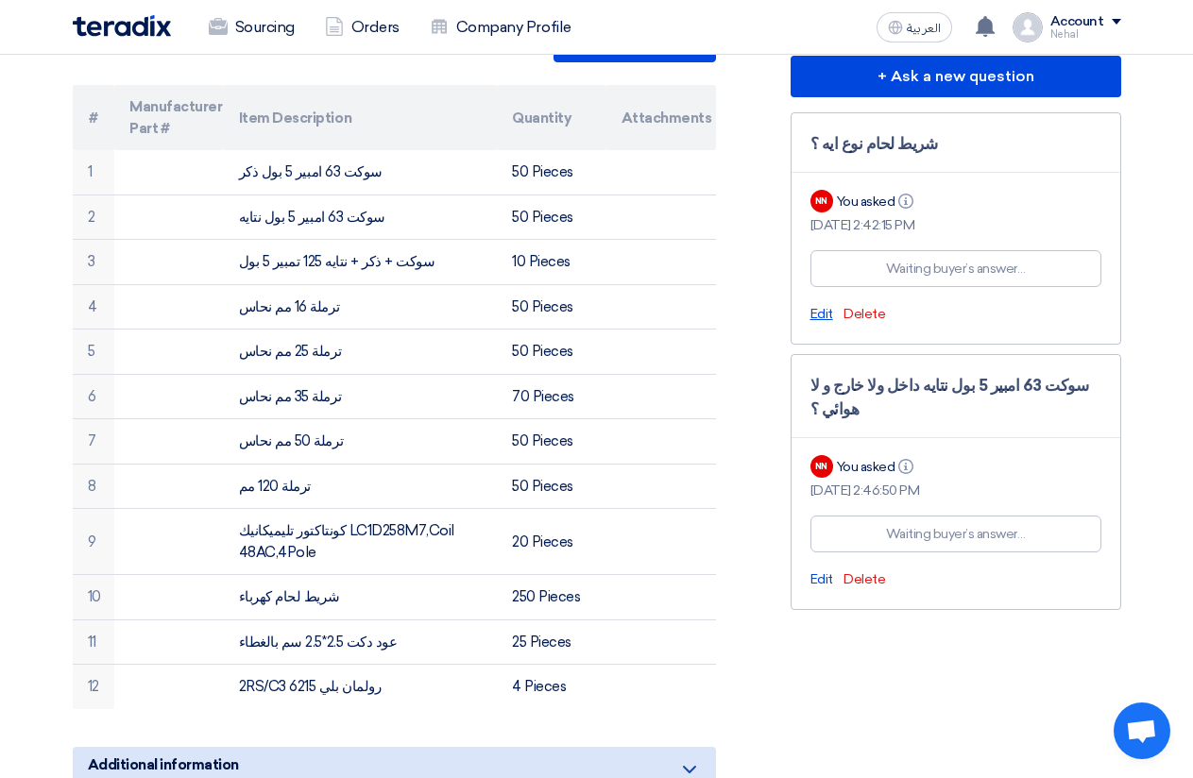
click at [826, 315] on span "Edit" at bounding box center [821, 314] width 23 height 16
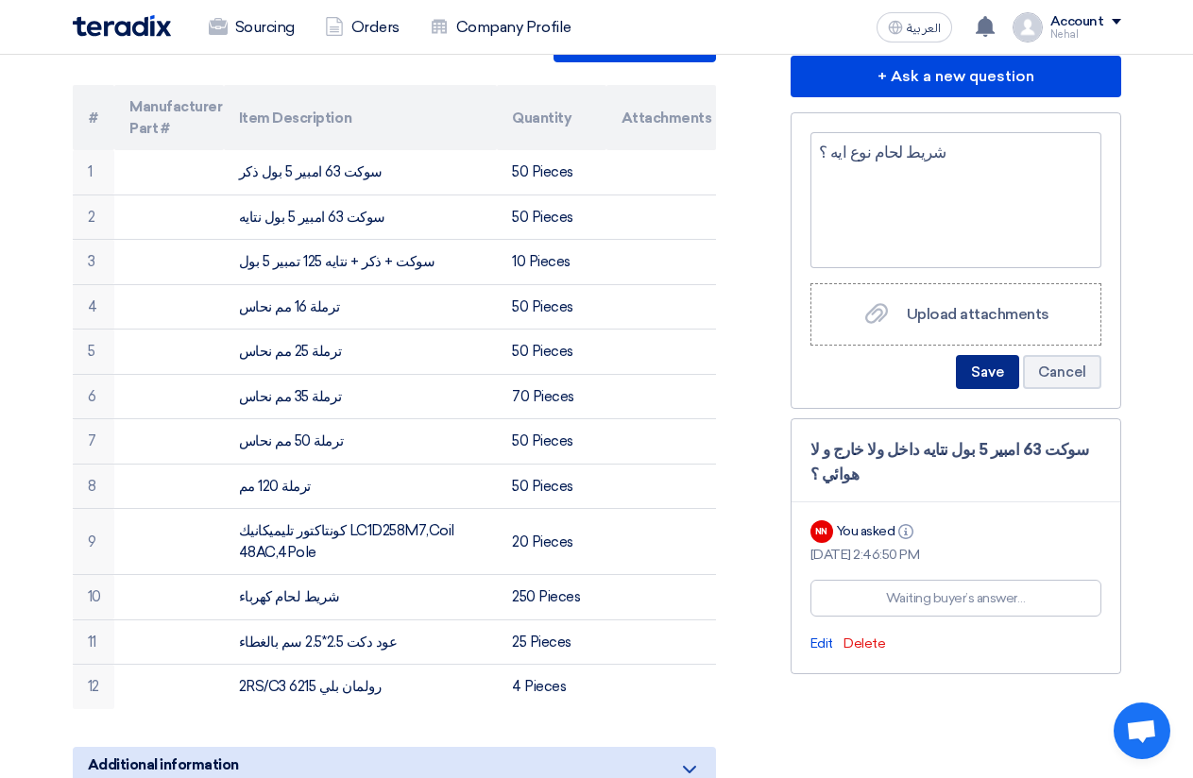
click at [985, 373] on button "Save" at bounding box center [987, 372] width 63 height 34
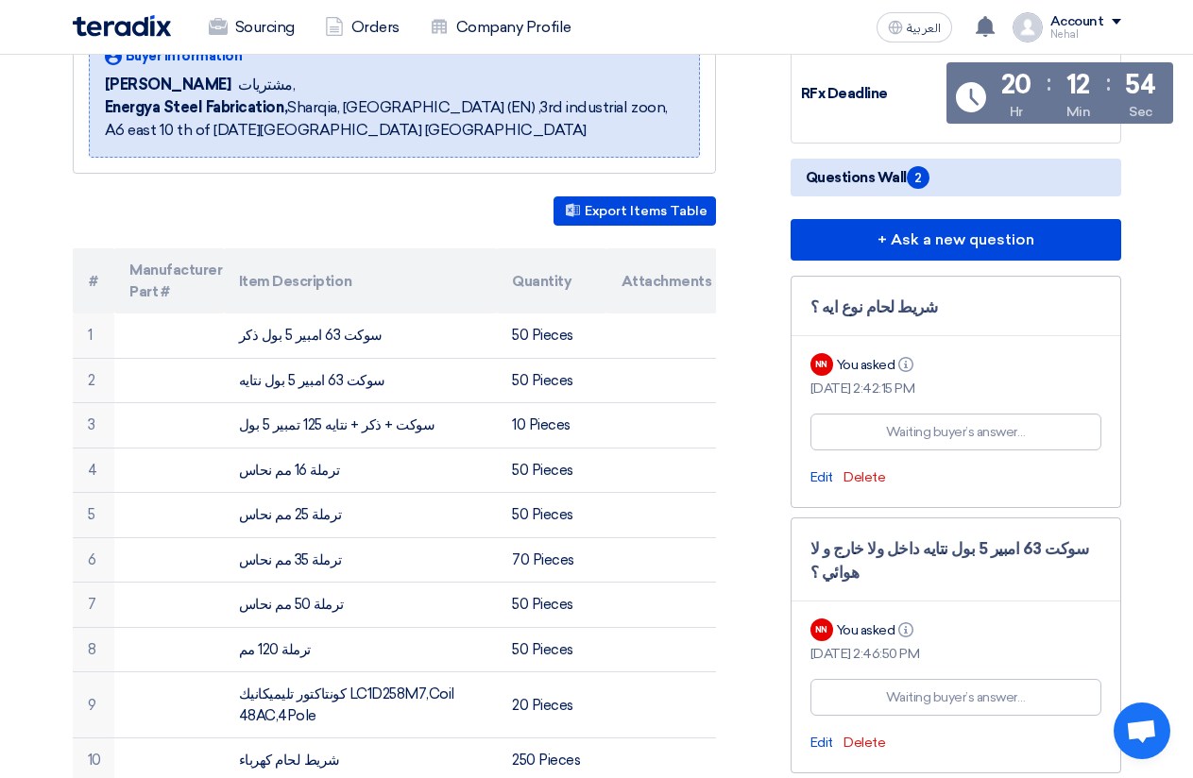
scroll to position [0, 0]
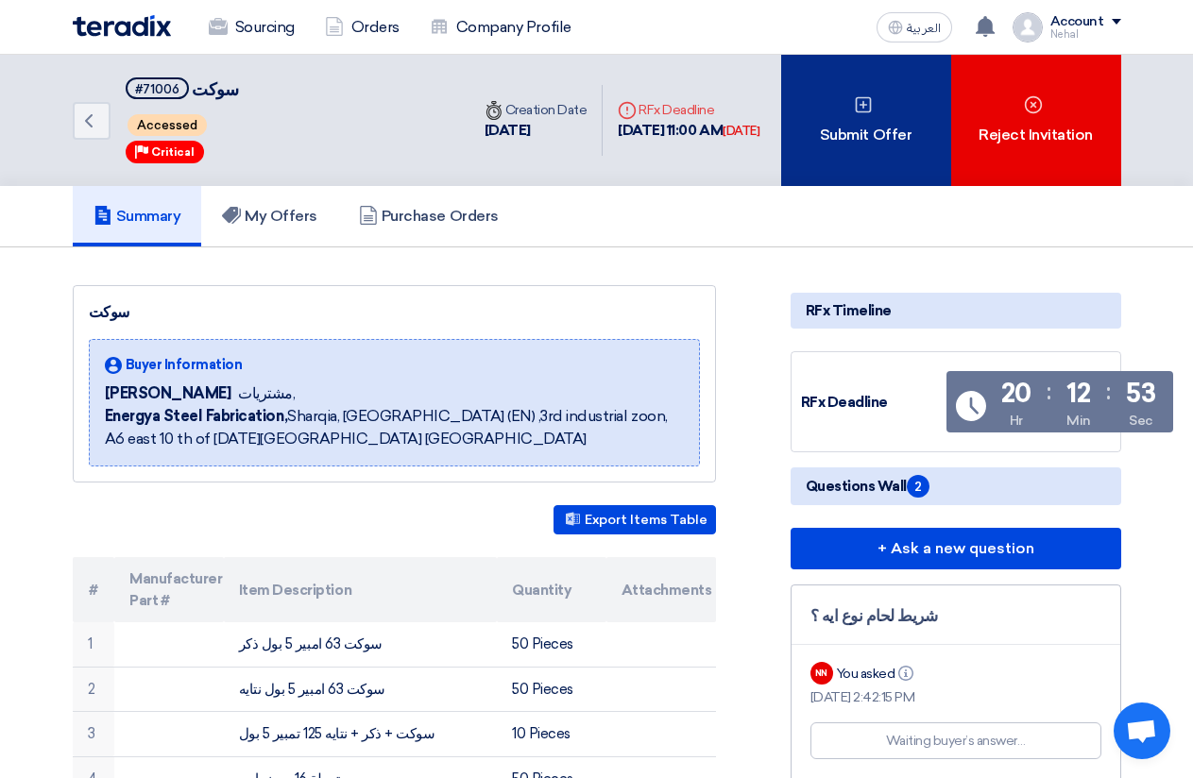
click at [844, 123] on div "Submit Offer" at bounding box center [866, 120] width 170 height 131
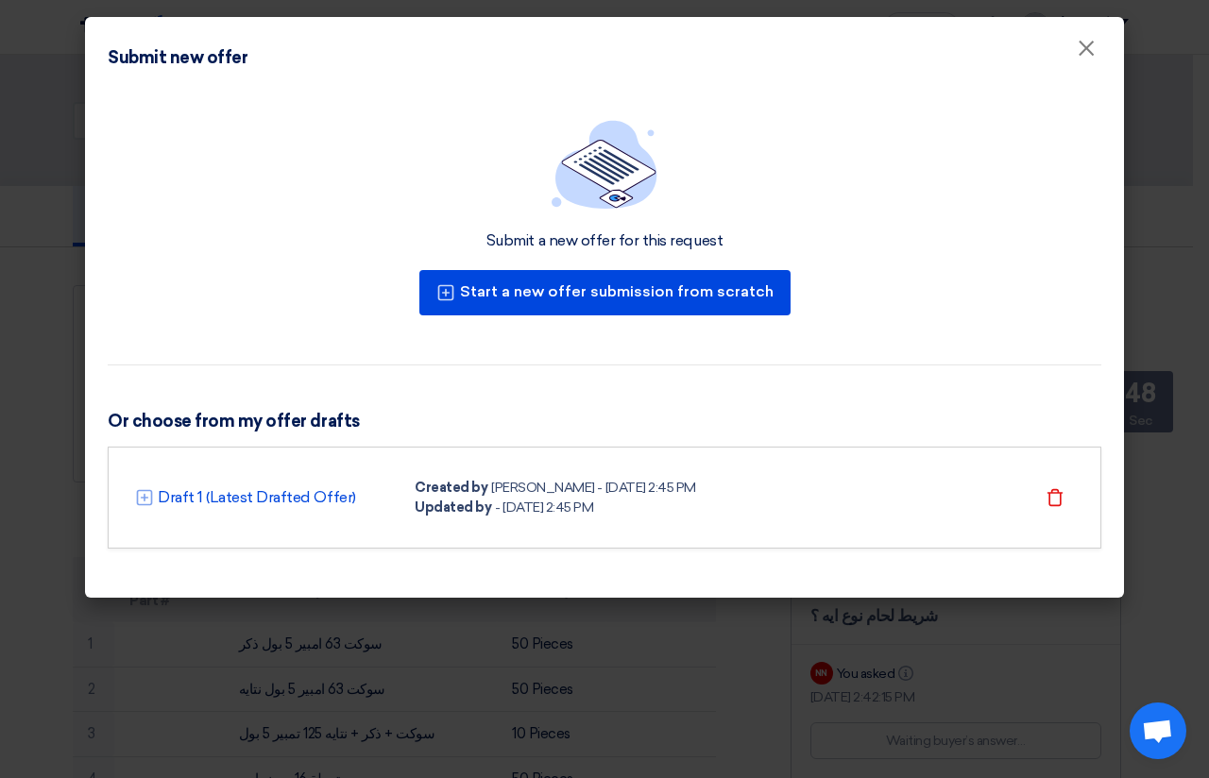
click at [509, 507] on div "- [DATE] 2:45 PM" at bounding box center [544, 508] width 98 height 20
click at [242, 499] on link "Draft 1 (Latest Drafted Offer)" at bounding box center [257, 497] width 198 height 23
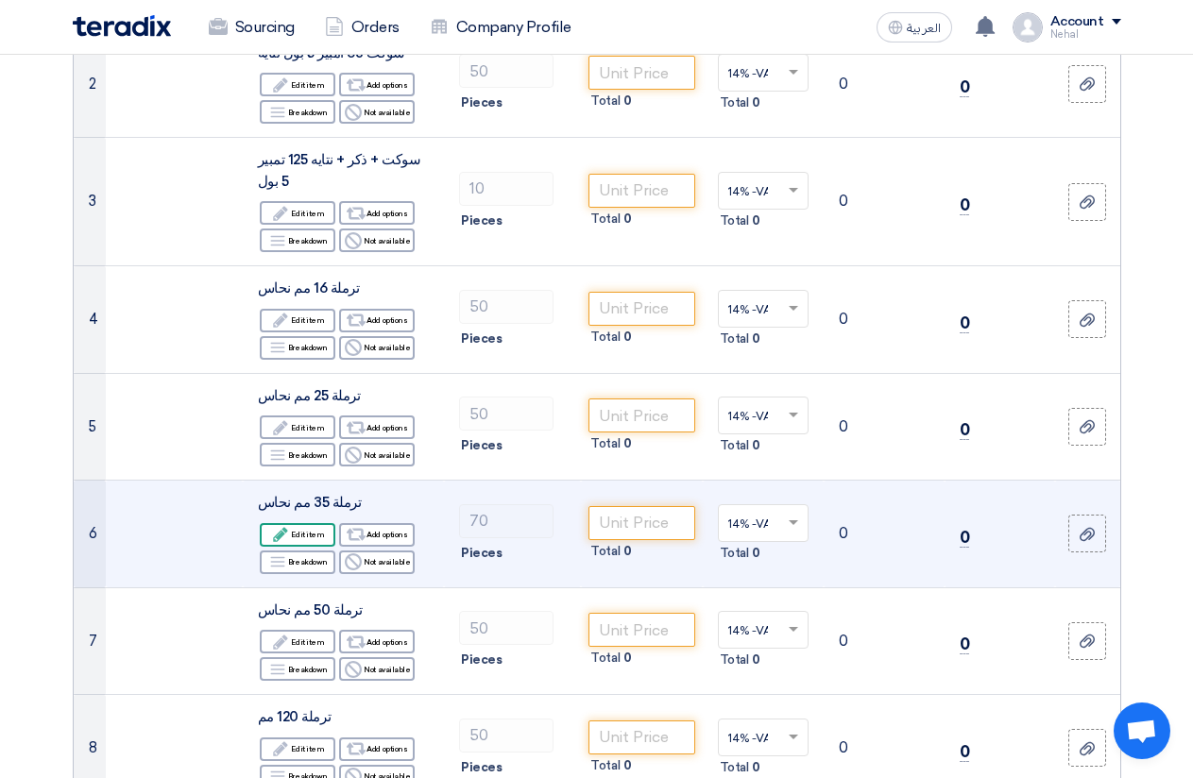
scroll to position [472, 0]
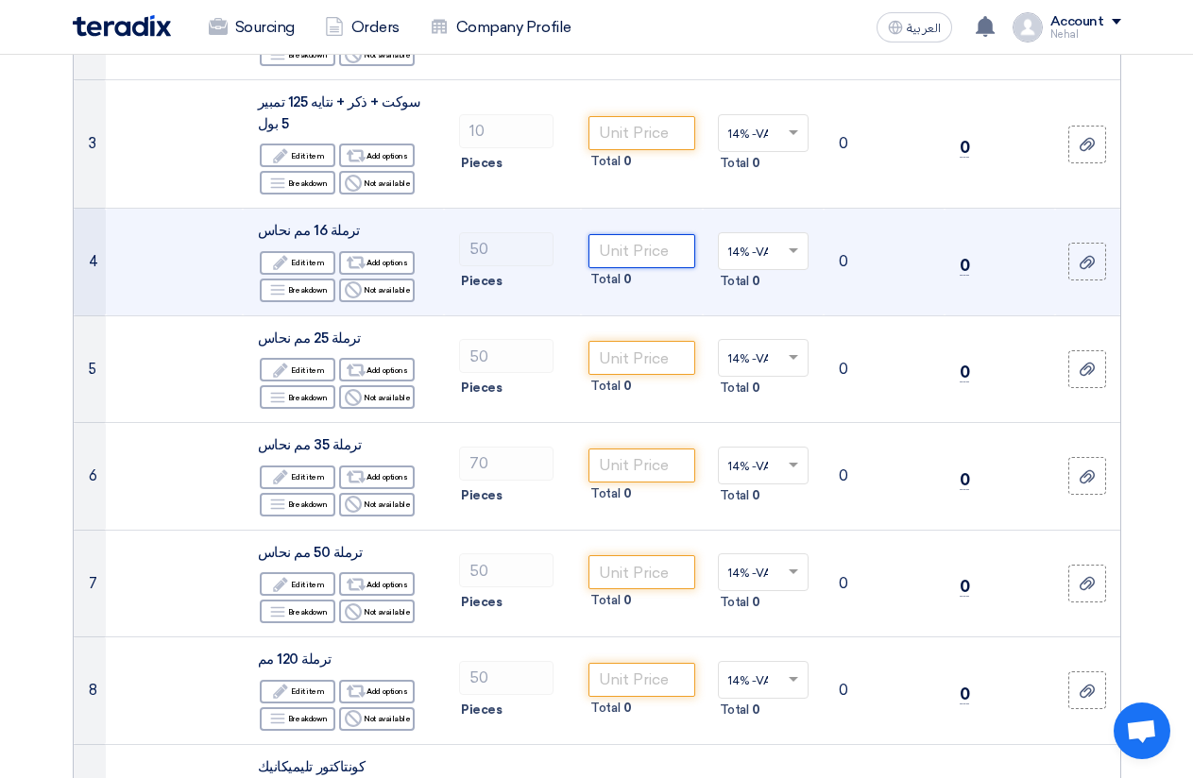
click at [666, 237] on input "number" at bounding box center [641, 251] width 106 height 34
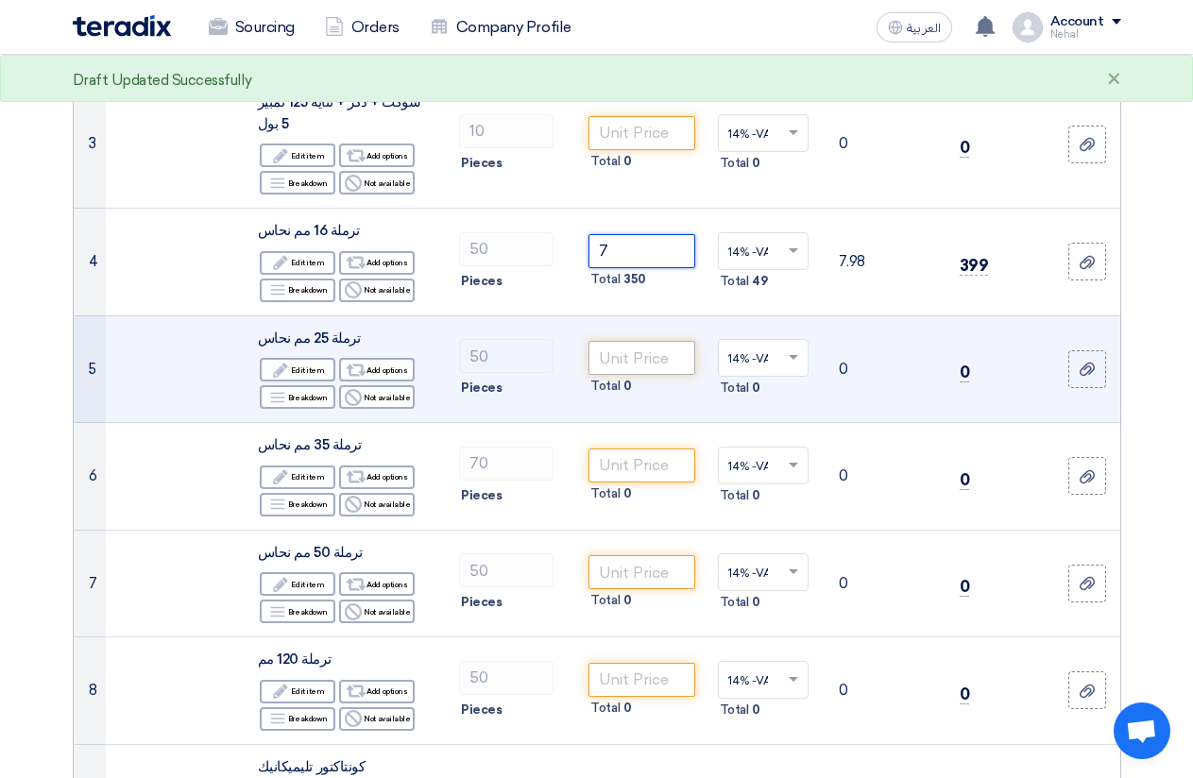
type input "7"
click at [649, 341] on input "number" at bounding box center [641, 358] width 106 height 34
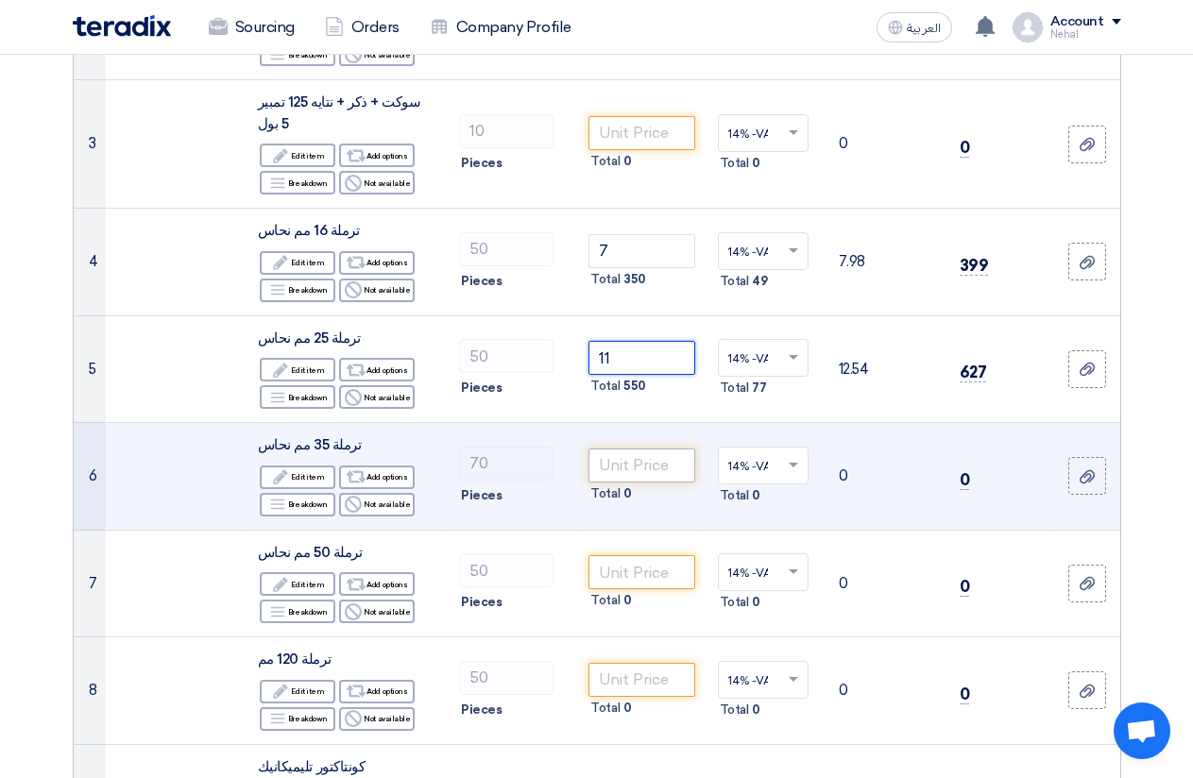
type input "11"
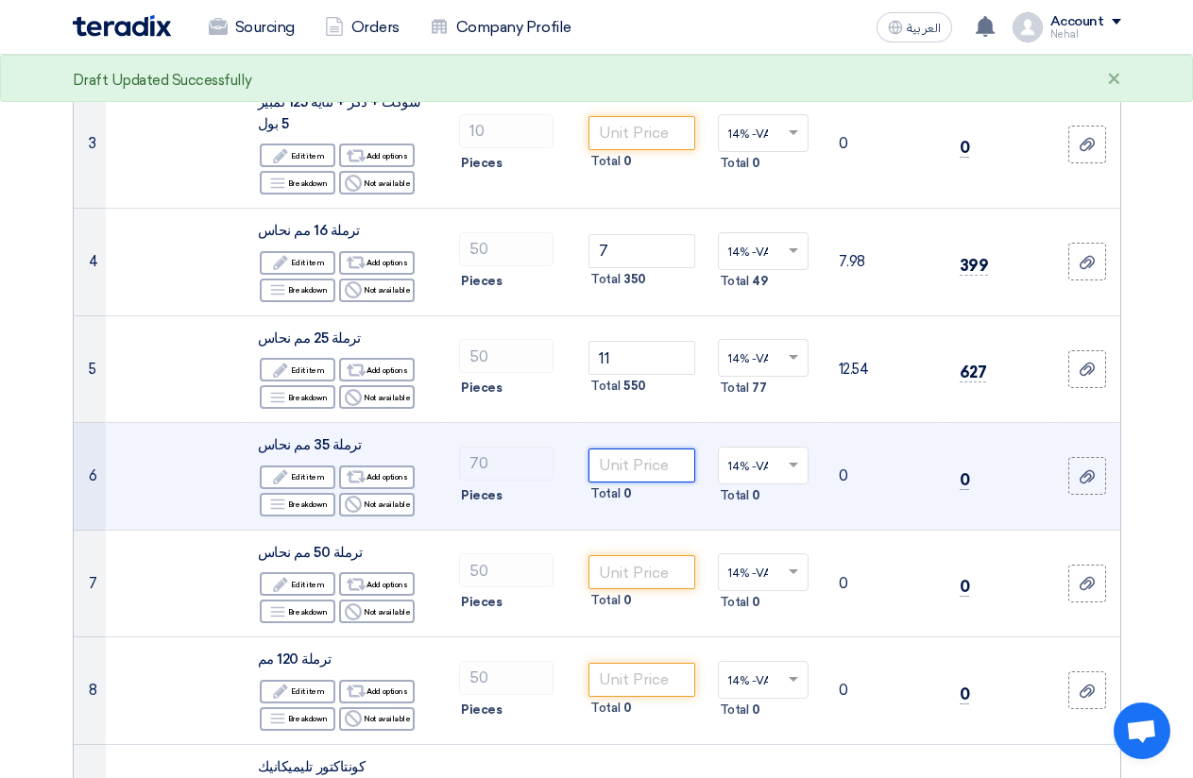
click at [645, 449] on input "number" at bounding box center [641, 466] width 106 height 34
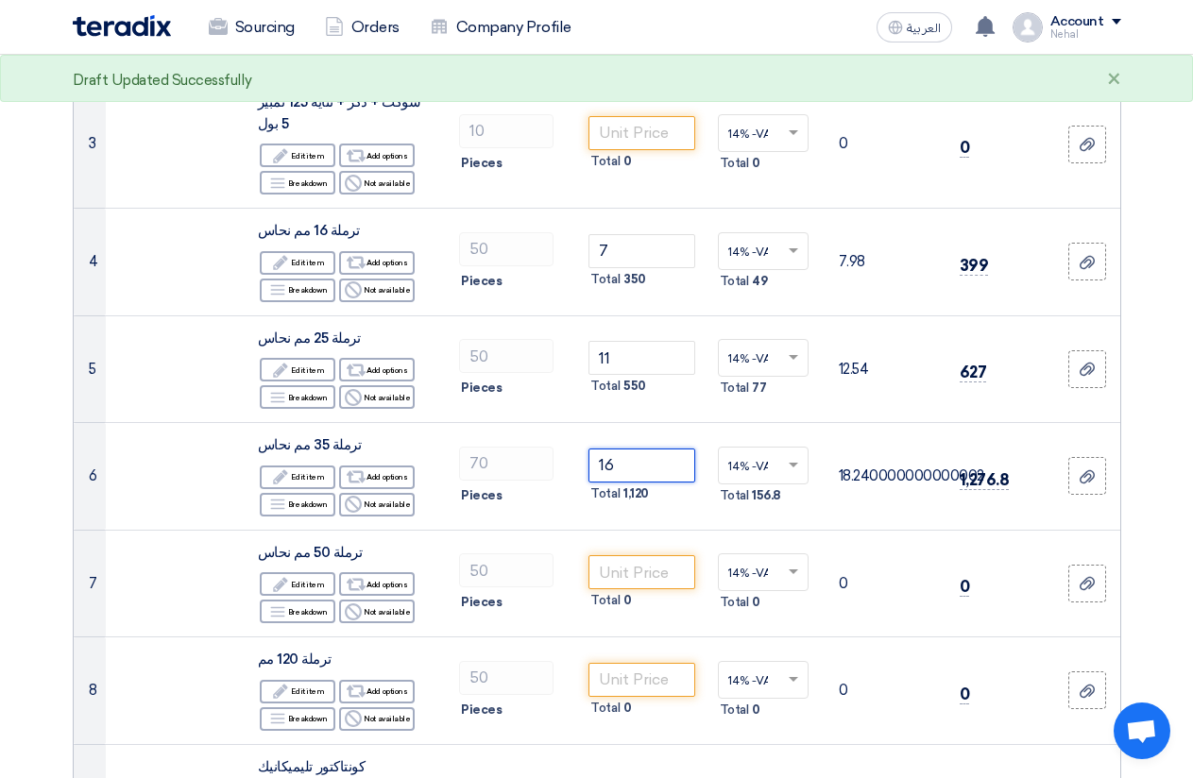
type input "16"
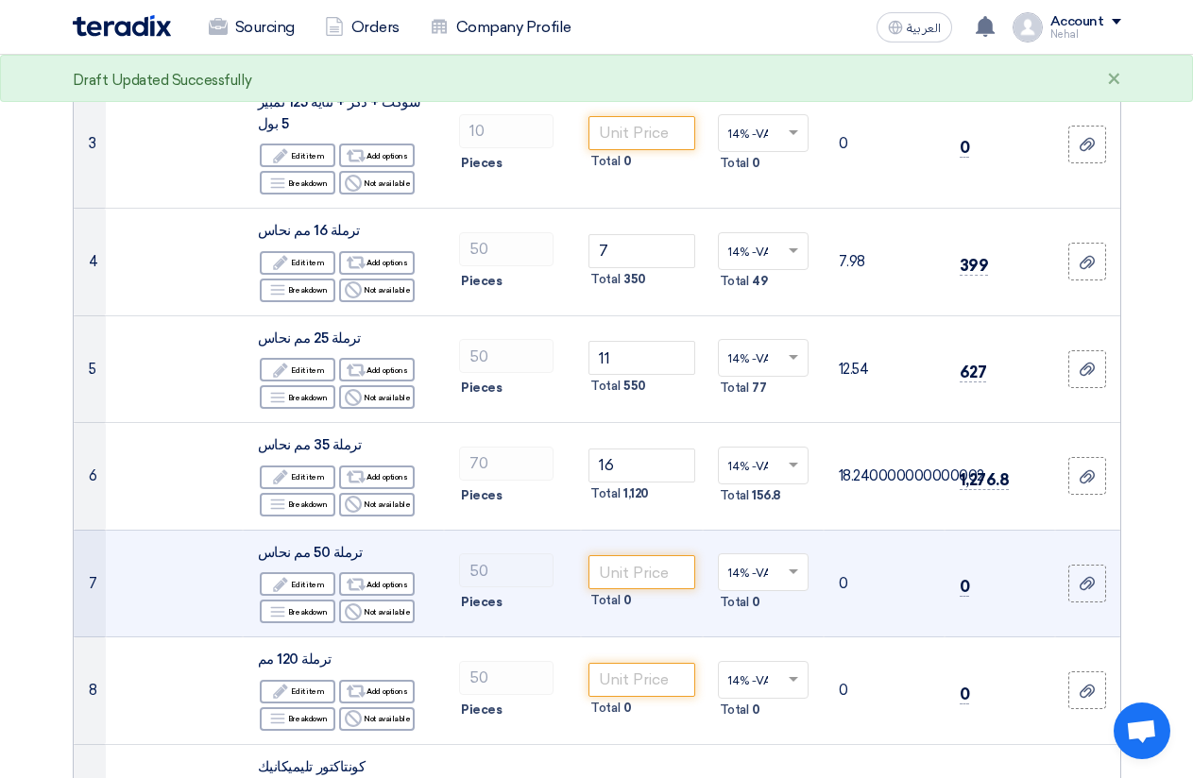
scroll to position [567, 0]
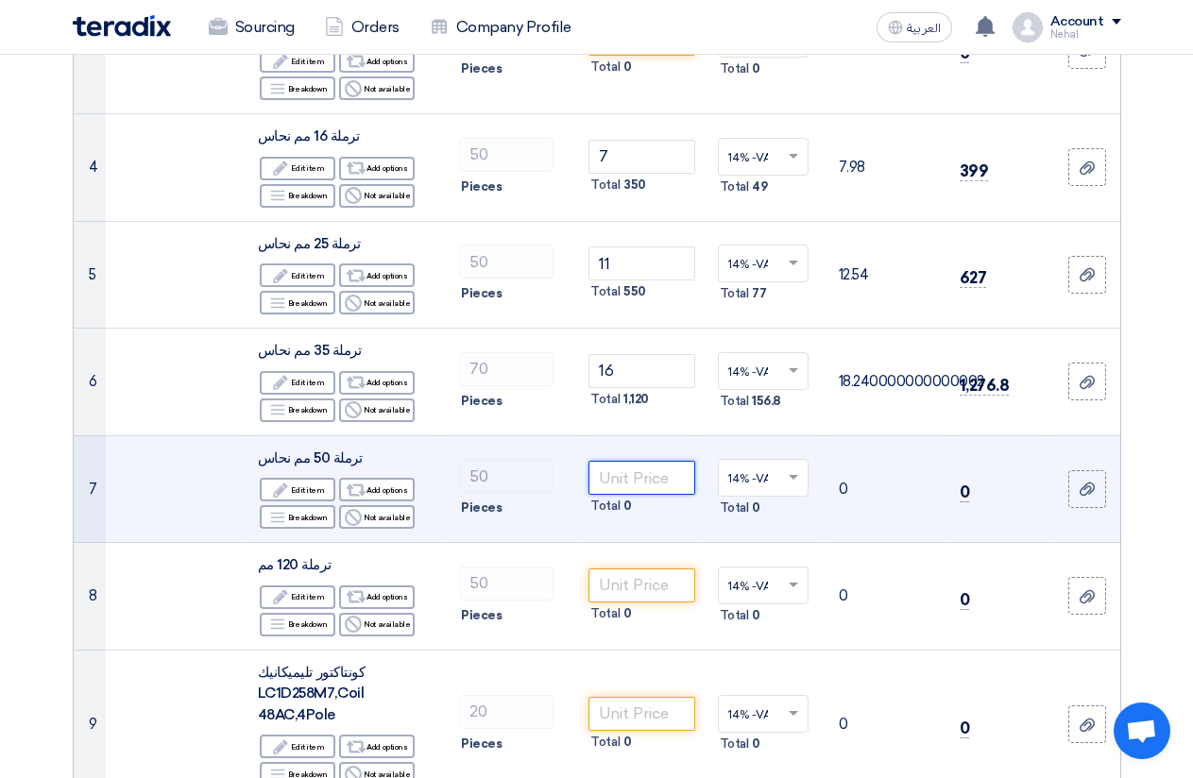
click at [636, 471] on input "number" at bounding box center [641, 478] width 106 height 34
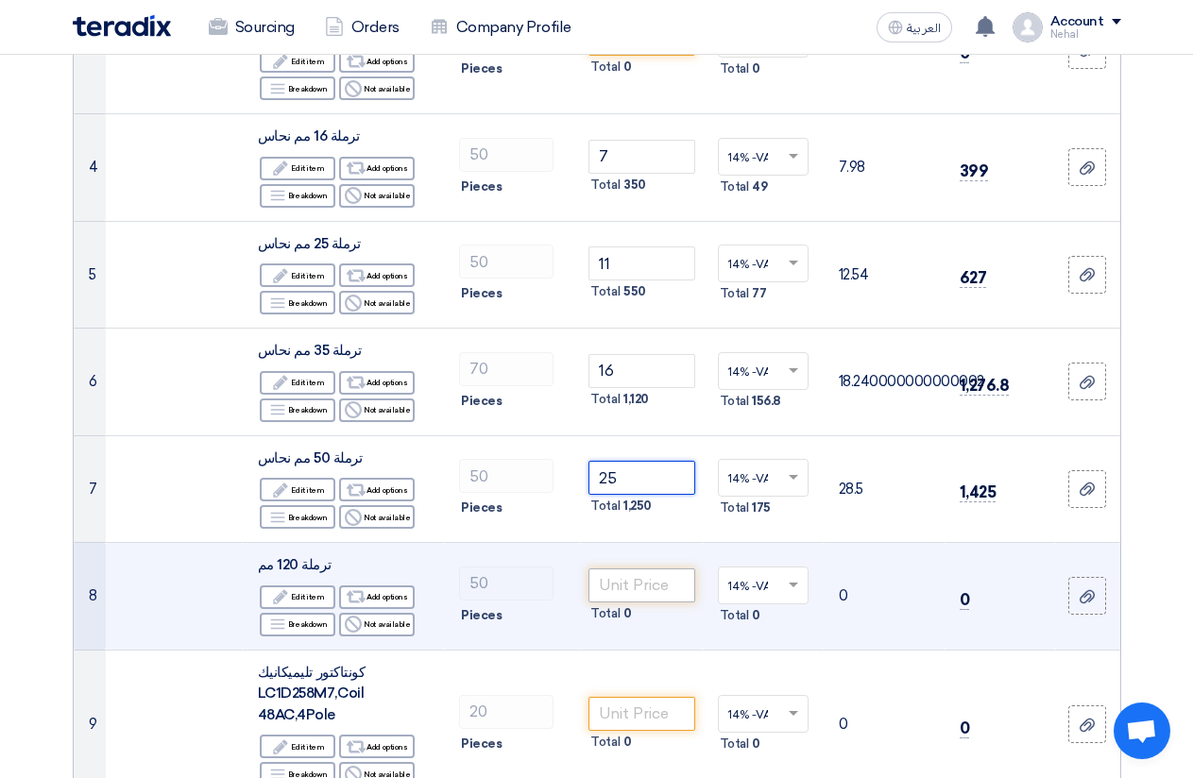
type input "25"
click at [670, 569] on input "number" at bounding box center [641, 586] width 106 height 34
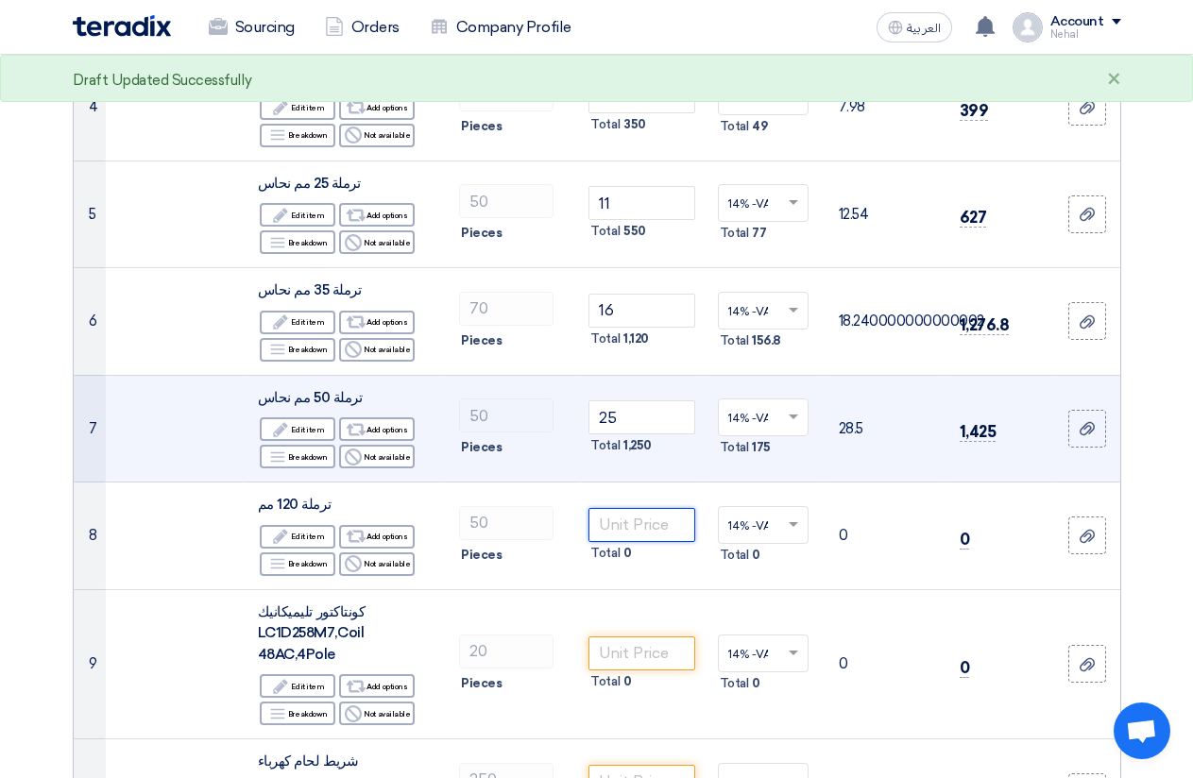
scroll to position [661, 0]
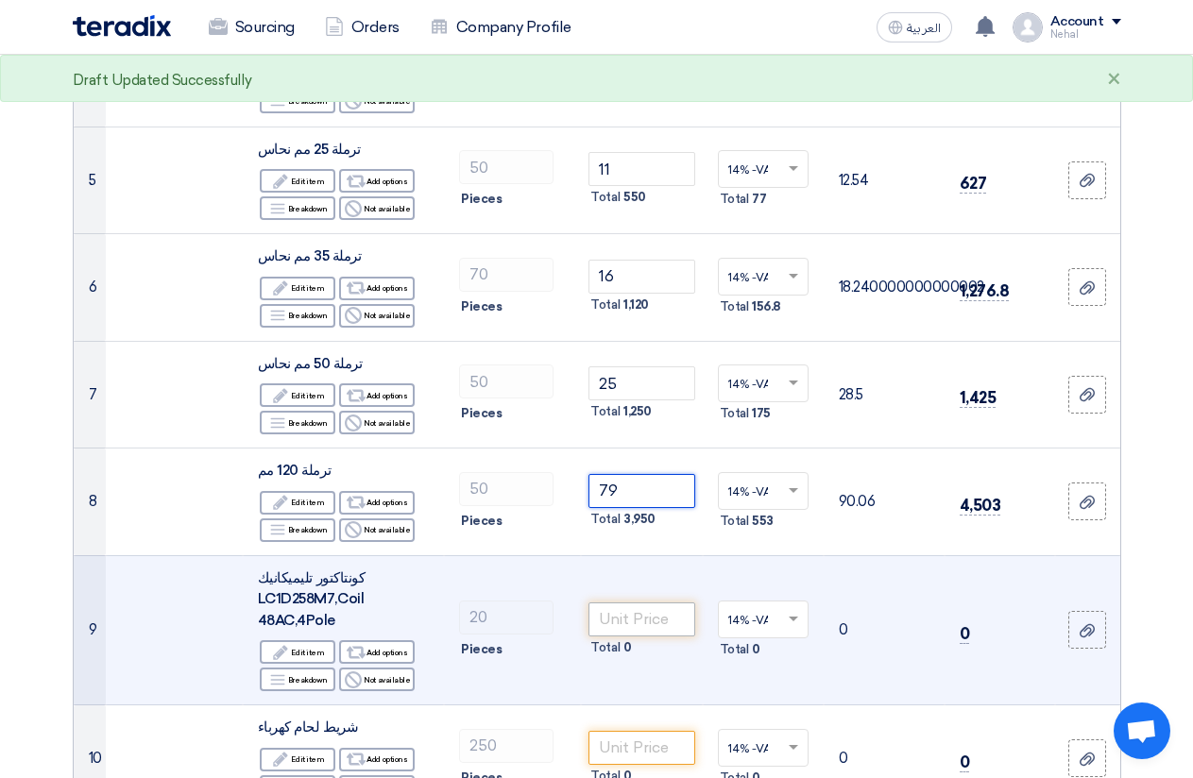
type input "79"
click at [652, 603] on input "number" at bounding box center [641, 620] width 106 height 34
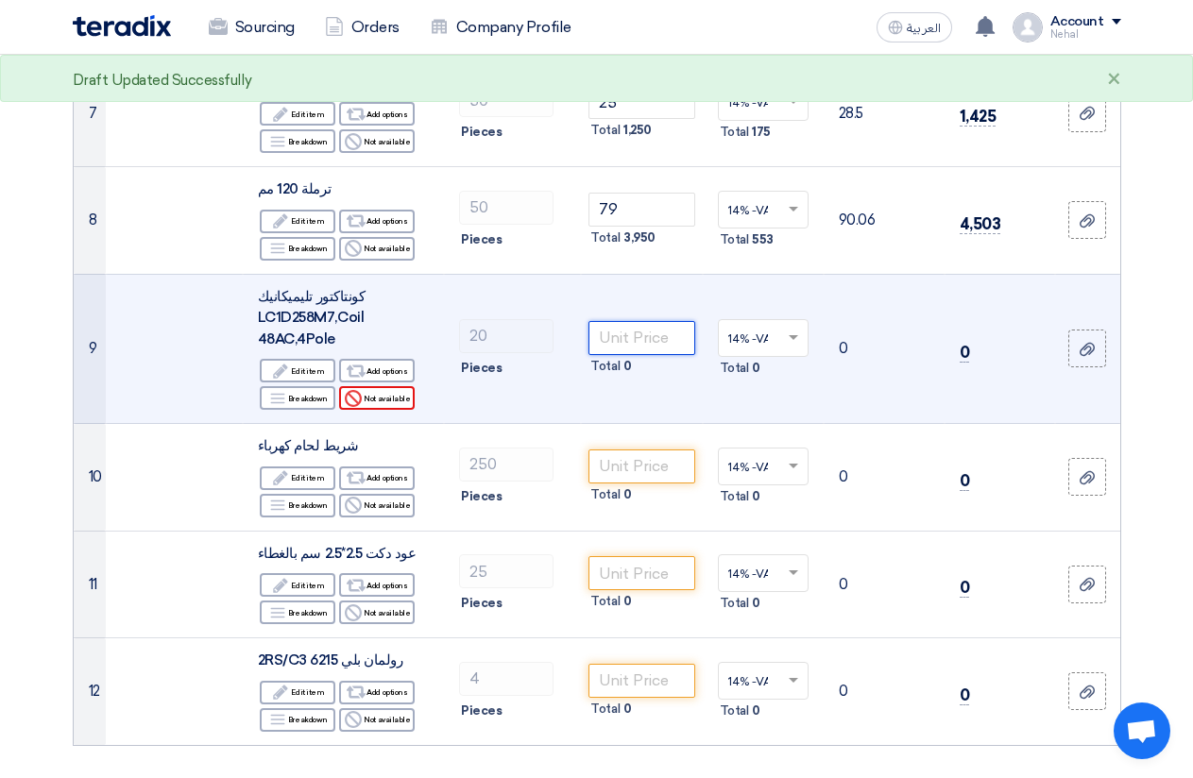
scroll to position [945, 0]
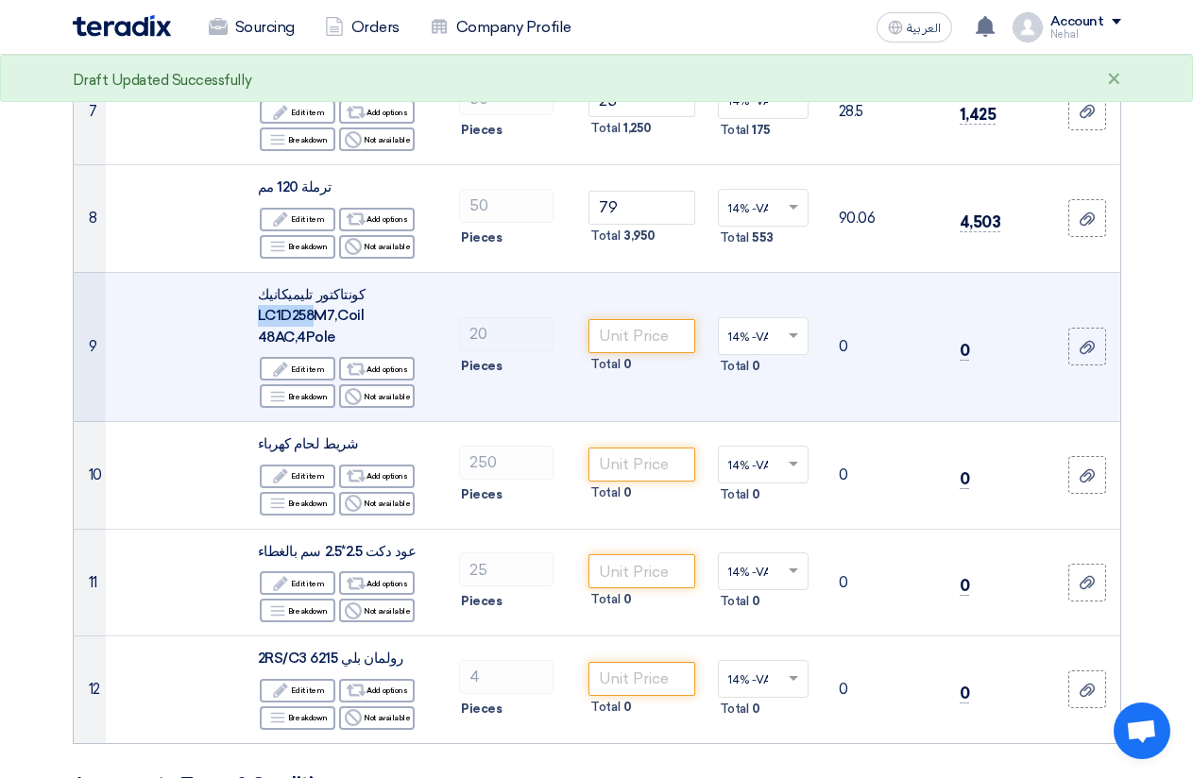
drag, startPoint x: 251, startPoint y: 298, endPoint x: 314, endPoint y: 294, distance: 62.5
click at [314, 294] on td "كونتاكتور تليميكانيك LC1D258M7,Coil 48AC,4Pole Edit Edit item Alternative Add o…" at bounding box center [343, 347] width 201 height 150
copy span "LC1D258"
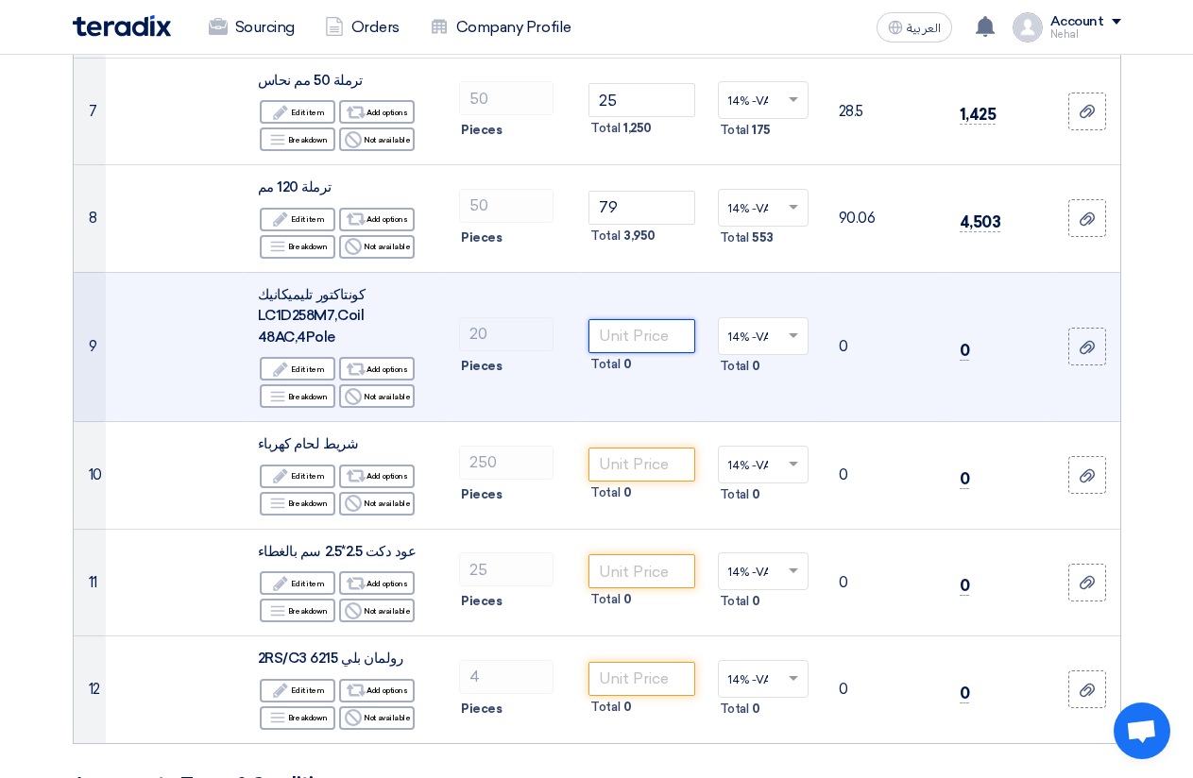
click at [610, 319] on input "number" at bounding box center [641, 336] width 106 height 34
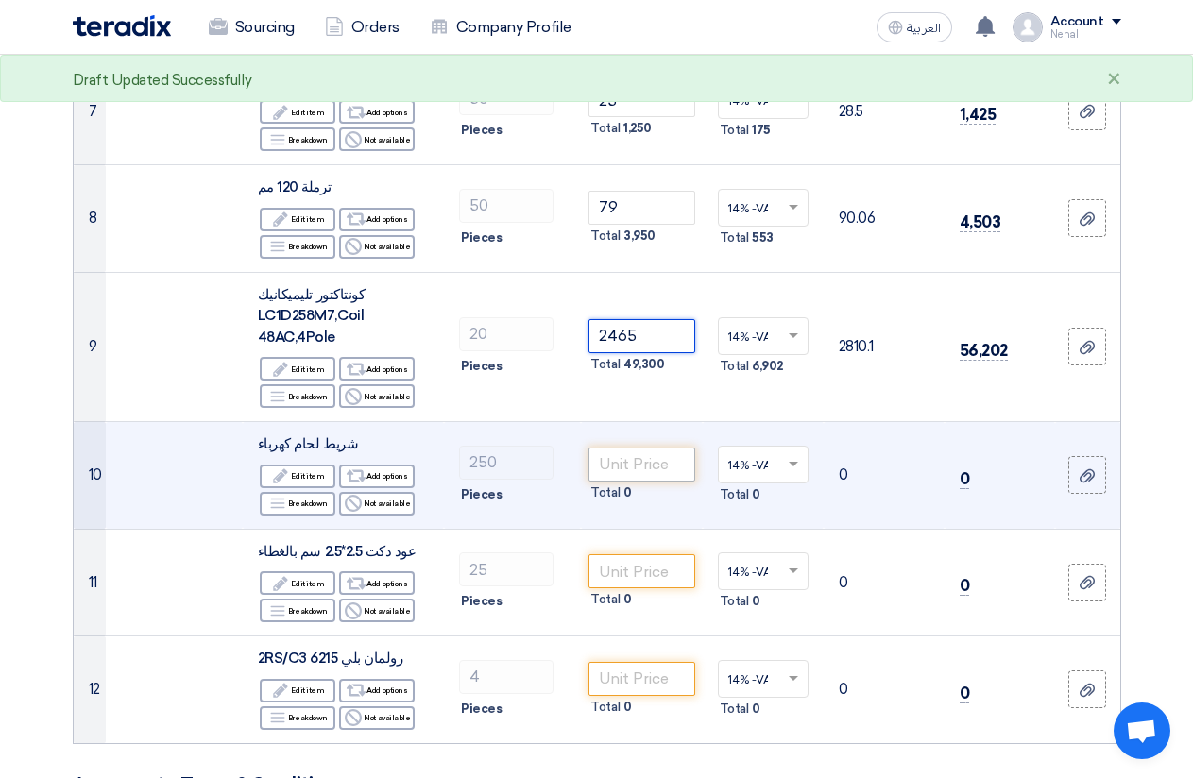
type input "2465"
click at [640, 450] on input "number" at bounding box center [641, 465] width 106 height 34
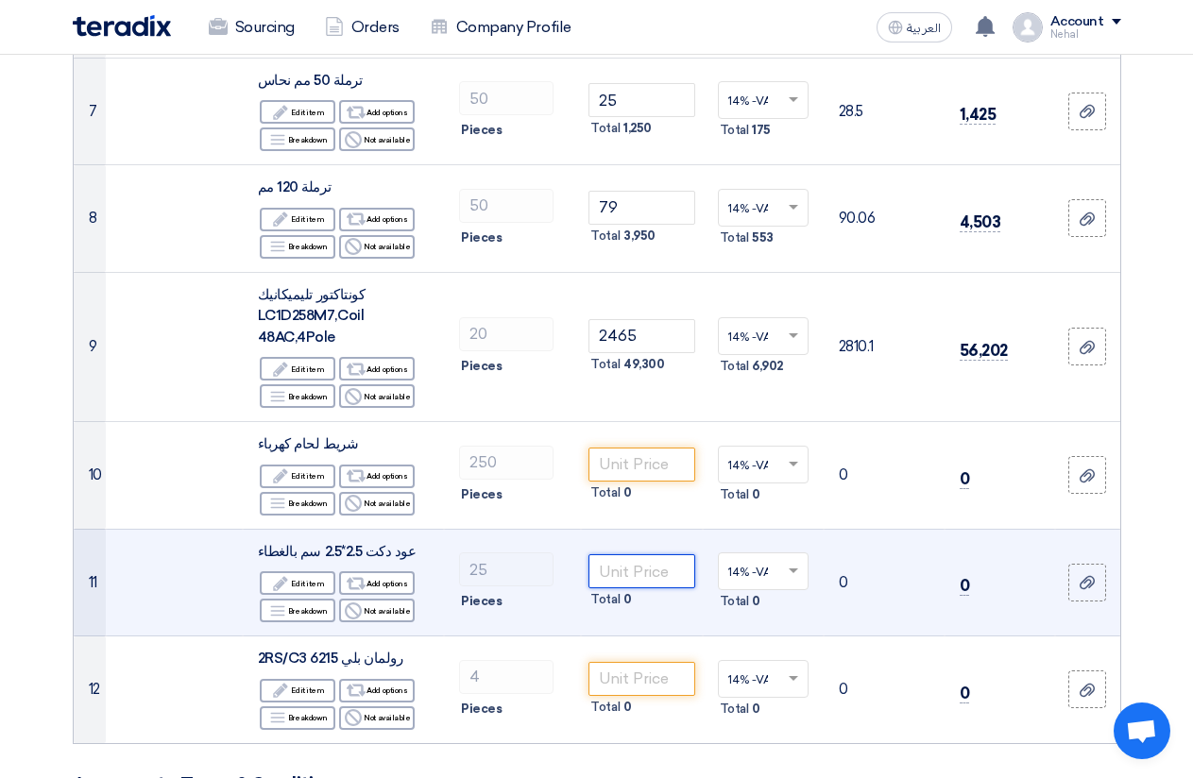
click at [658, 554] on input "number" at bounding box center [641, 571] width 106 height 34
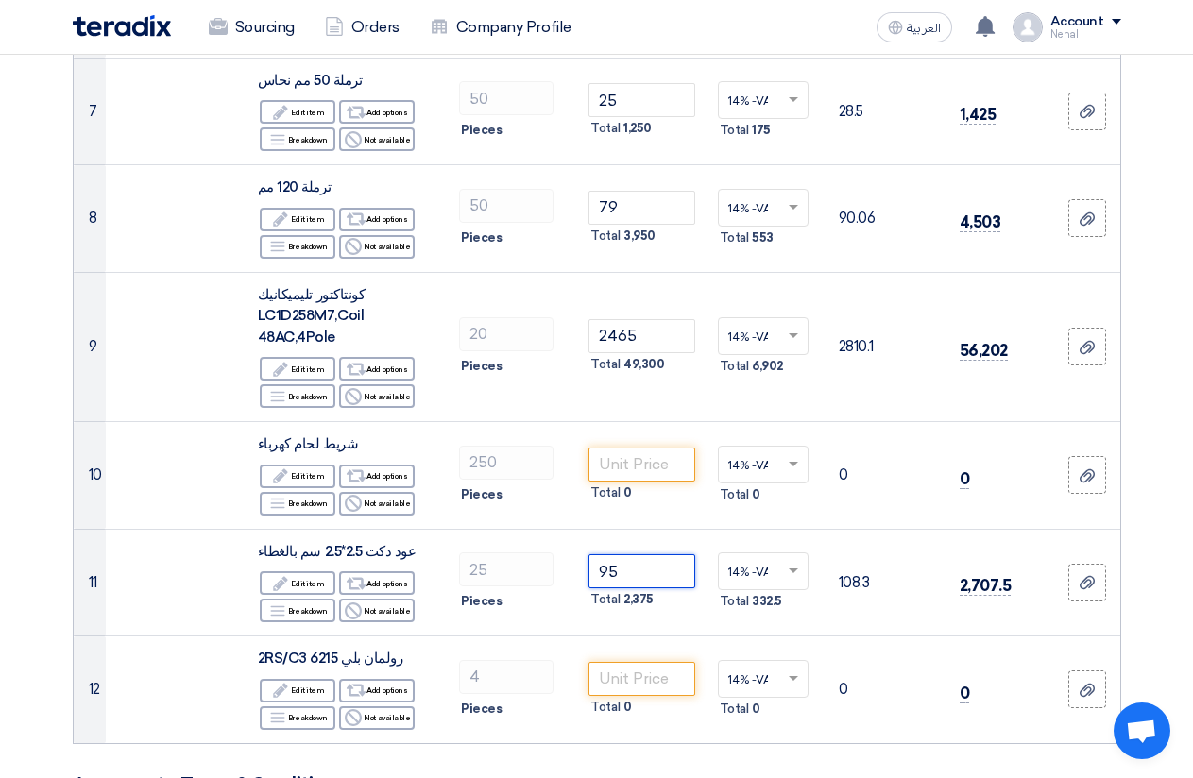
type input "95"
click at [548, 775] on h3 "Agreements, Terms & Conditions" at bounding box center [597, 785] width 1048 height 21
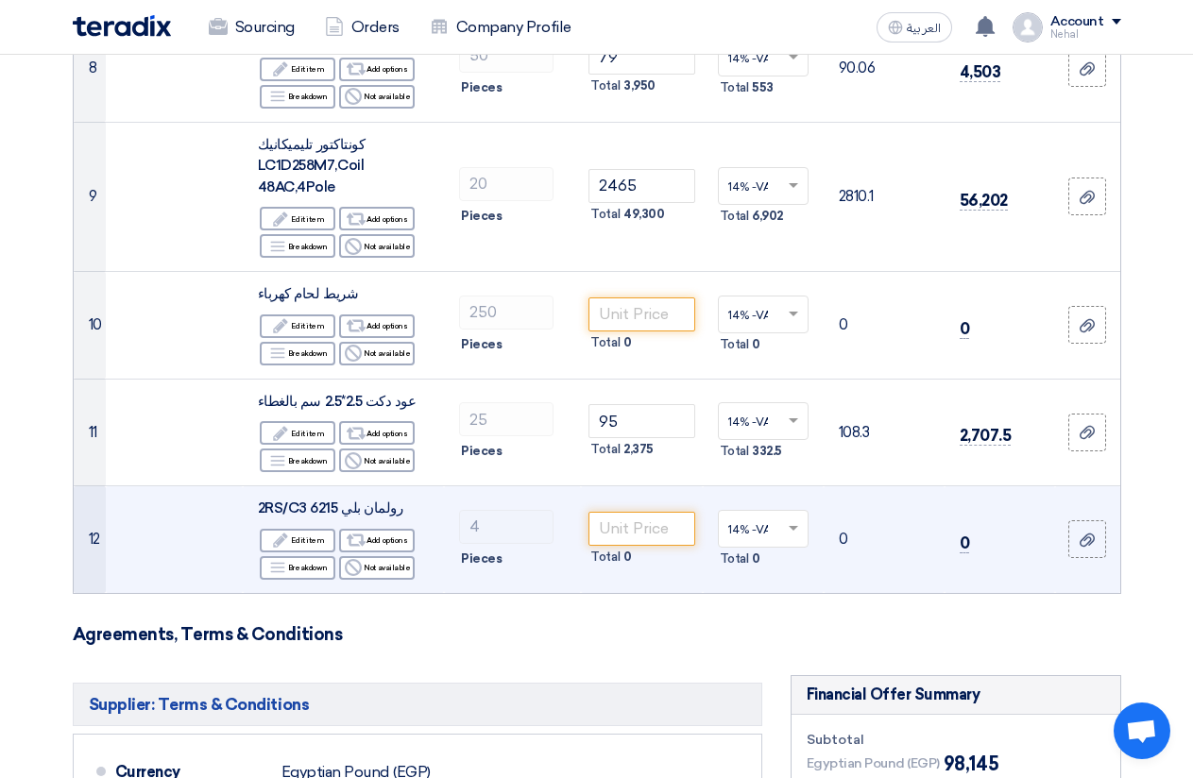
scroll to position [1133, 0]
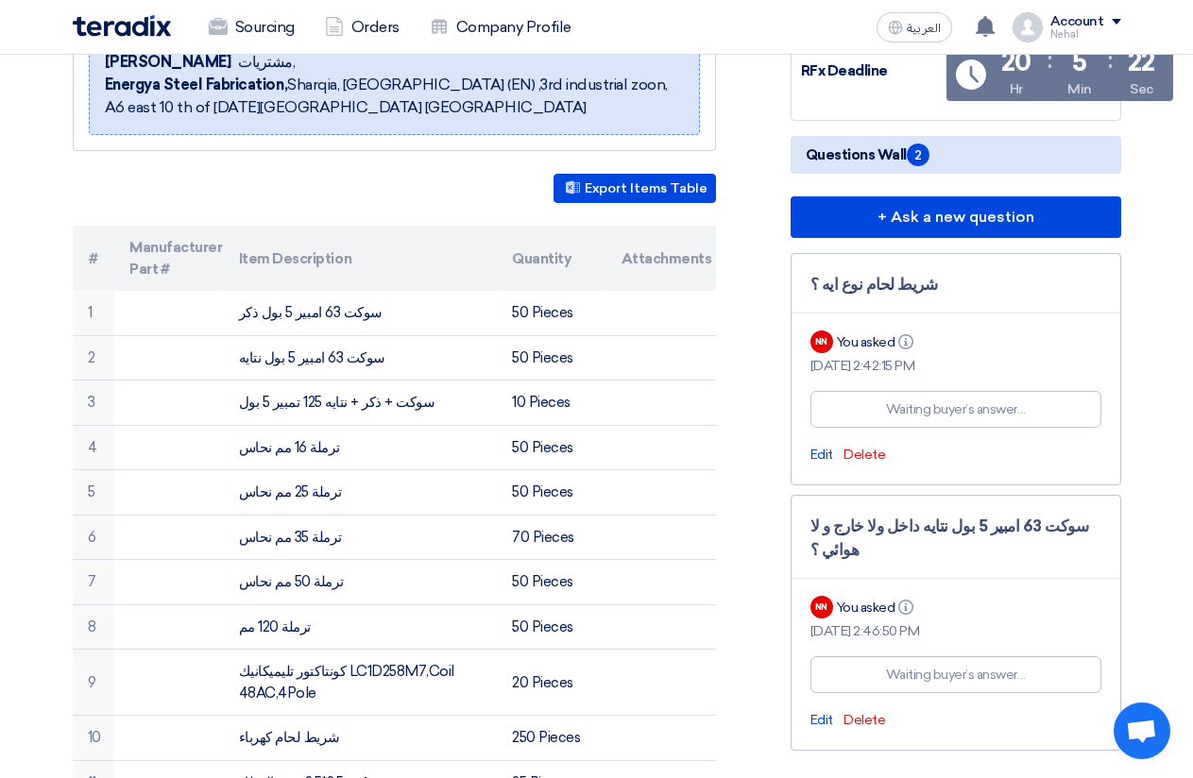
scroll to position [325, 0]
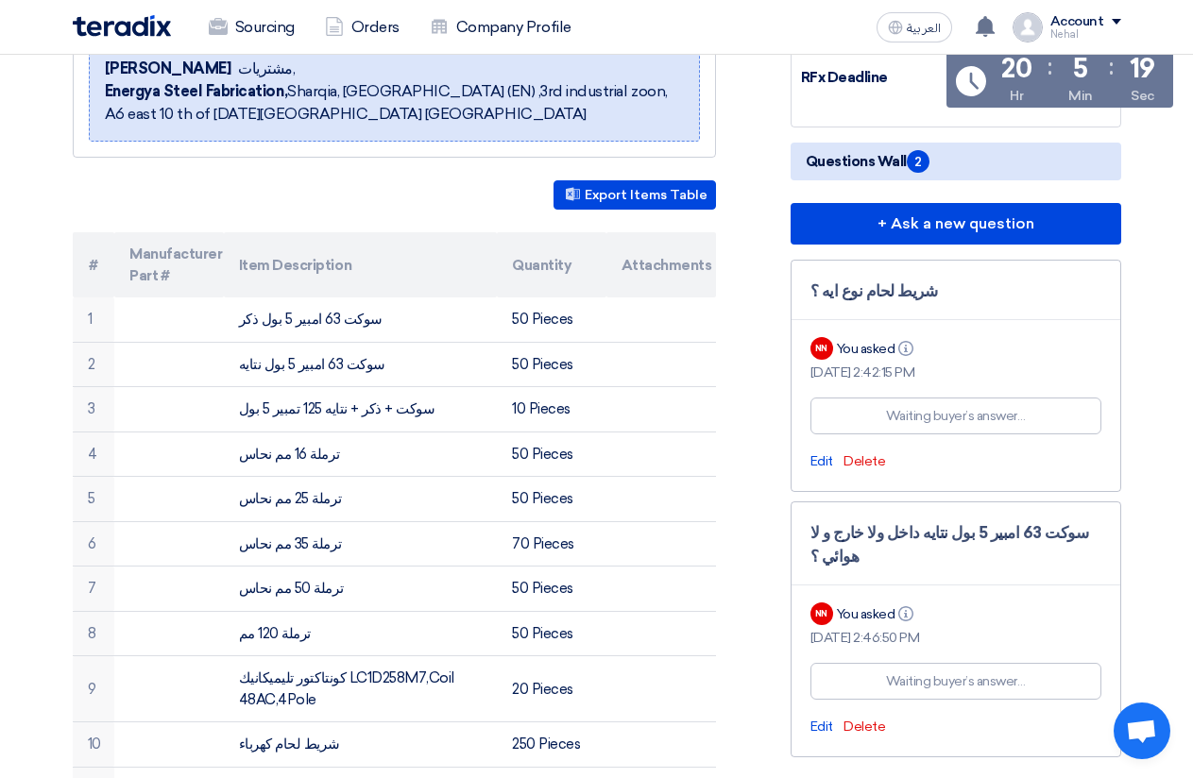
click at [924, 162] on span "2" at bounding box center [918, 161] width 23 height 23
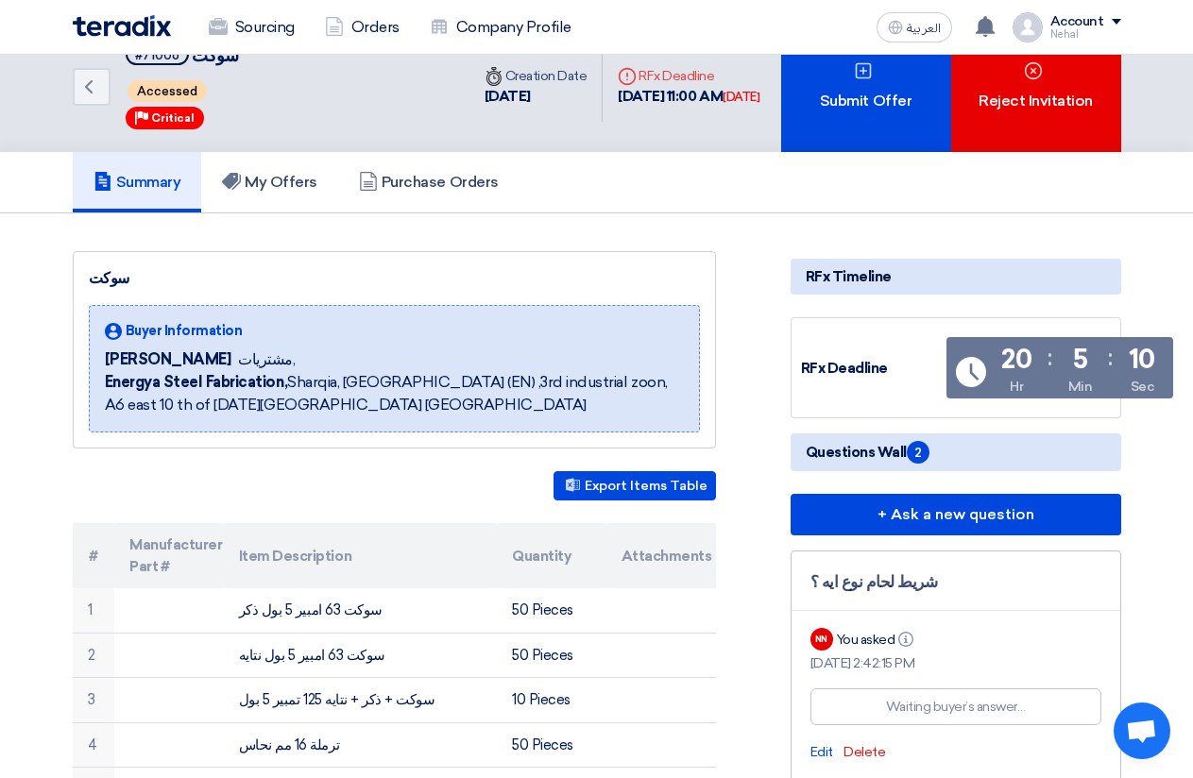
scroll to position [0, 0]
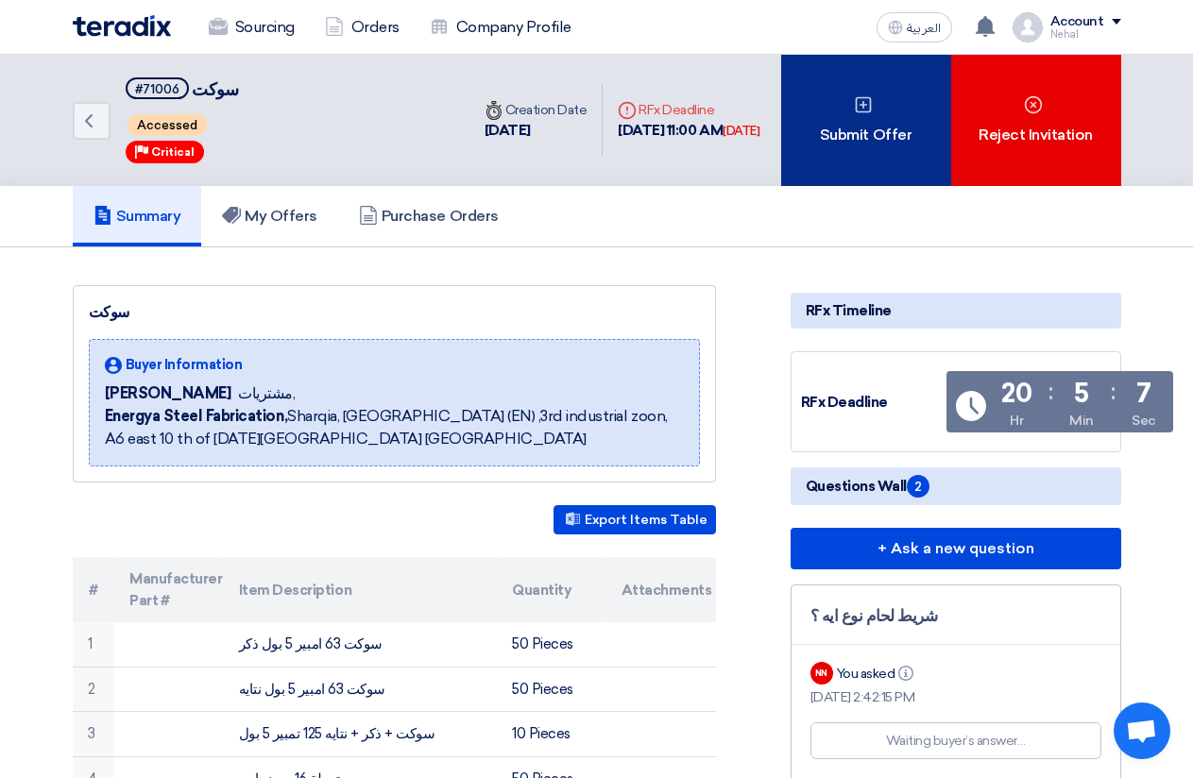
click at [819, 119] on div "Submit Offer" at bounding box center [866, 120] width 170 height 131
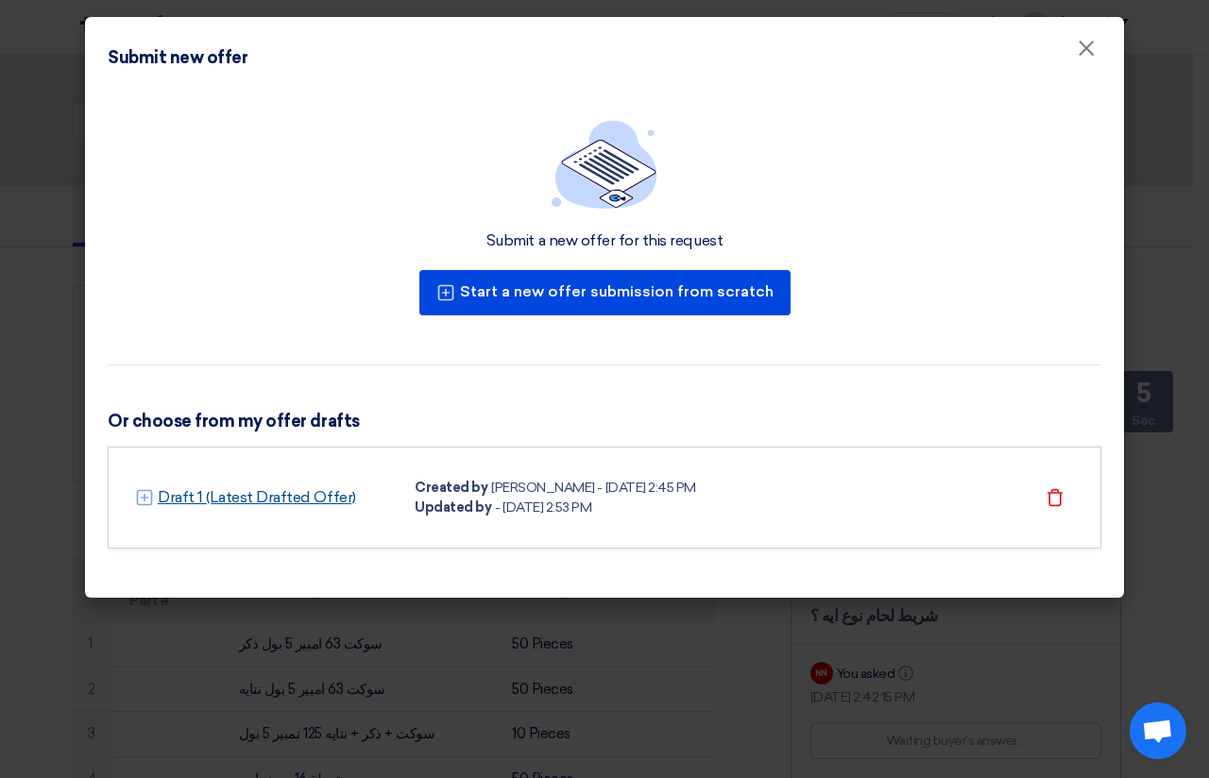
click at [246, 497] on link "Draft 1 (Latest Drafted Offer)" at bounding box center [257, 497] width 198 height 23
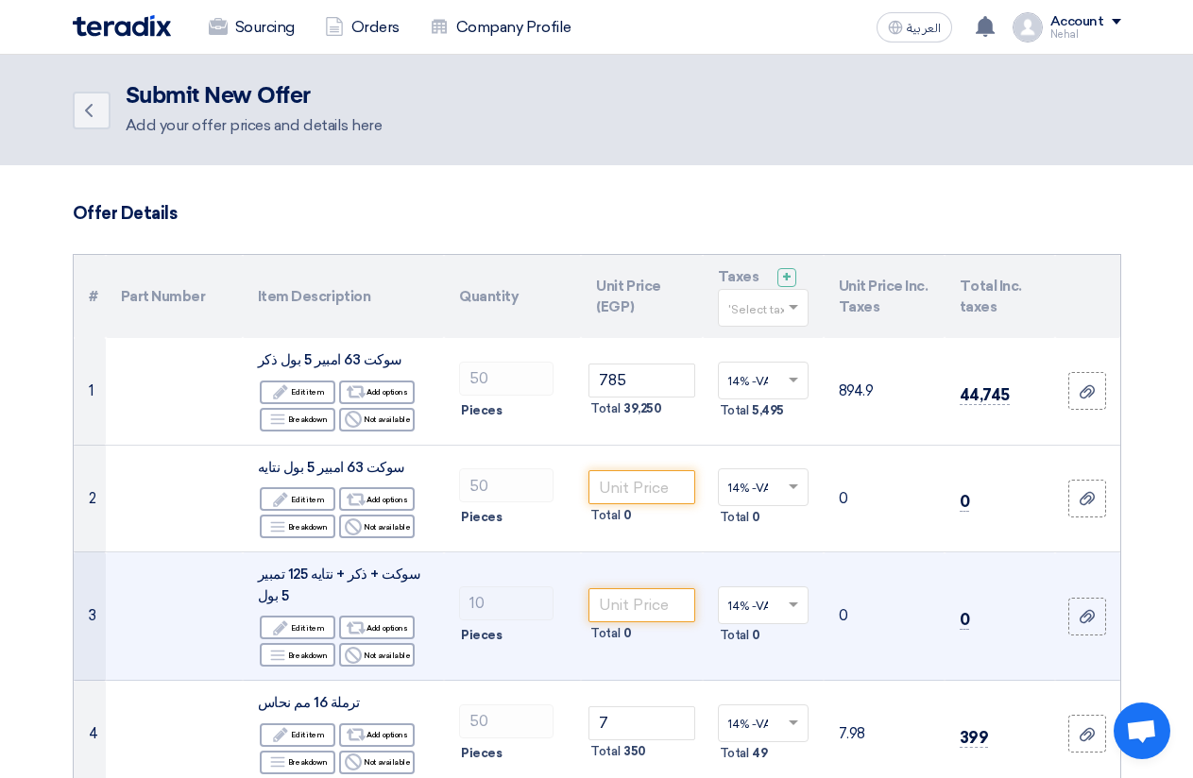
click at [262, 578] on span "سوكت + ذكر + نتايه 125 تمبير 5 بول" at bounding box center [339, 585] width 163 height 39
copy td "سوكت + ذكر + نتايه 125 تمبير 5 بول"
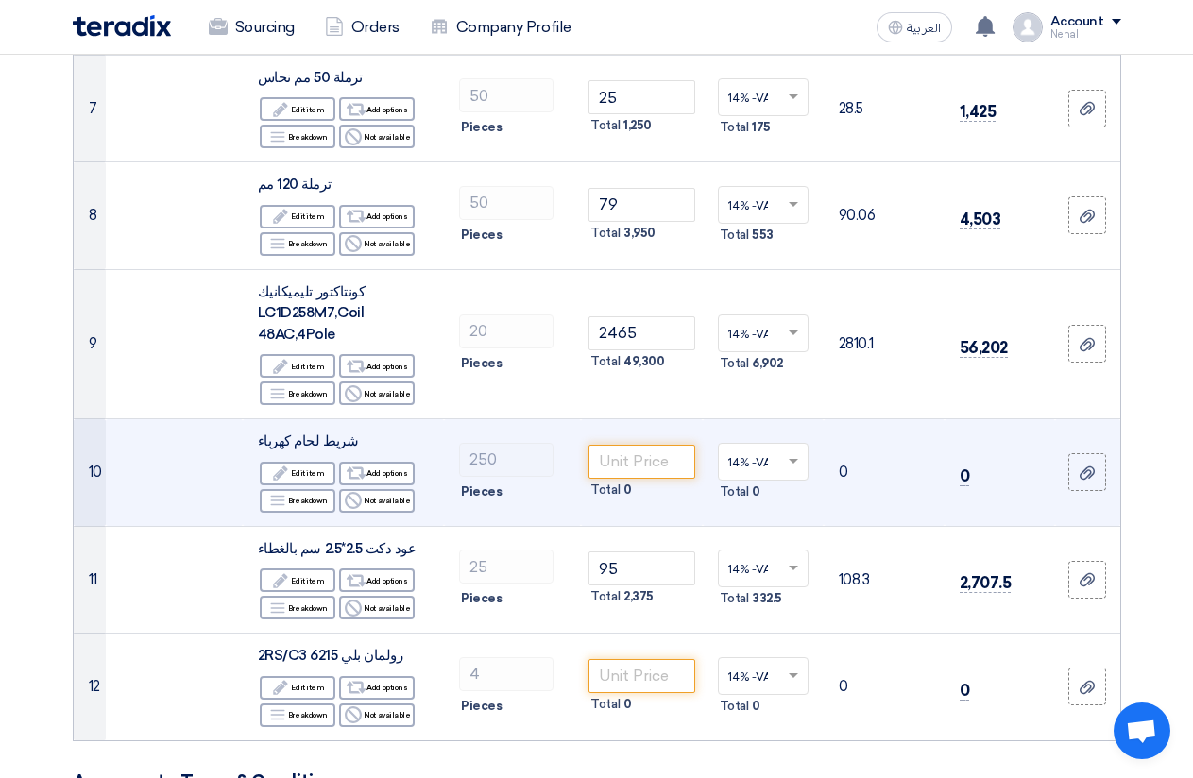
scroll to position [1039, 0]
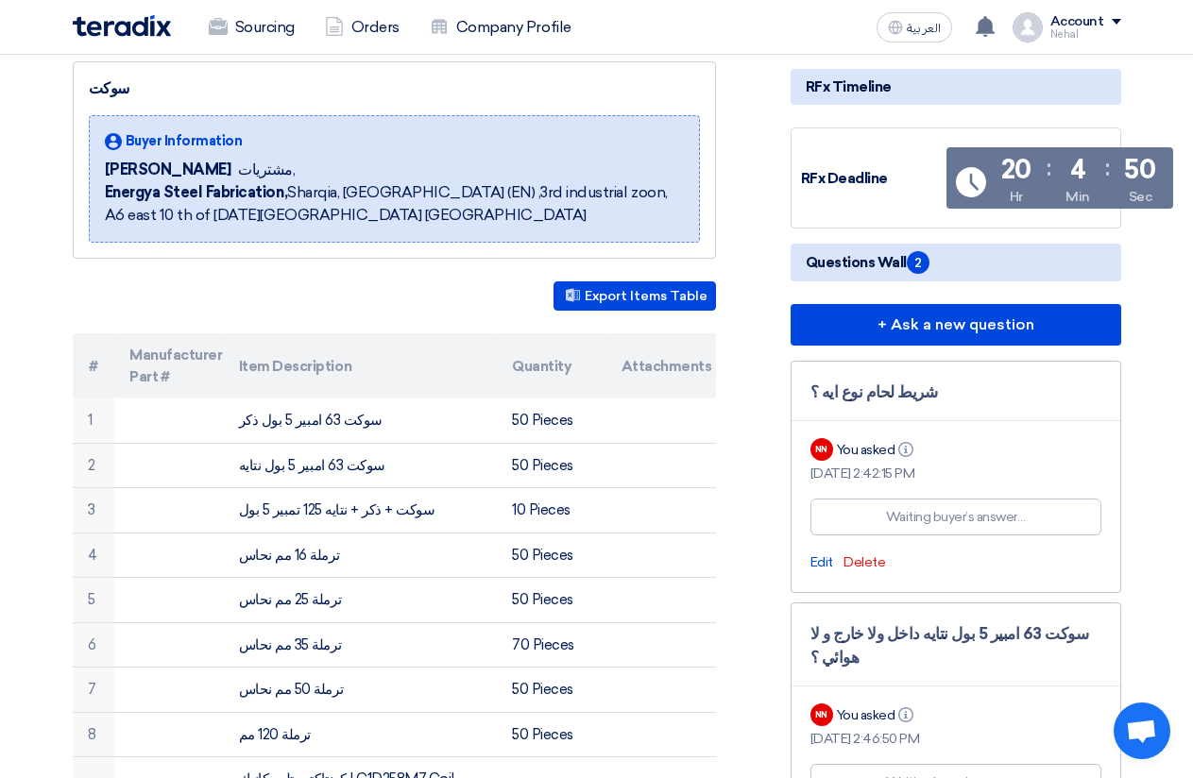
scroll to position [94, 0]
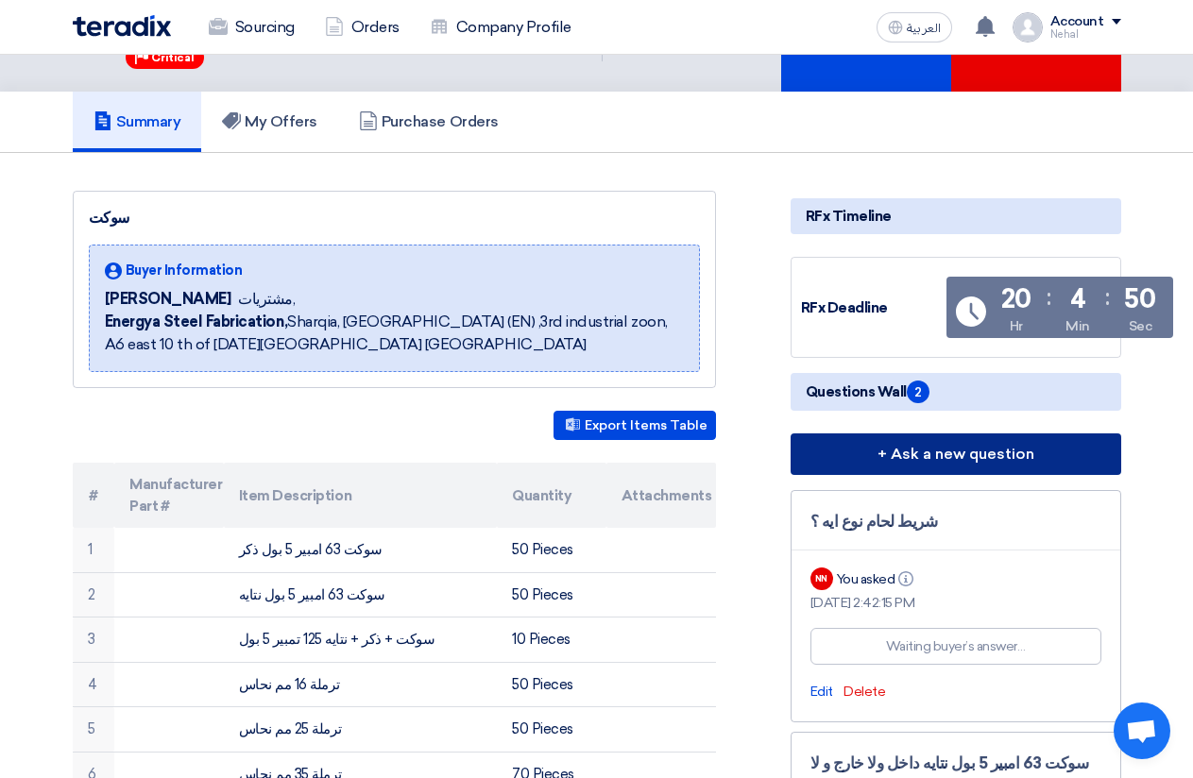
click at [953, 446] on button "+ Ask a new question" at bounding box center [956, 455] width 331 height 42
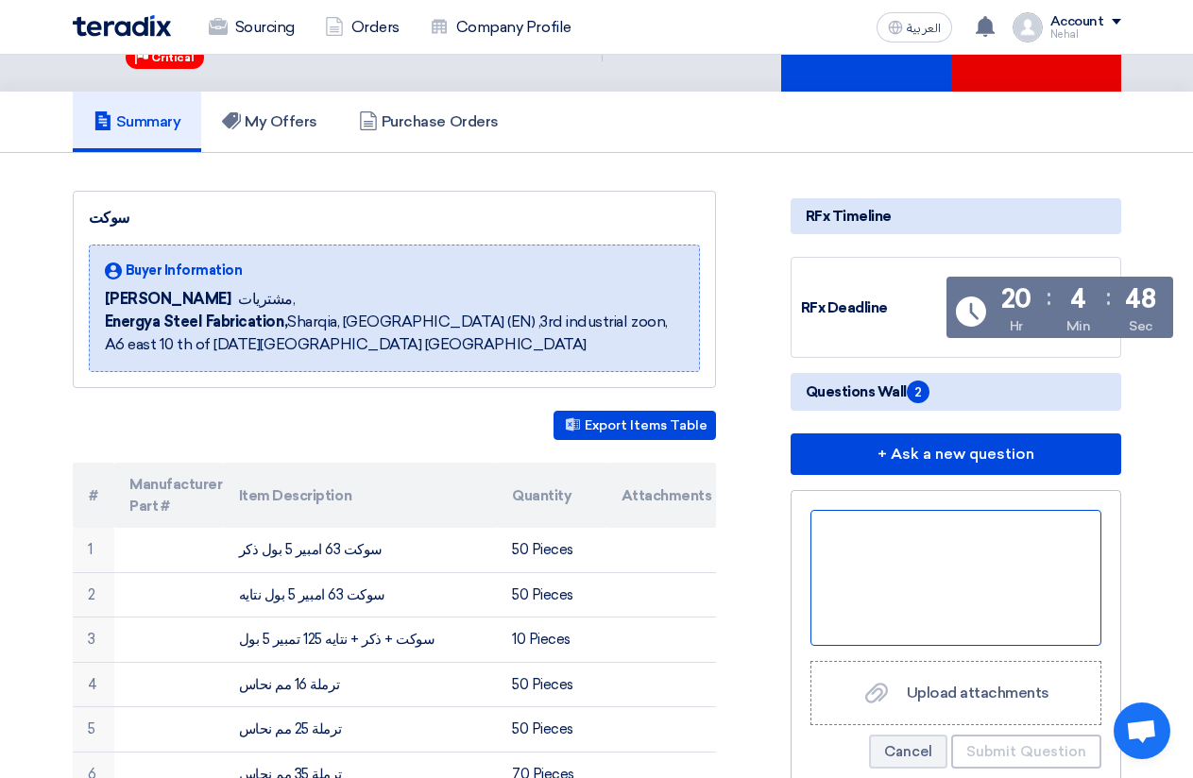
paste div
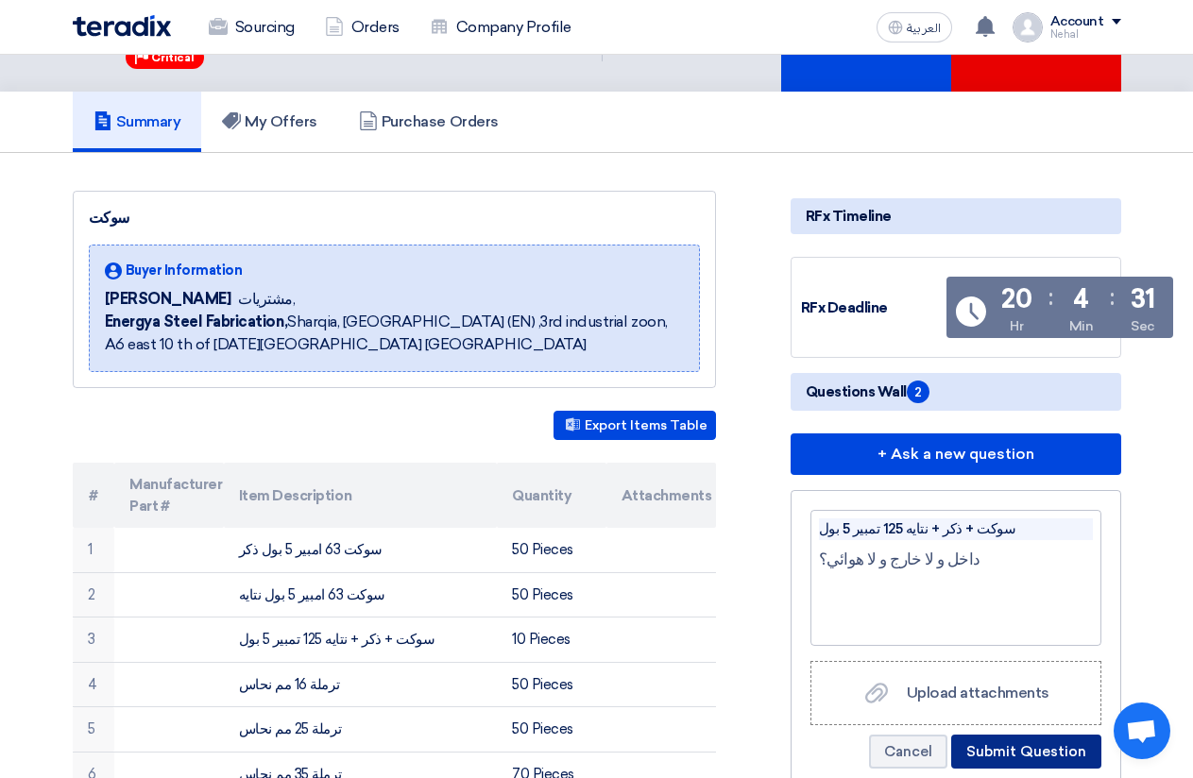
click at [1022, 756] on button "Submit Question" at bounding box center [1026, 752] width 150 height 34
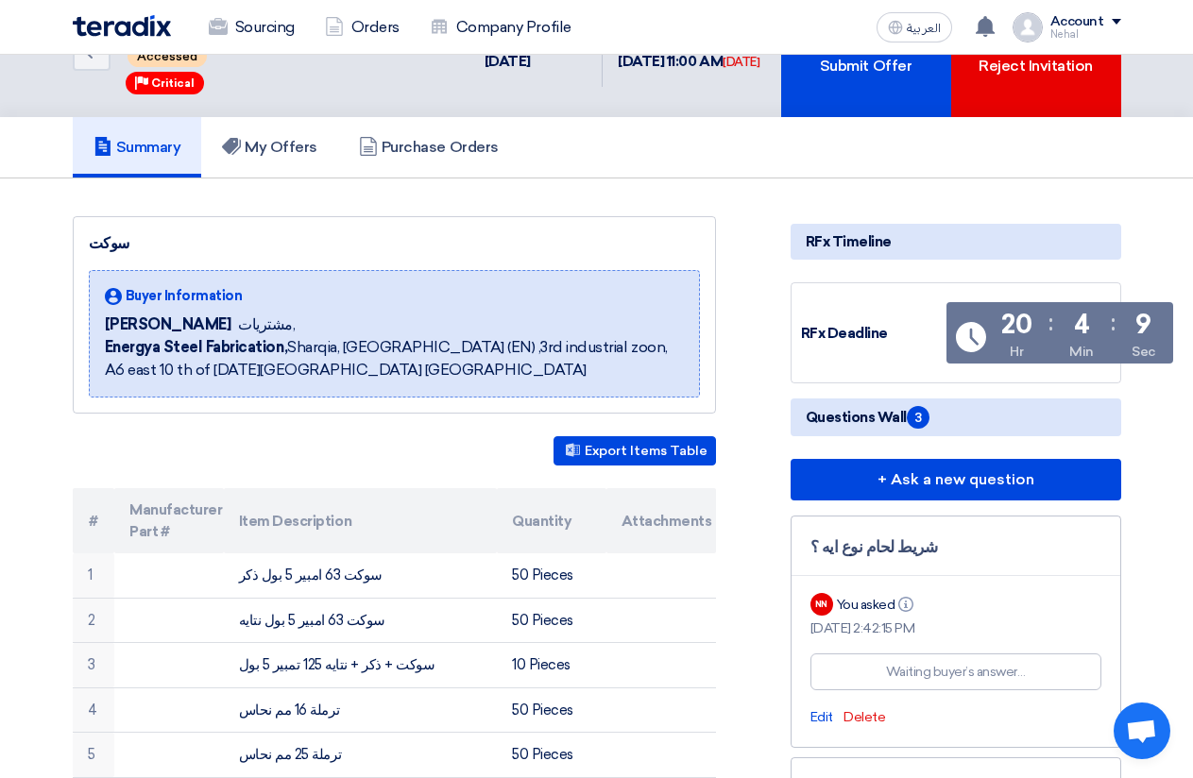
scroll to position [0, 0]
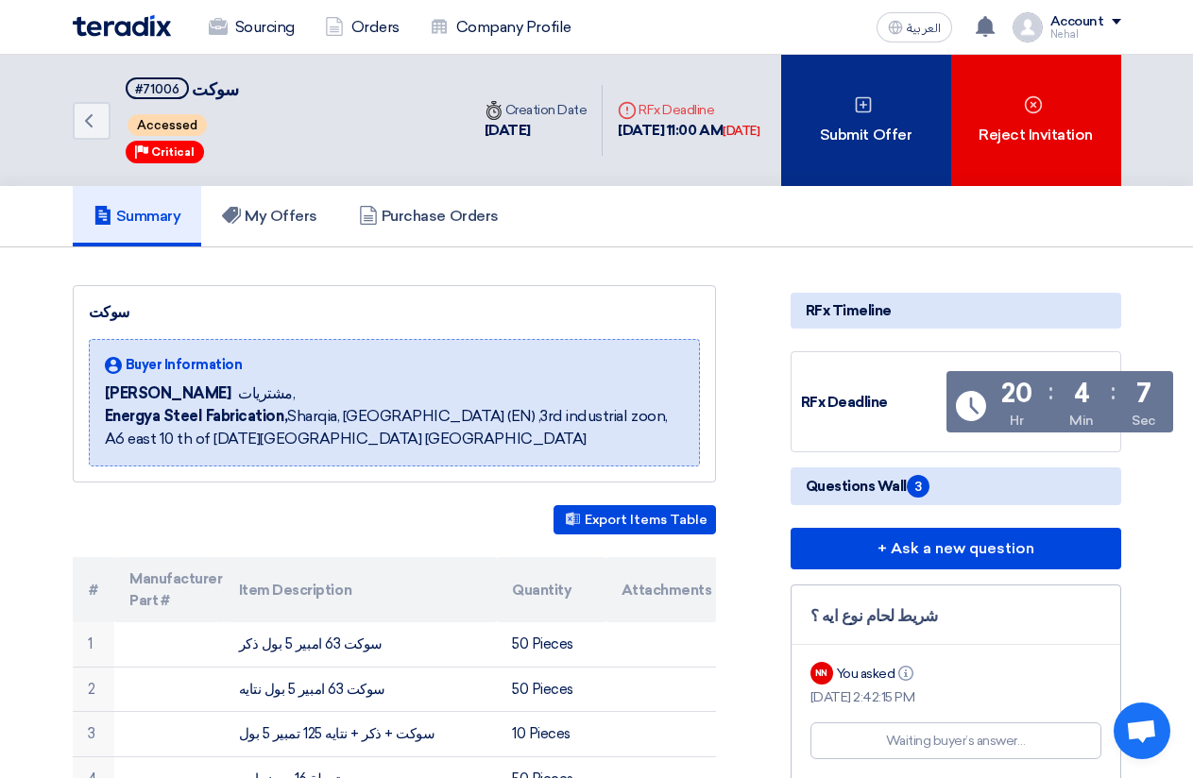
click at [895, 106] on div "Submit Offer" at bounding box center [866, 120] width 170 height 131
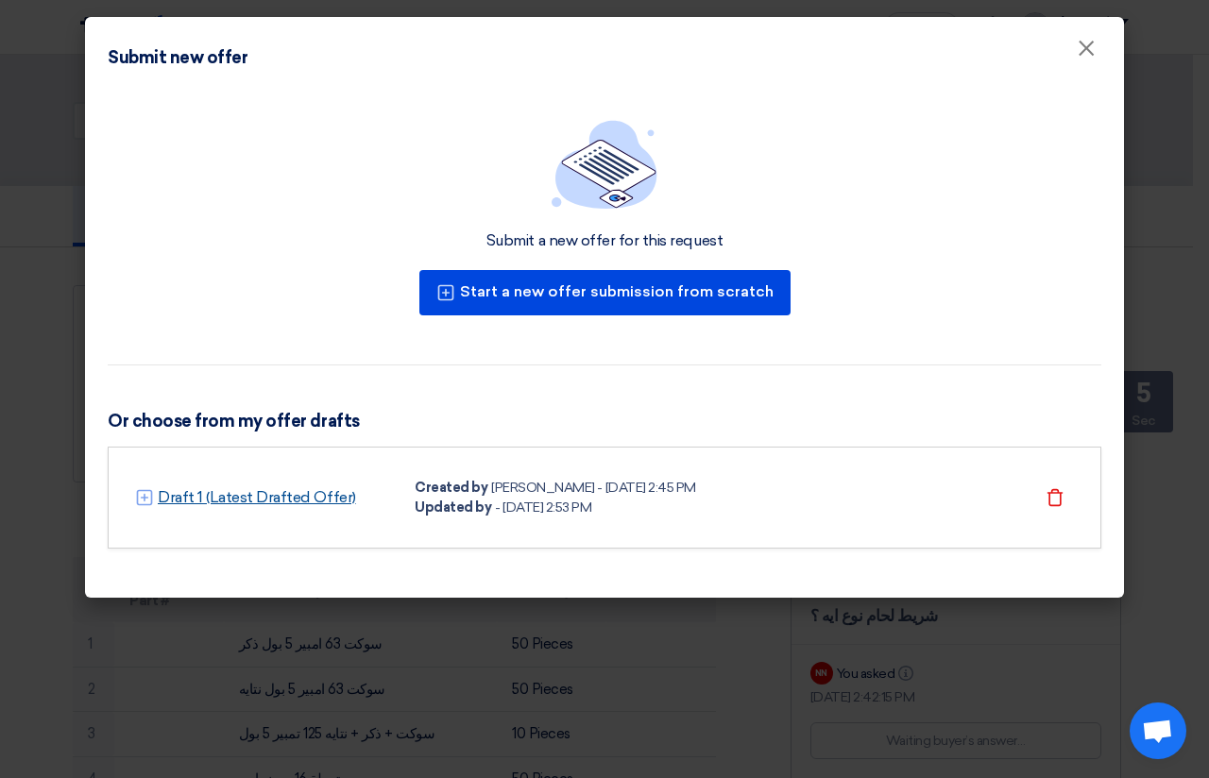
click at [251, 501] on link "Draft 1 (Latest Drafted Offer)" at bounding box center [257, 497] width 198 height 23
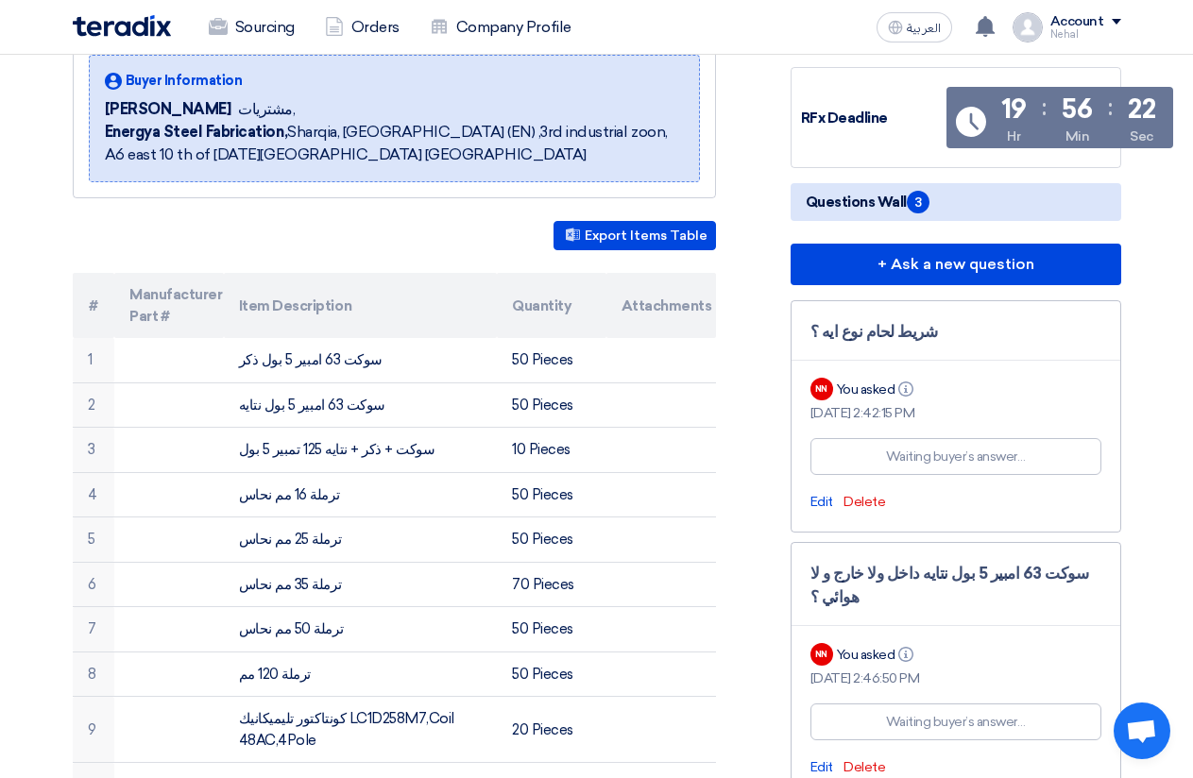
scroll to position [283, 0]
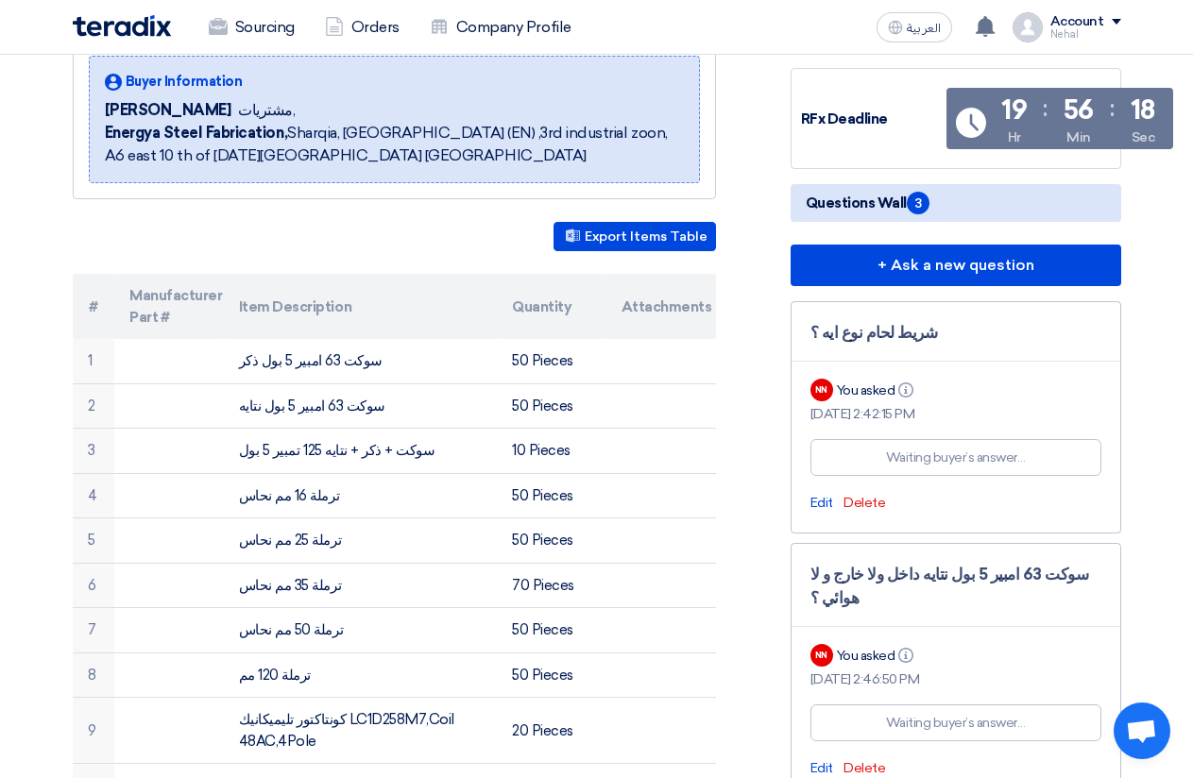
click at [920, 203] on span "3" at bounding box center [918, 203] width 23 height 23
click at [921, 207] on span "3" at bounding box center [918, 203] width 23 height 23
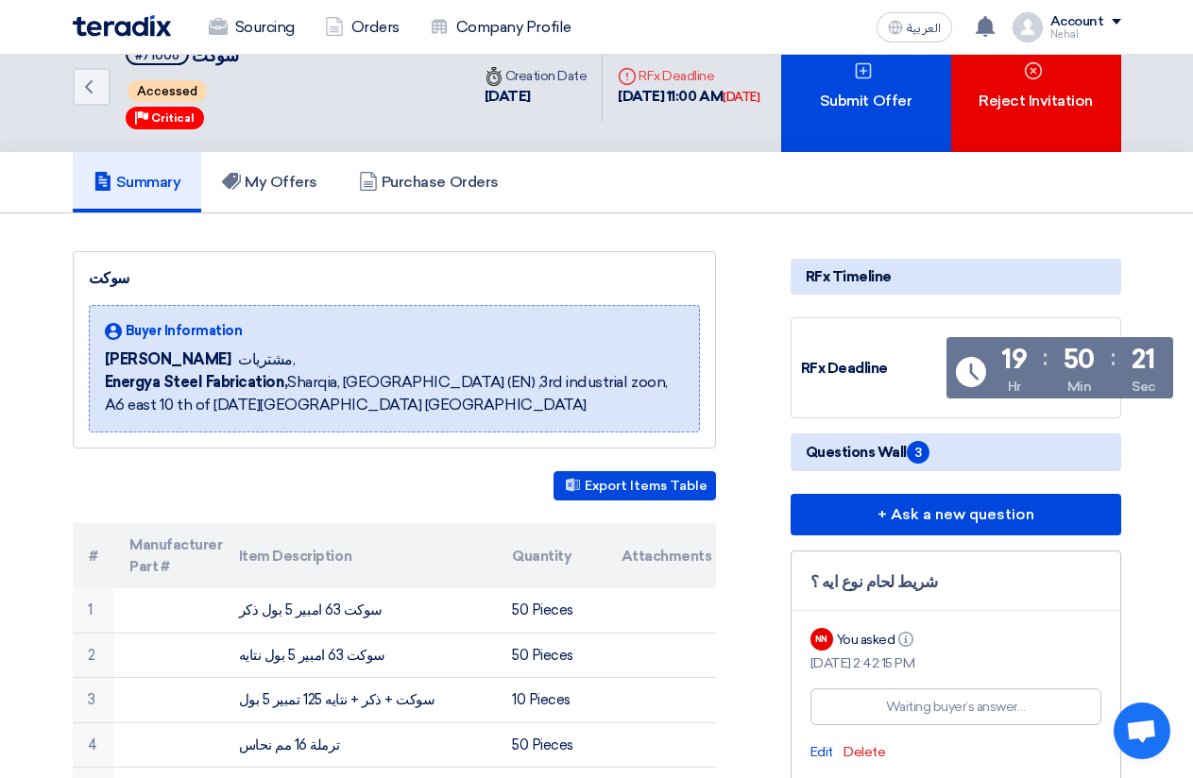
scroll to position [0, 0]
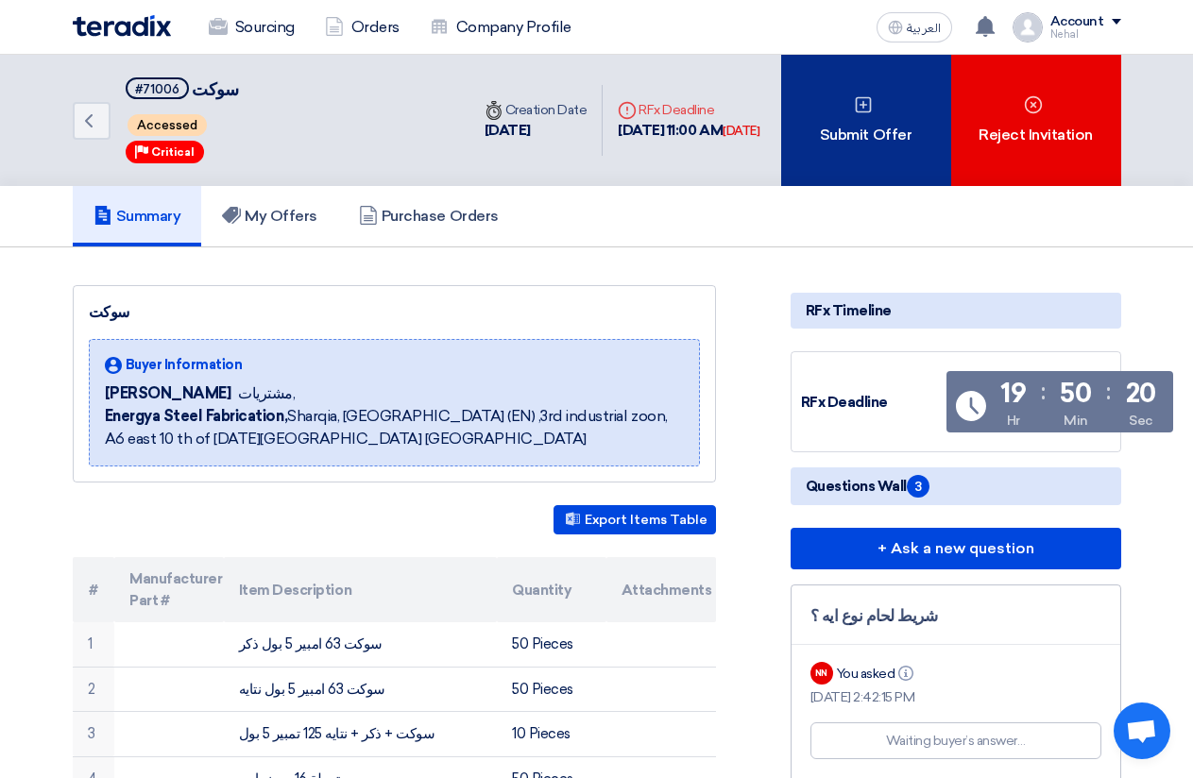
click at [852, 124] on div "Submit Offer" at bounding box center [866, 120] width 170 height 131
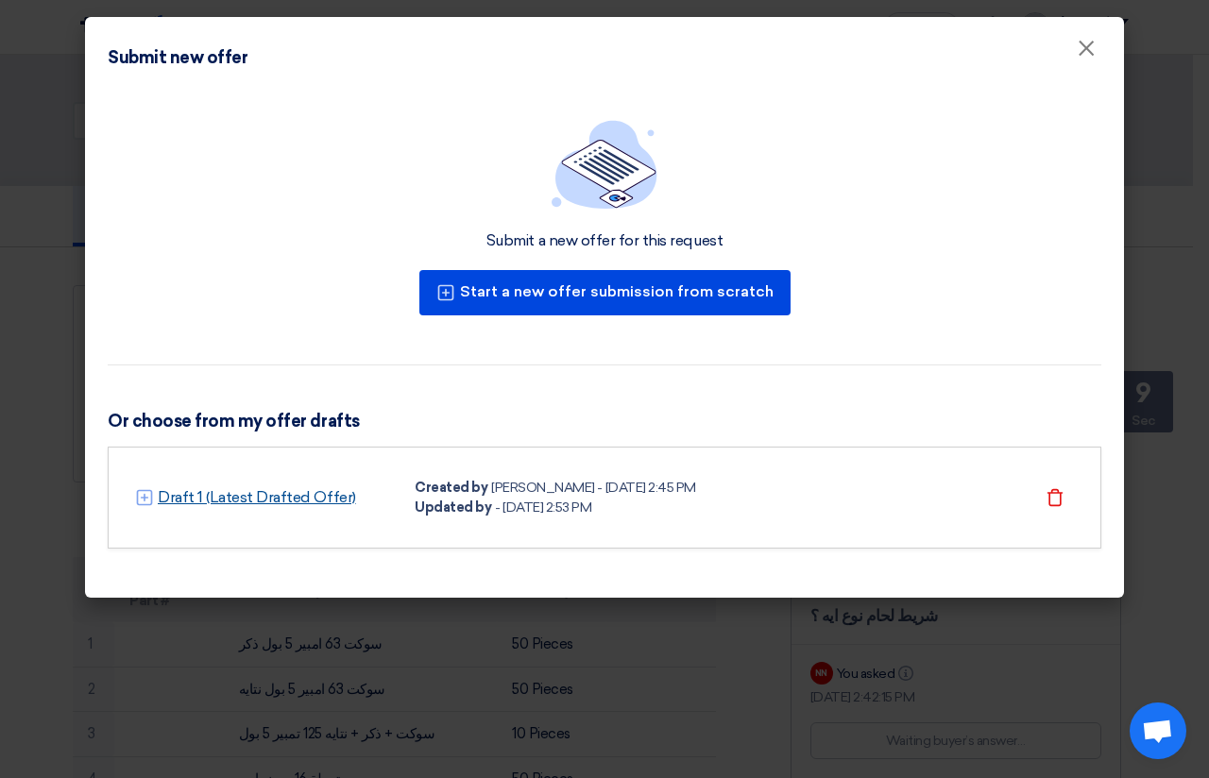
click at [277, 500] on link "Draft 1 (Latest Drafted Offer)" at bounding box center [257, 497] width 198 height 23
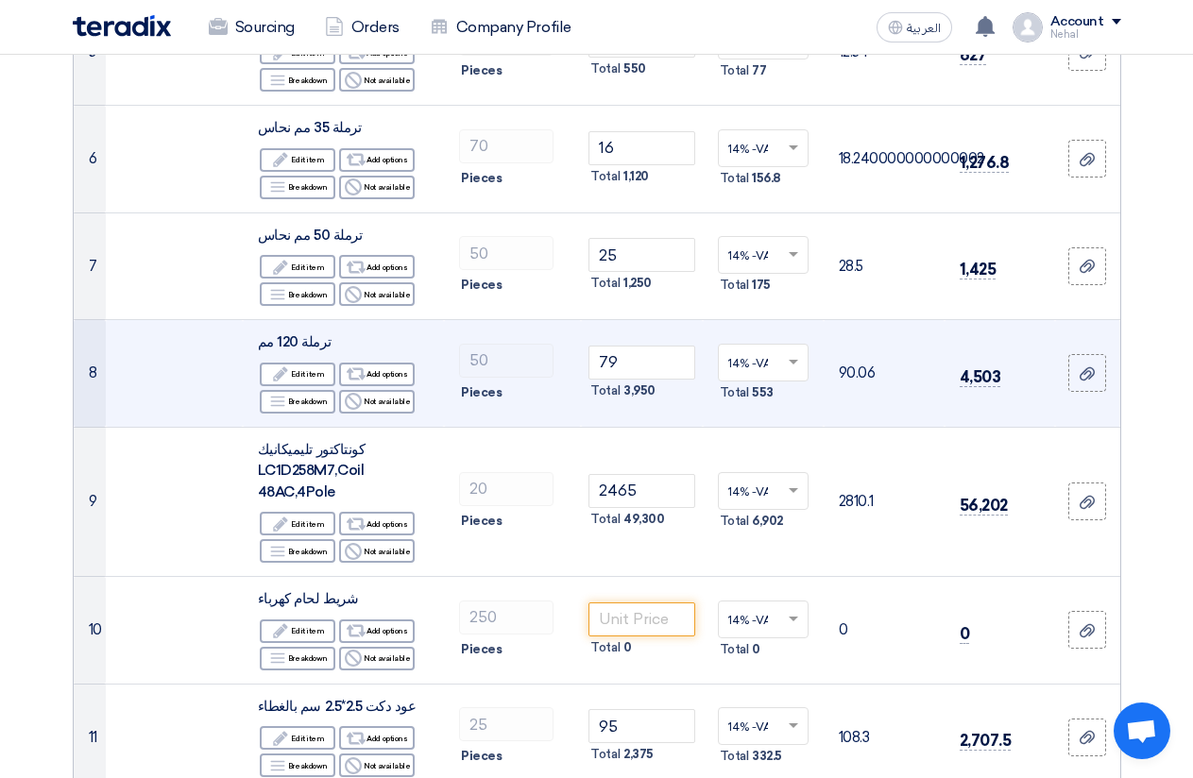
scroll to position [945, 0]
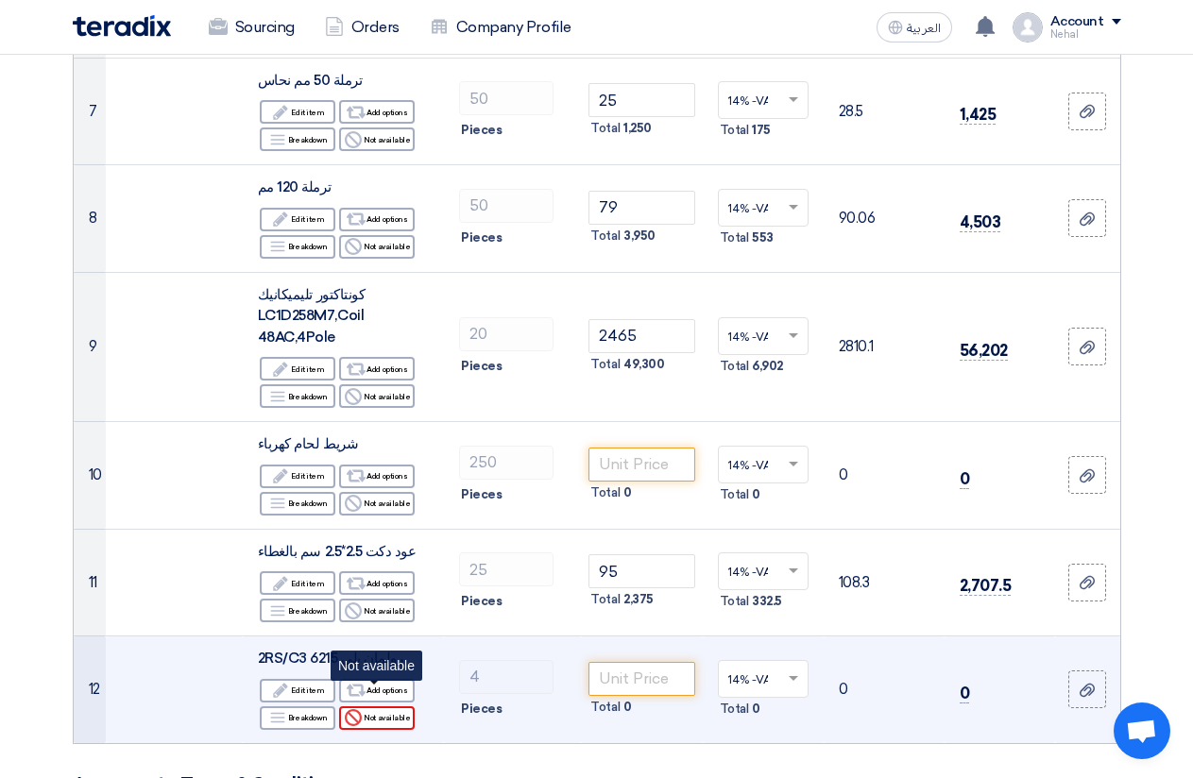
click at [377, 707] on div "Reject Not available" at bounding box center [377, 719] width 76 height 24
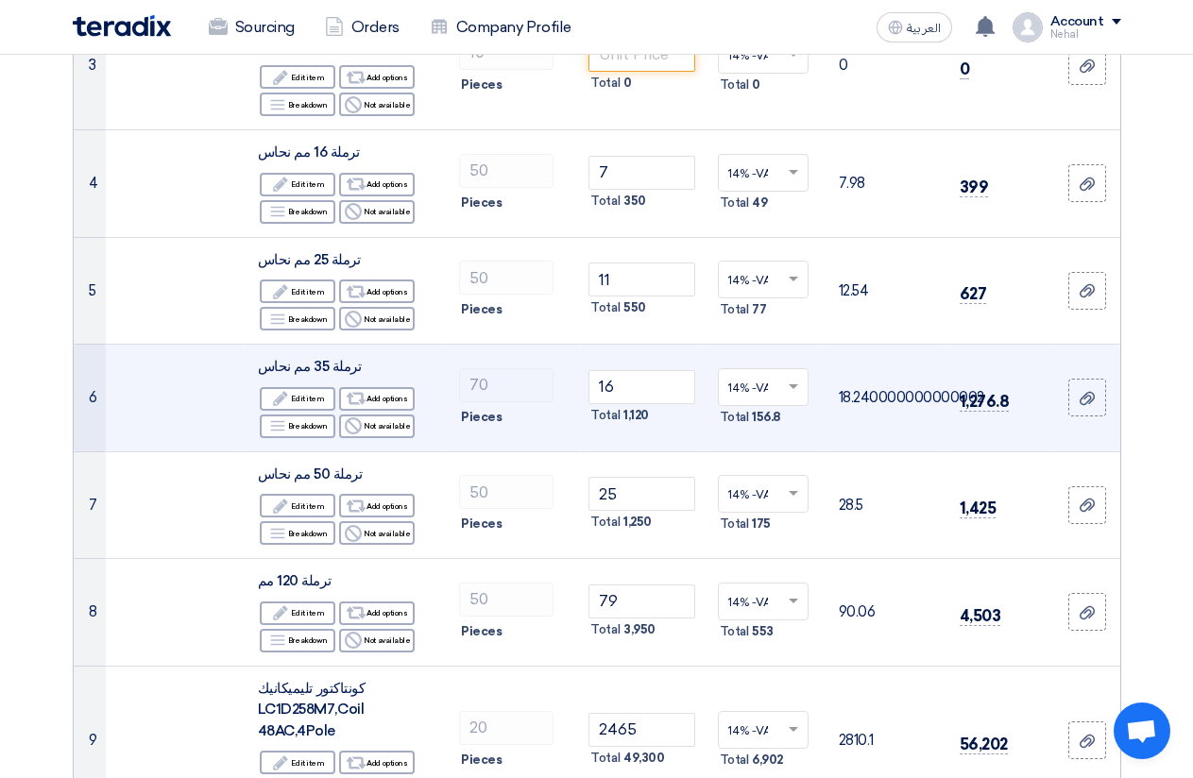
scroll to position [472, 0]
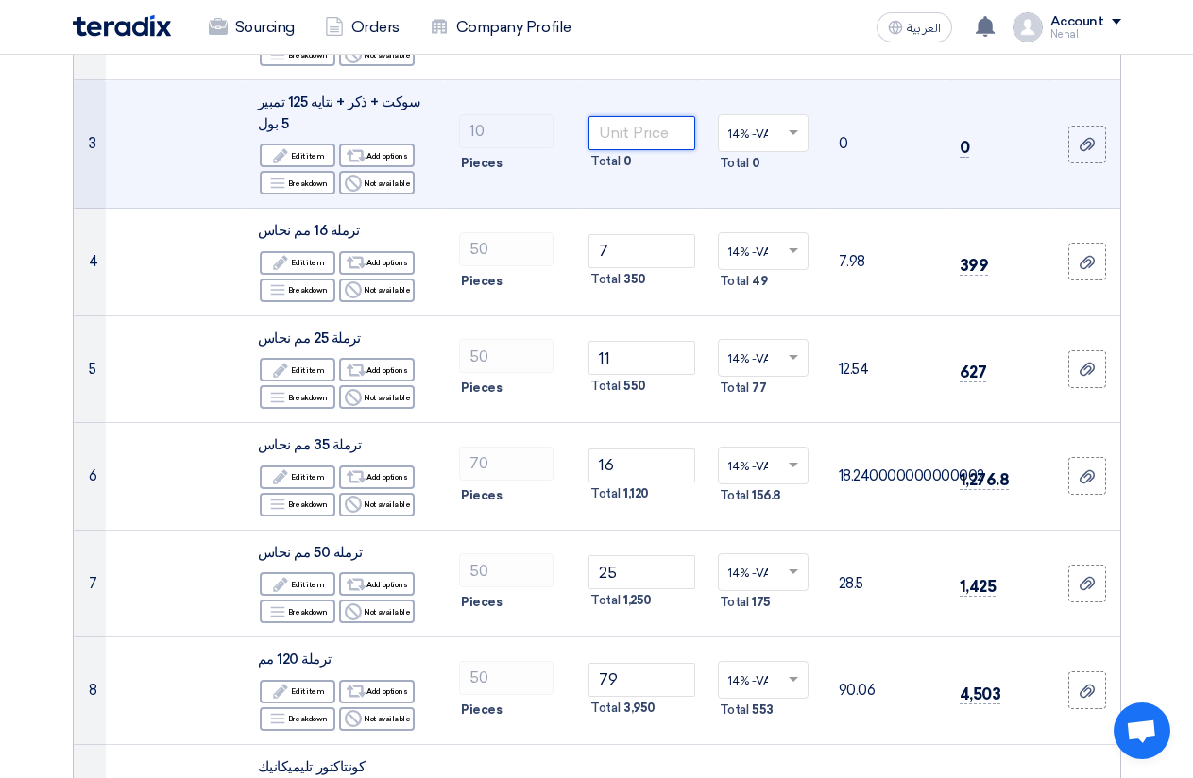
click at [631, 126] on input "number" at bounding box center [641, 133] width 106 height 34
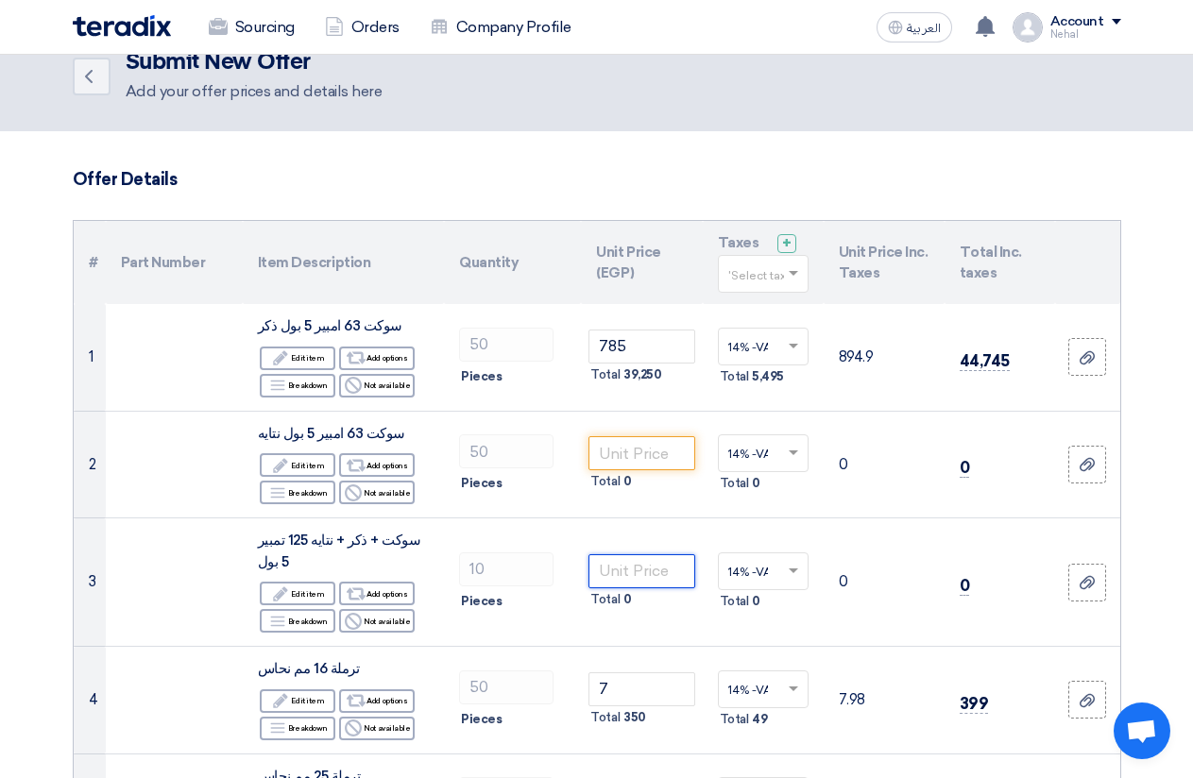
scroll to position [0, 0]
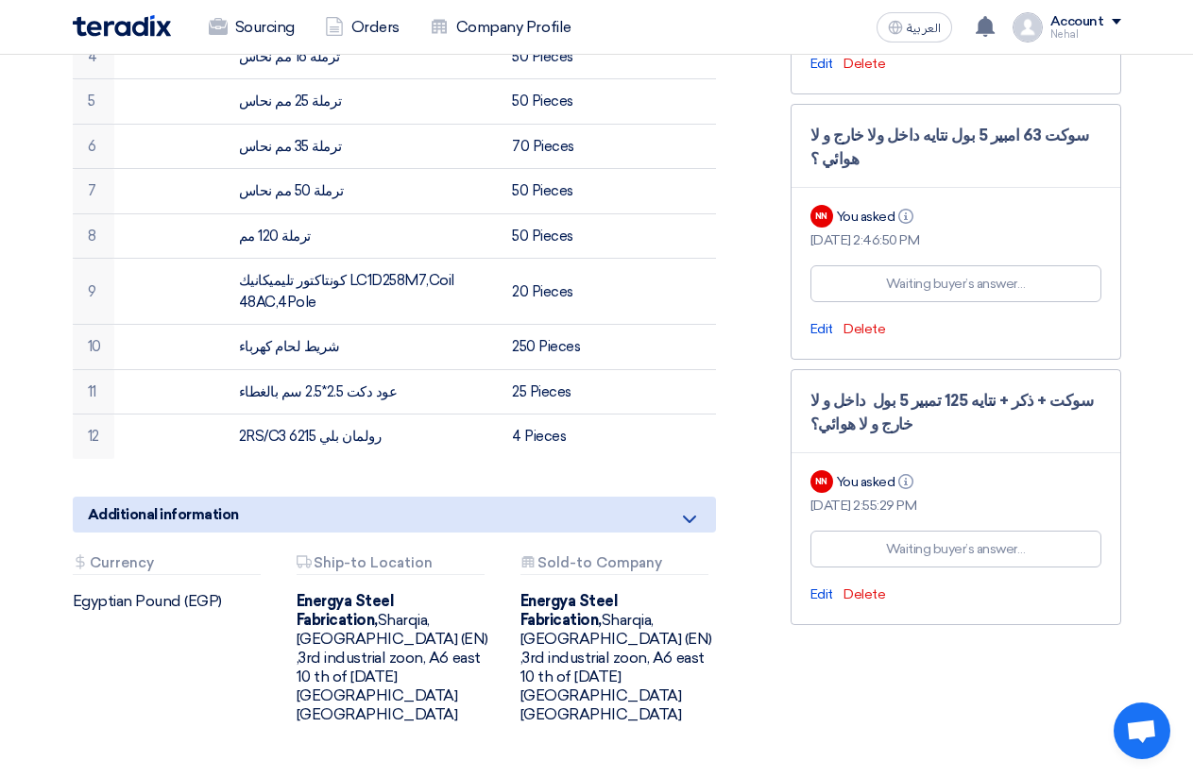
scroll to position [756, 0]
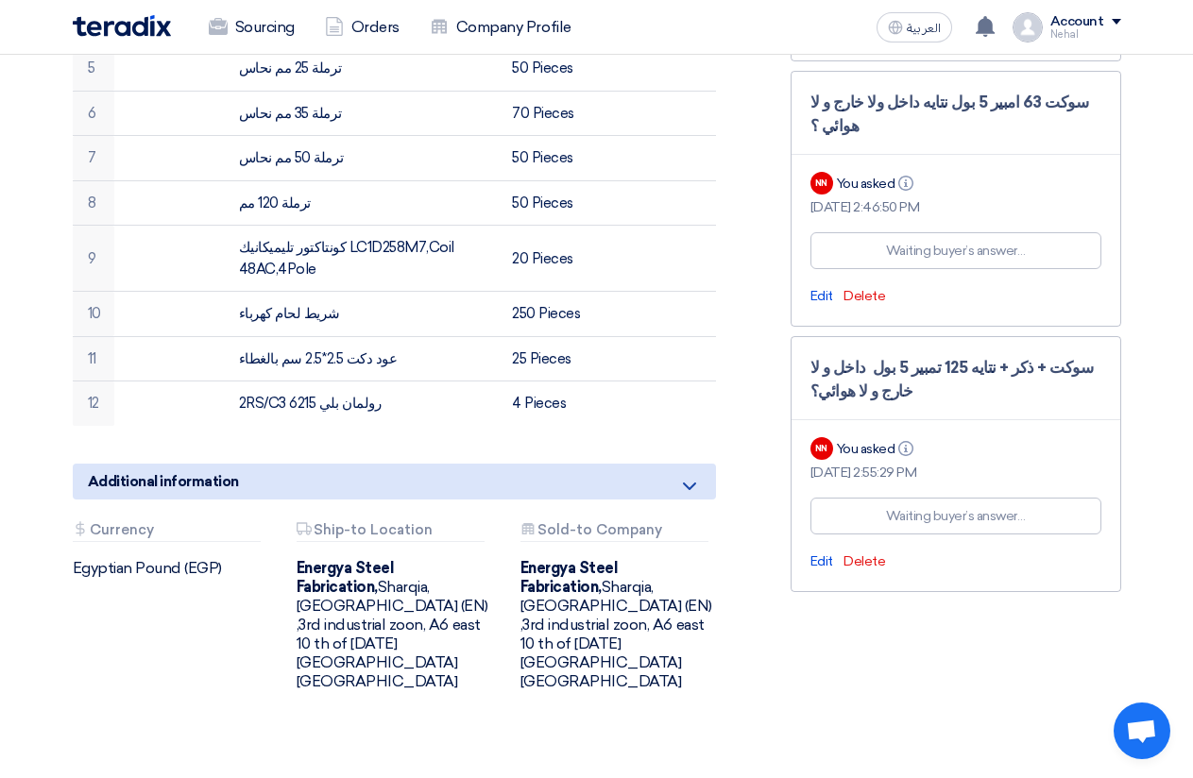
click at [1109, 21] on div "Account" at bounding box center [1085, 22] width 71 height 16
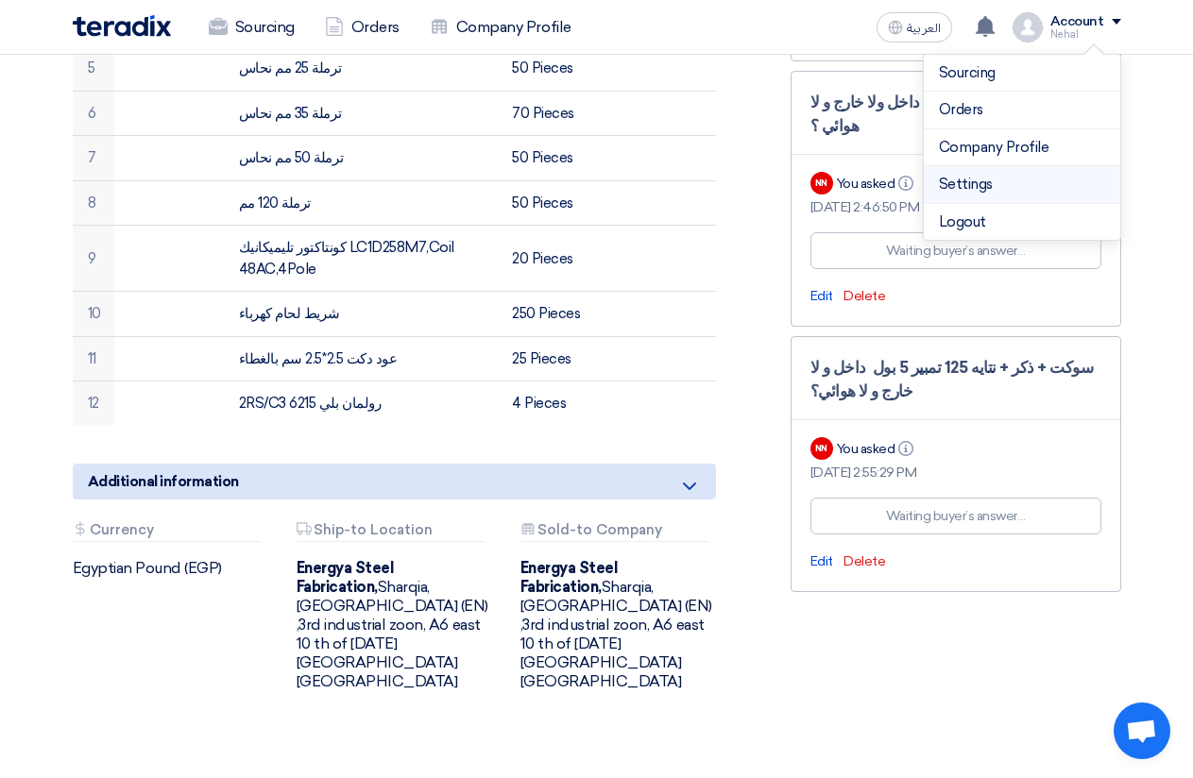
click at [990, 179] on link "Settings" at bounding box center [1022, 185] width 166 height 22
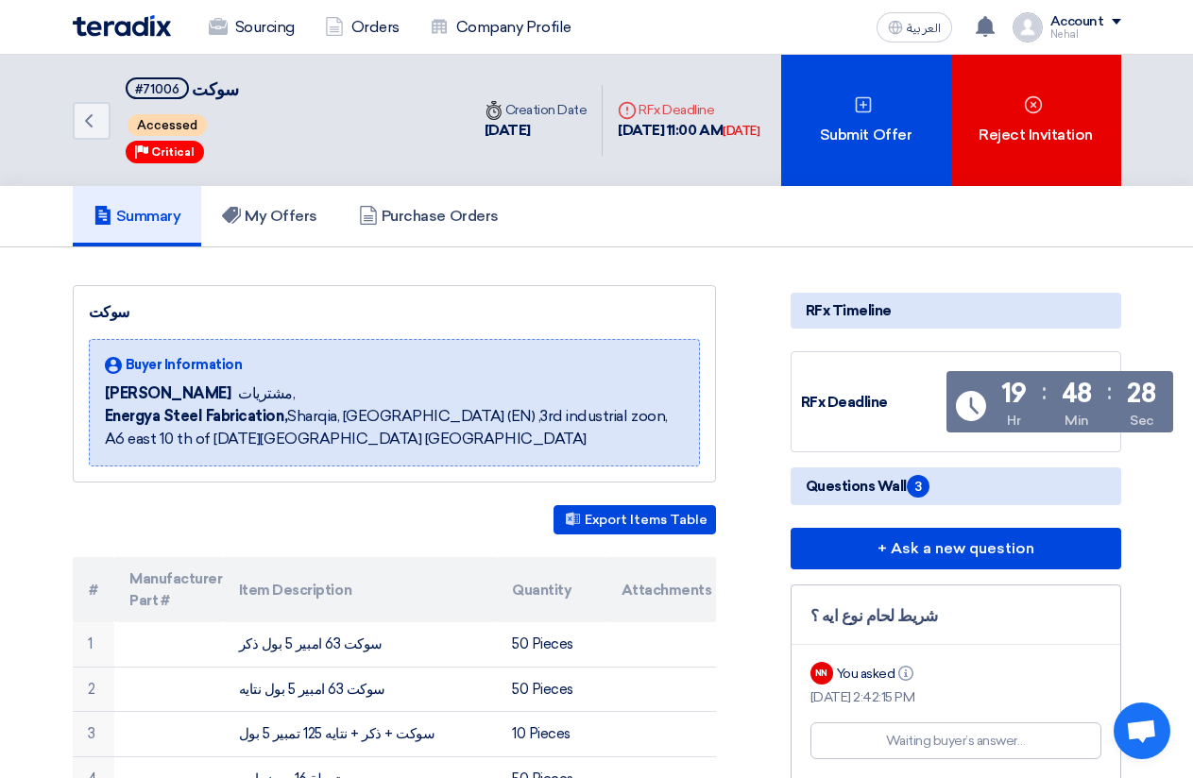
click at [1116, 19] on span at bounding box center [1116, 22] width 9 height 6
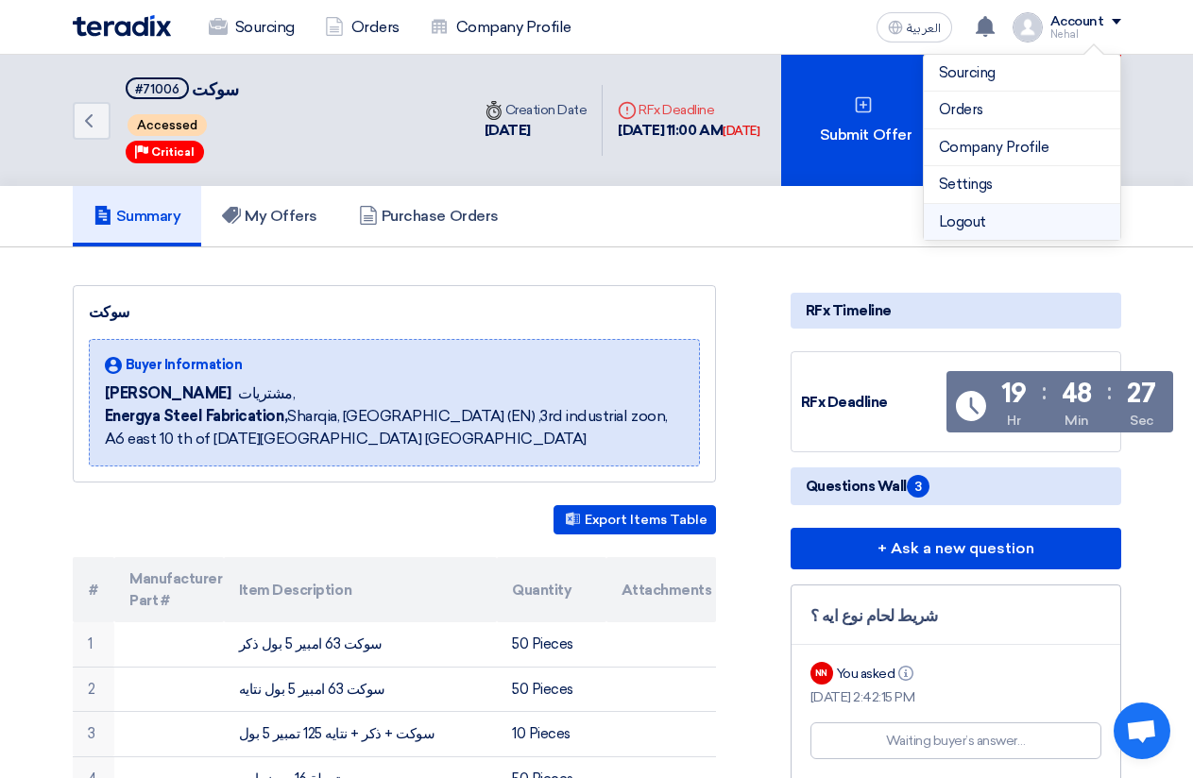
click at [1020, 227] on li "Logout" at bounding box center [1022, 222] width 196 height 37
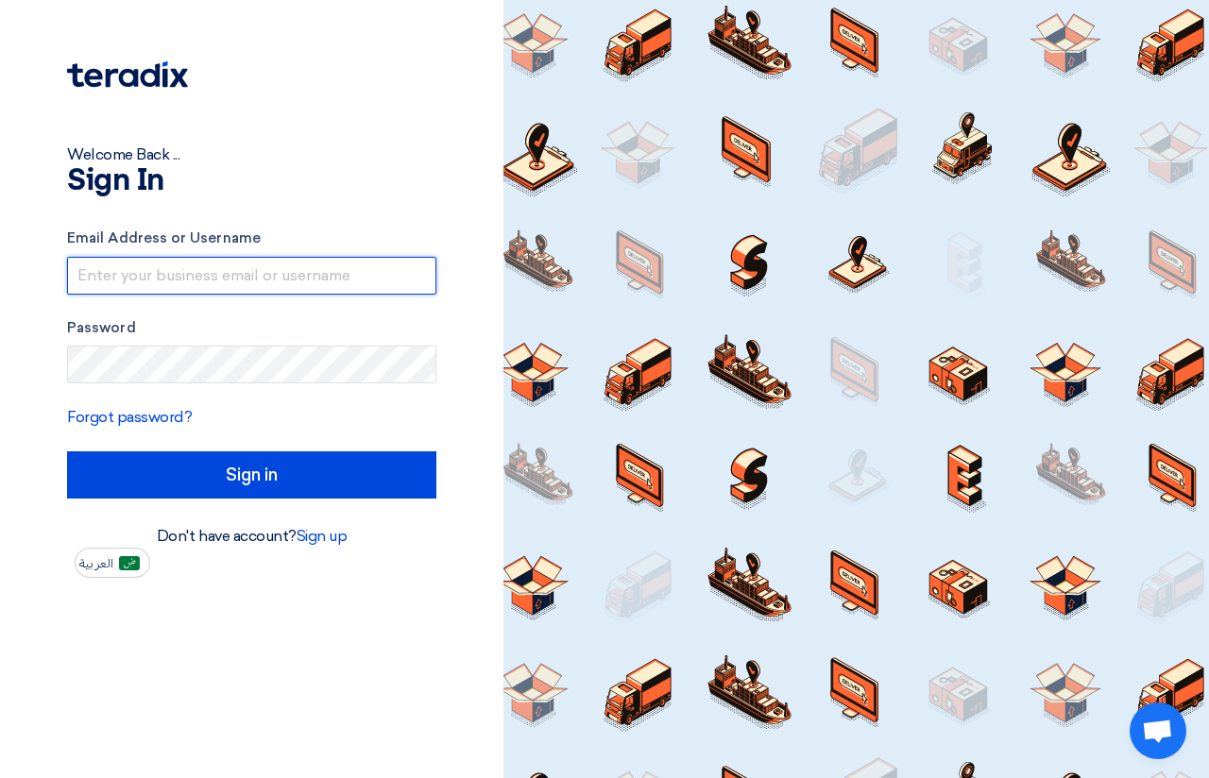
type input "01015110323"
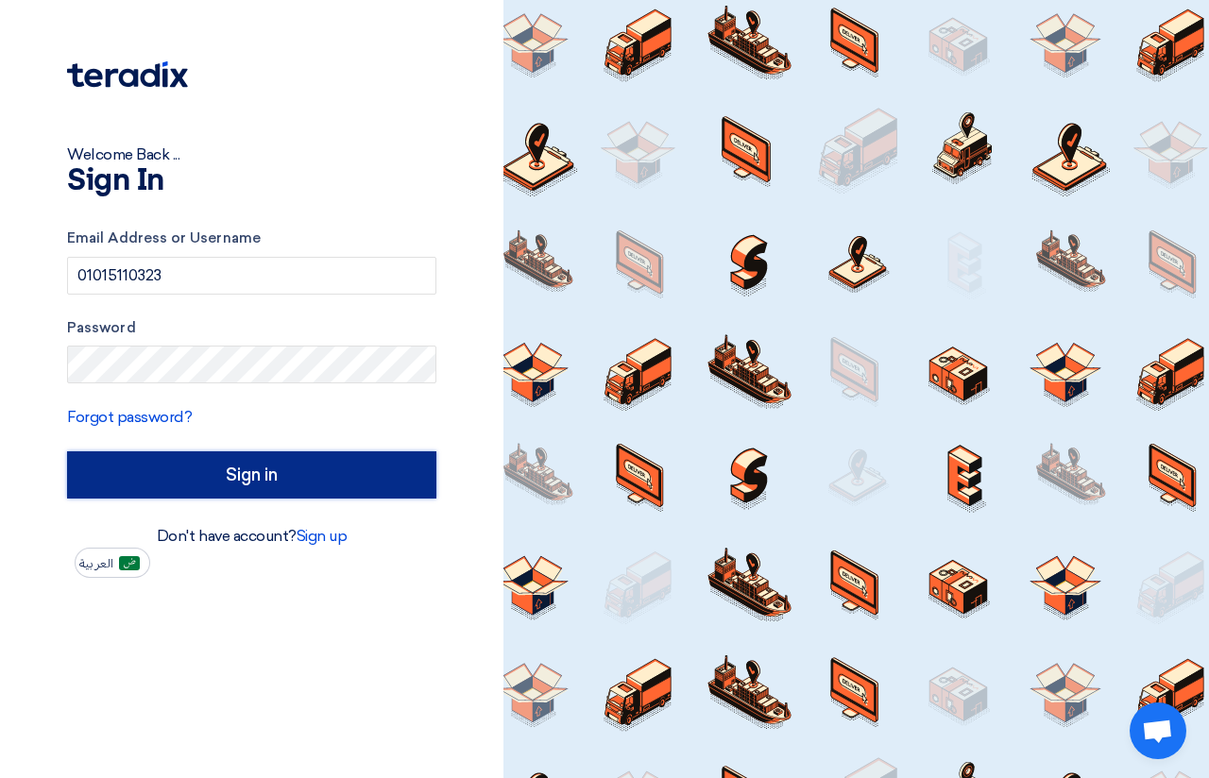
click at [220, 475] on input "Sign in" at bounding box center [251, 475] width 369 height 47
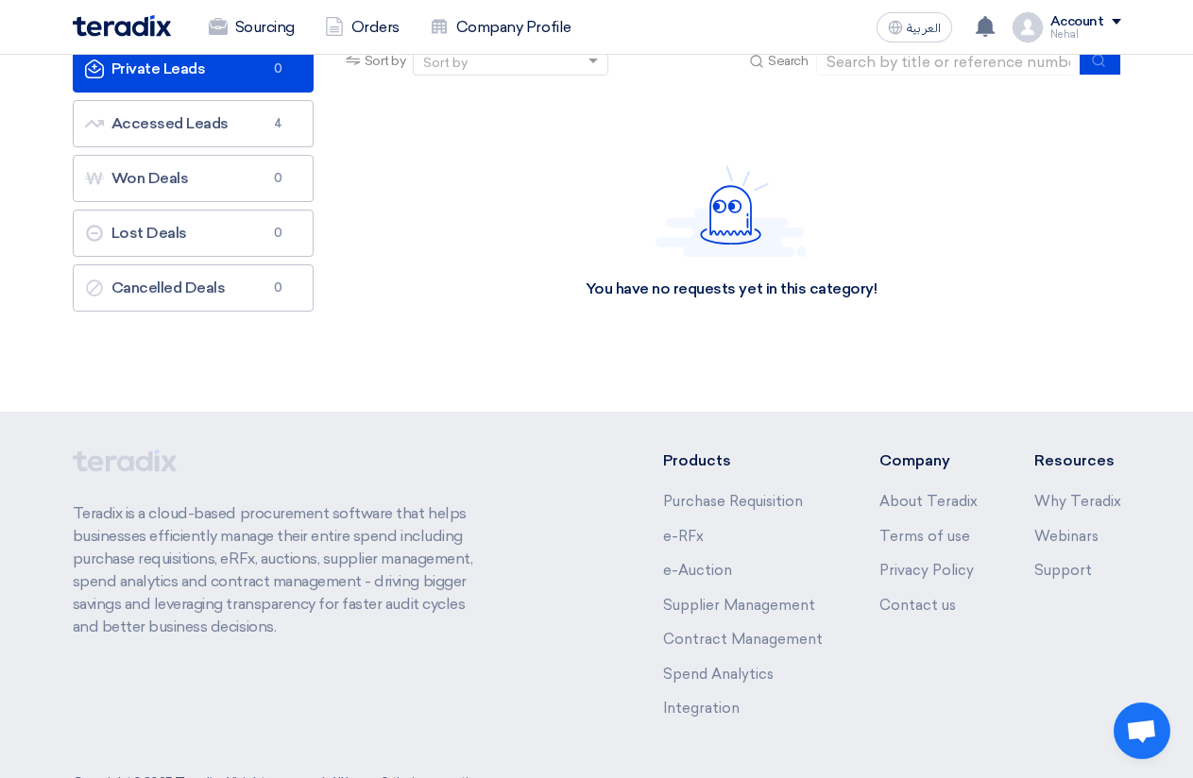
scroll to position [109, 0]
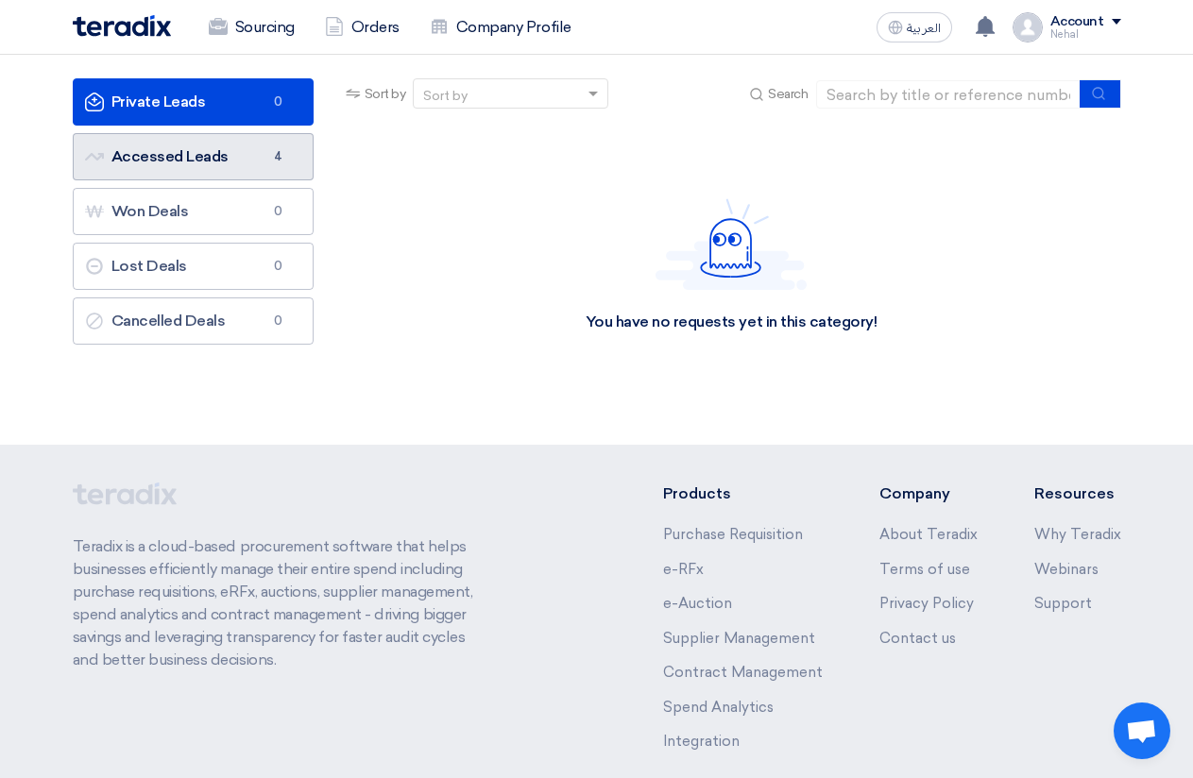
click at [226, 159] on link "Accessed Leads Accessed Leads 4" at bounding box center [193, 156] width 241 height 47
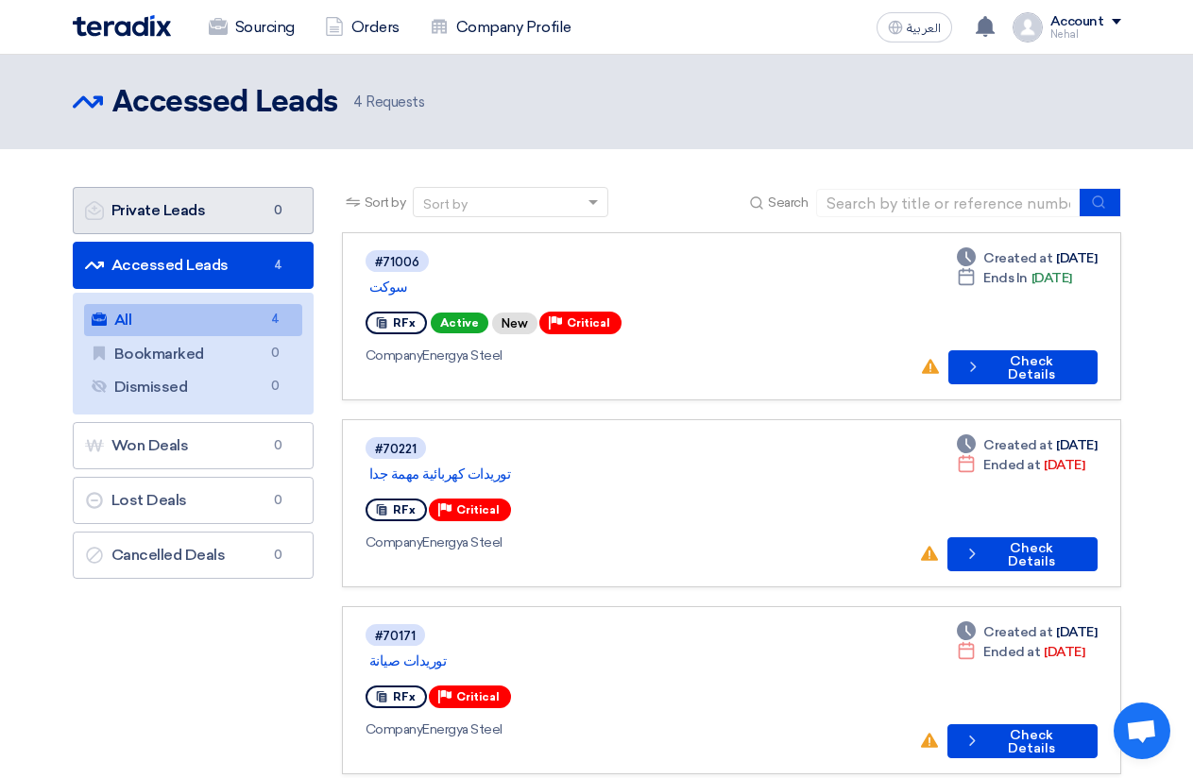
click at [202, 223] on link "Private Leads Private Leads 0" at bounding box center [193, 210] width 241 height 47
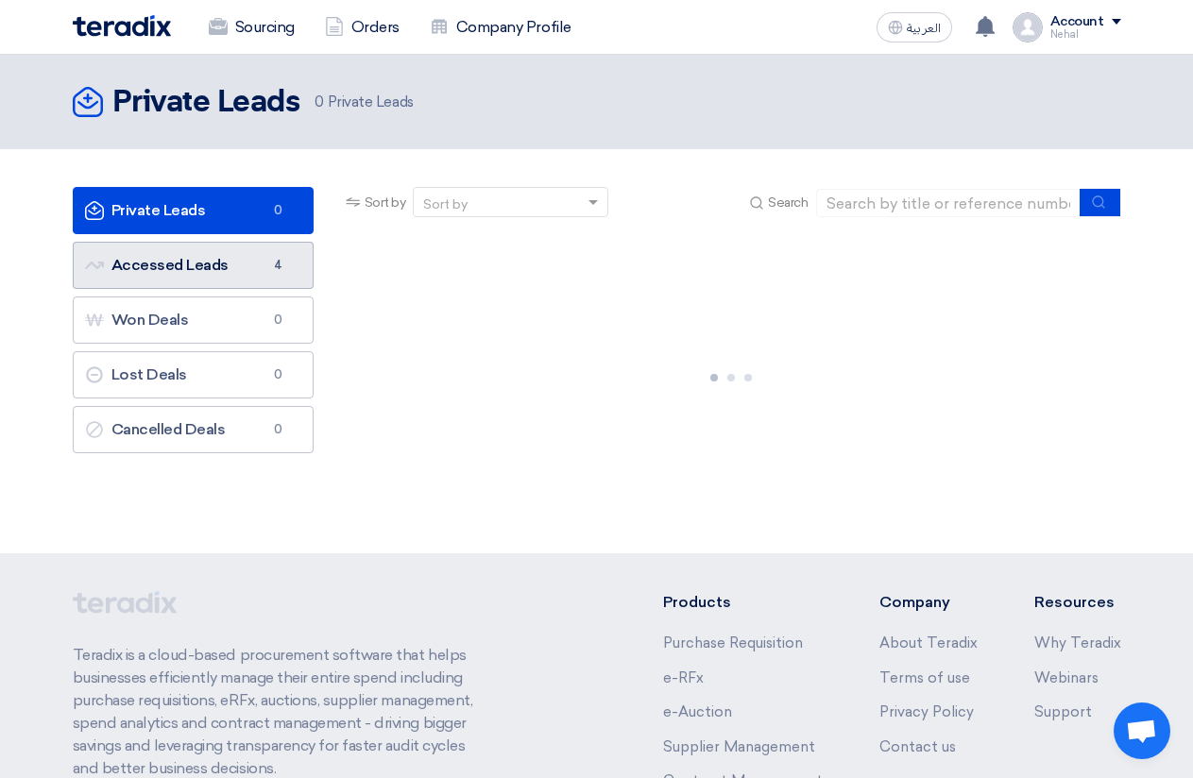
click at [189, 268] on link "Accessed Leads Accessed Leads 4" at bounding box center [193, 265] width 241 height 47
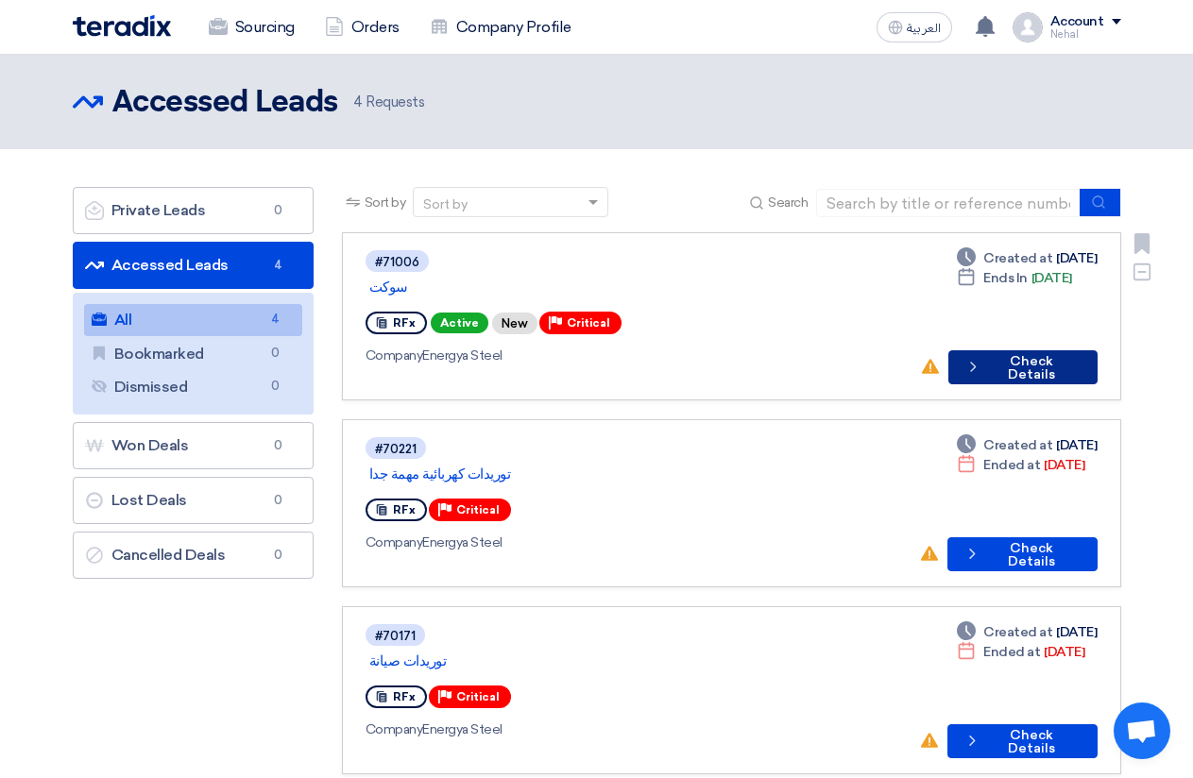
click at [1048, 350] on button "Check details Check Details" at bounding box center [1022, 367] width 149 height 34
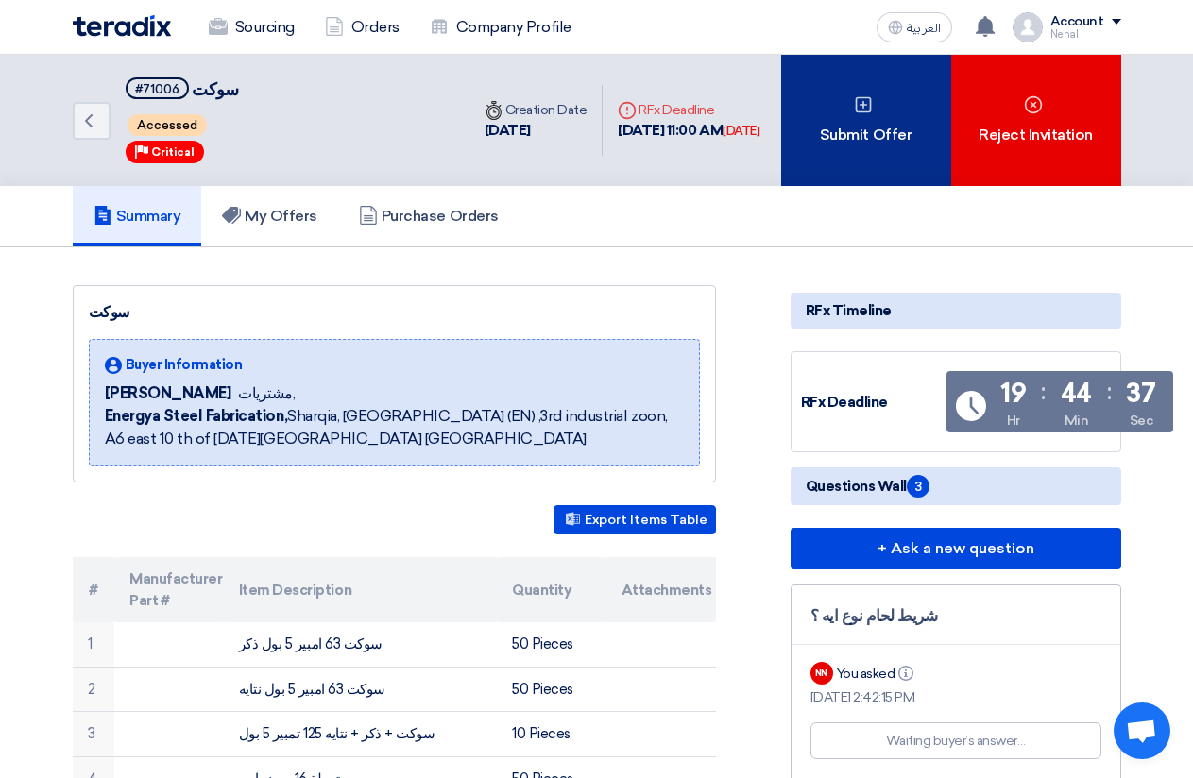
click at [861, 127] on div "Submit Offer" at bounding box center [866, 120] width 170 height 131
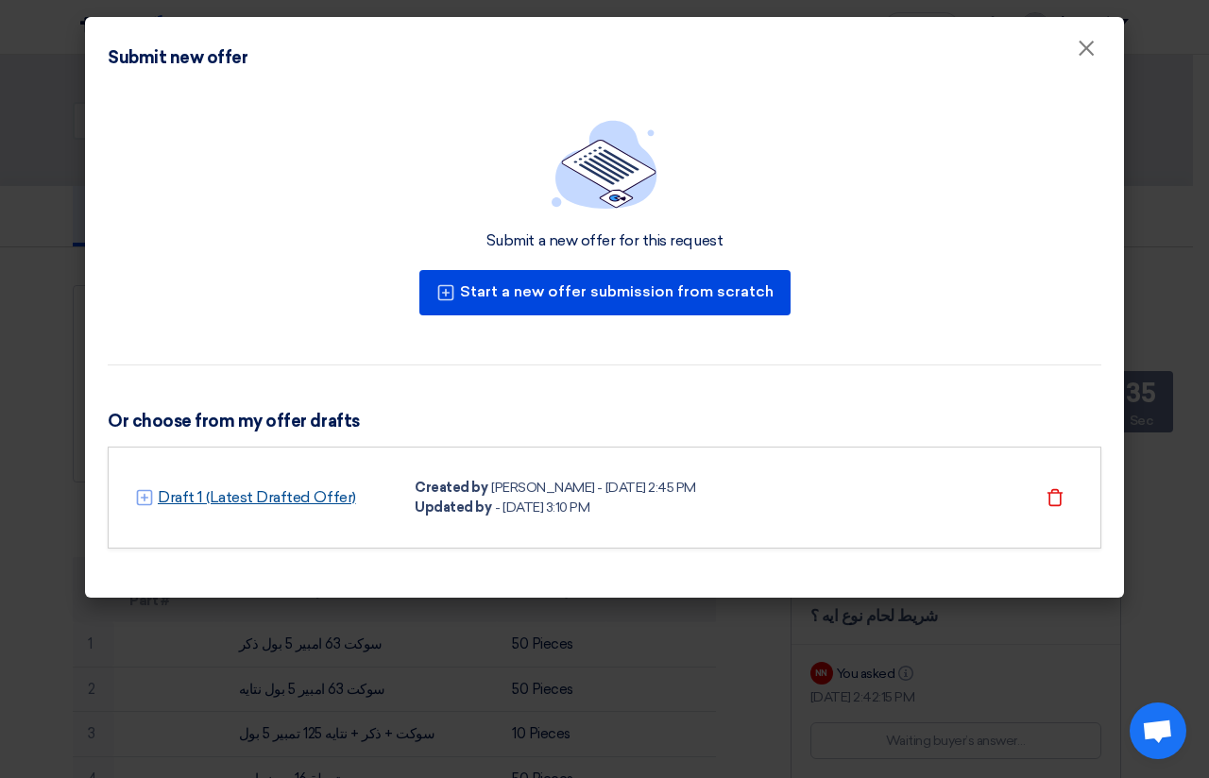
click at [242, 490] on link "Draft 1 (Latest Drafted Offer)" at bounding box center [257, 497] width 198 height 23
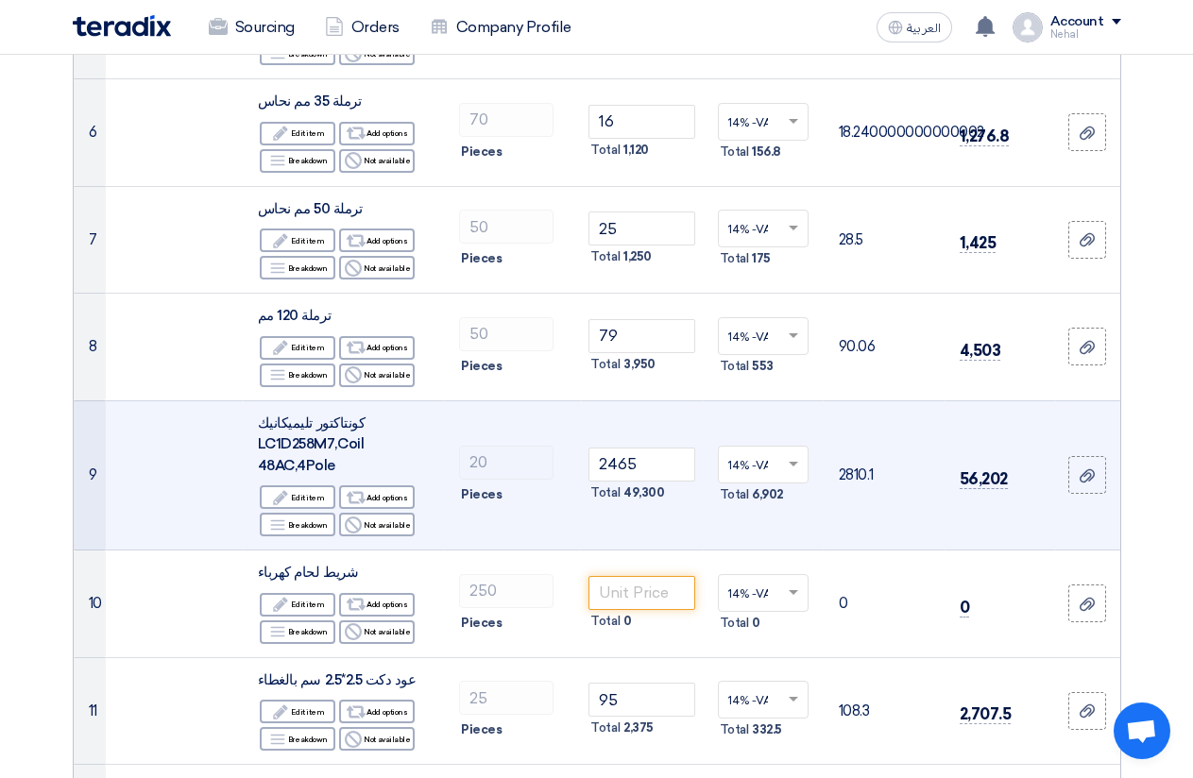
scroll to position [850, 0]
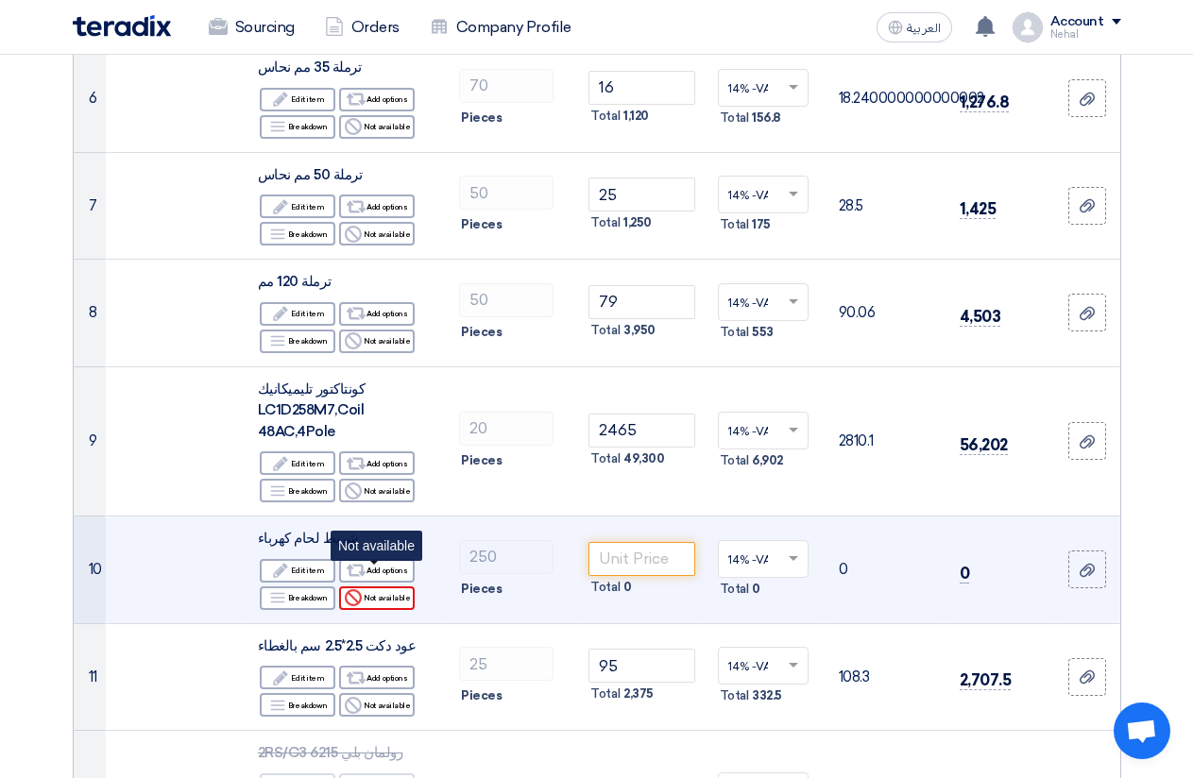
click at [374, 587] on div "Reject Not available" at bounding box center [377, 599] width 76 height 24
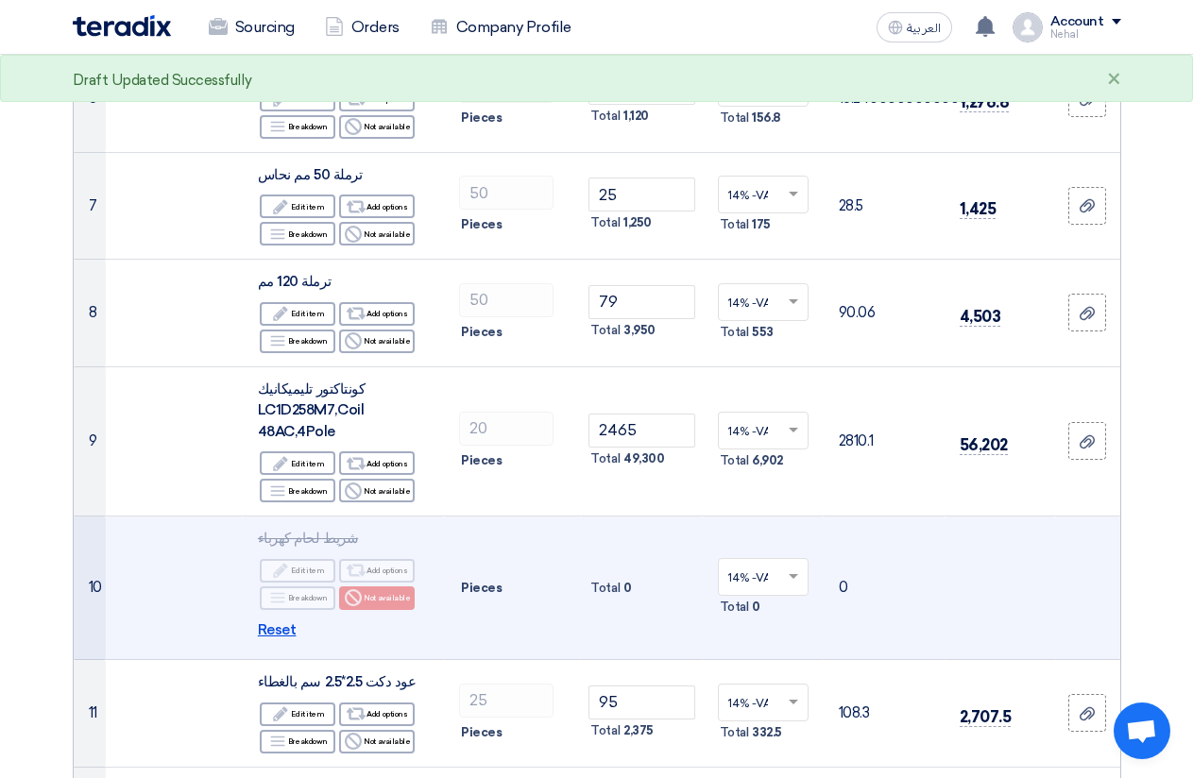
click at [264, 620] on span "Reset" at bounding box center [277, 631] width 39 height 22
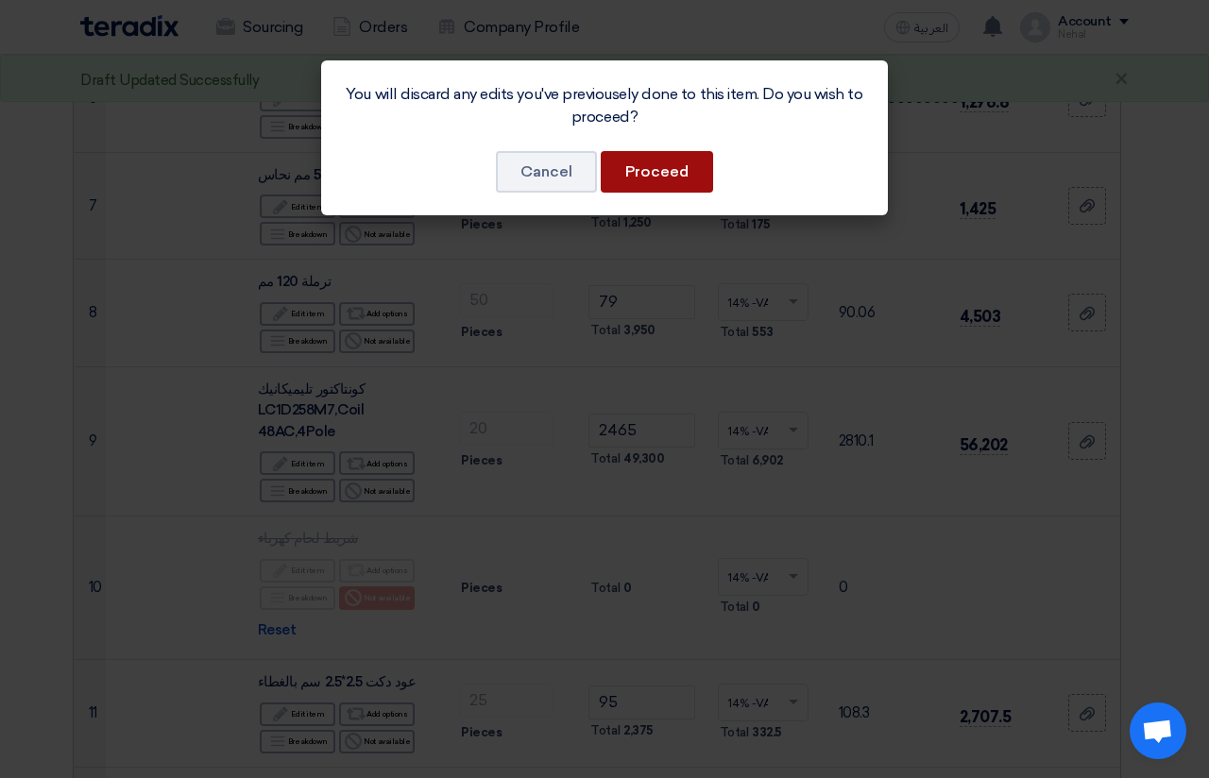
click at [640, 176] on button "Proceed" at bounding box center [657, 172] width 112 height 42
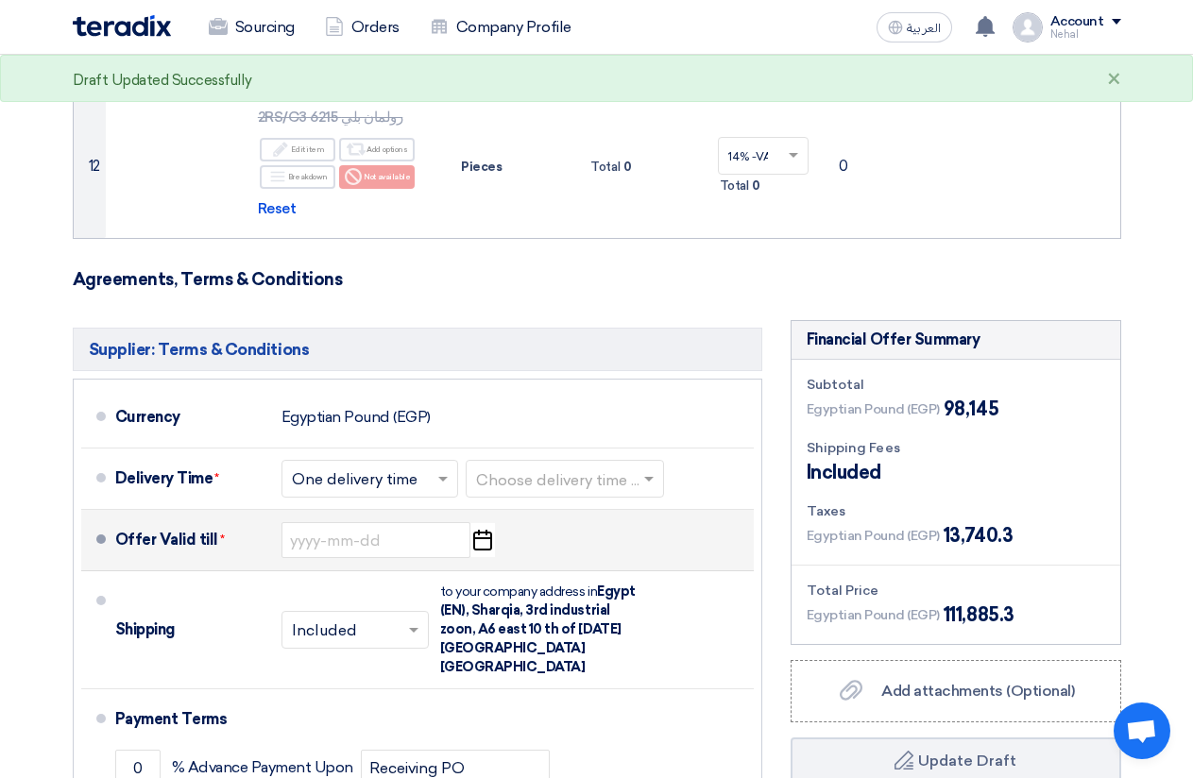
scroll to position [1511, 0]
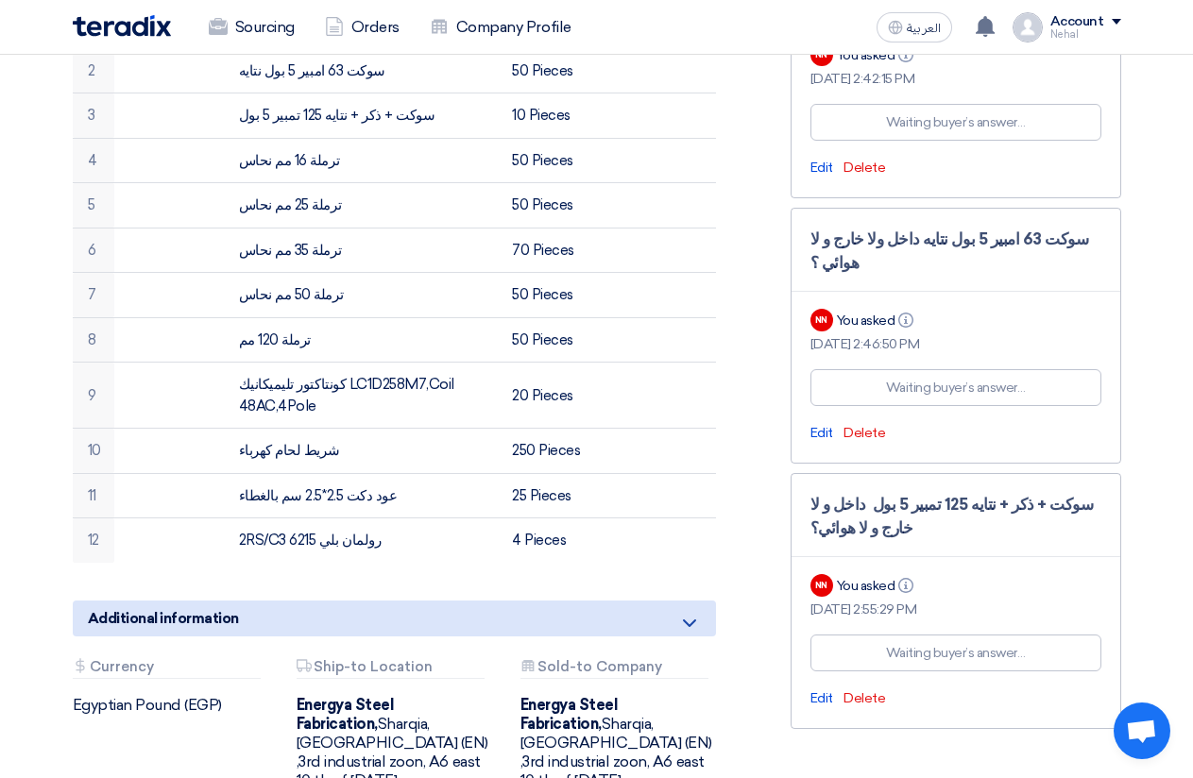
scroll to position [661, 0]
